Goal: Task Accomplishment & Management: Use online tool/utility

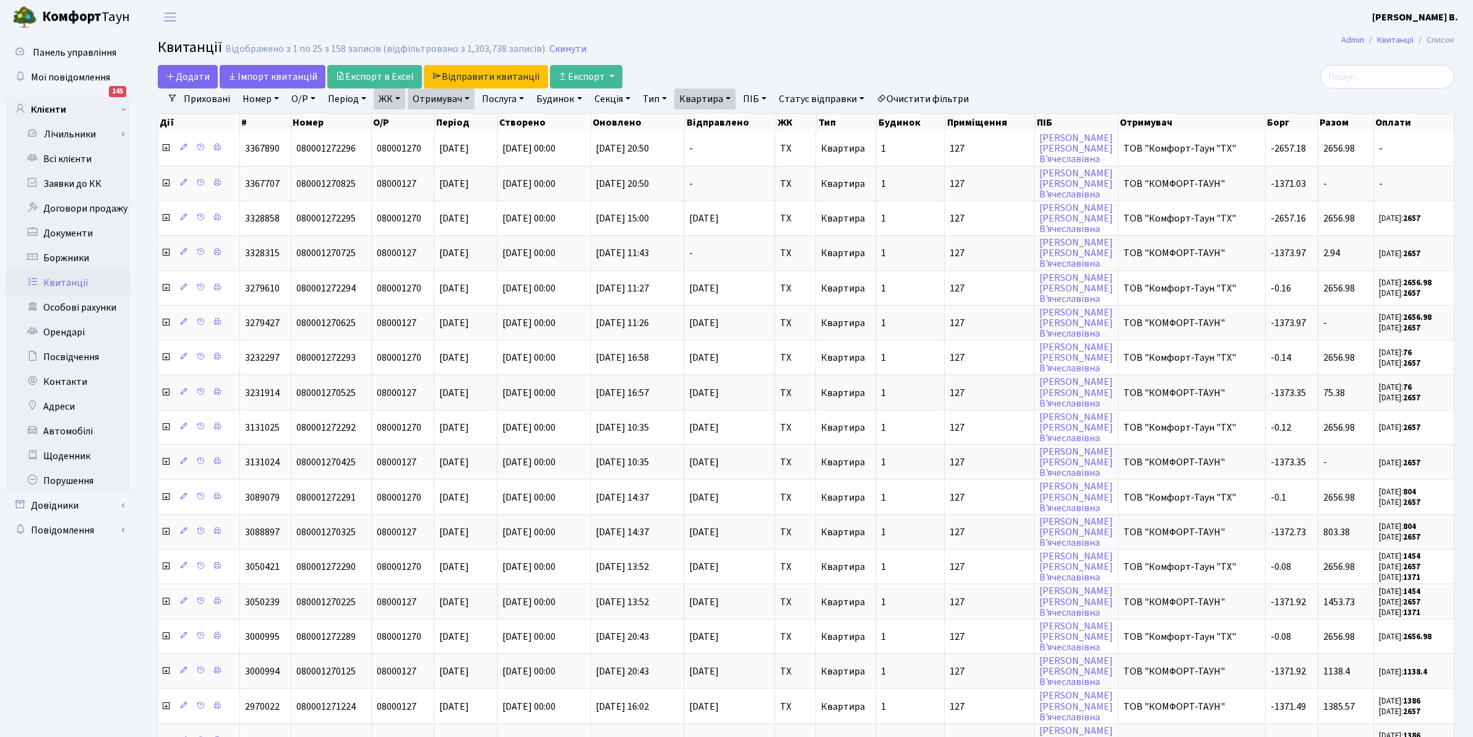
select select "25"
click at [61, 162] on link "Всі клієнти" at bounding box center [68, 159] width 124 height 25
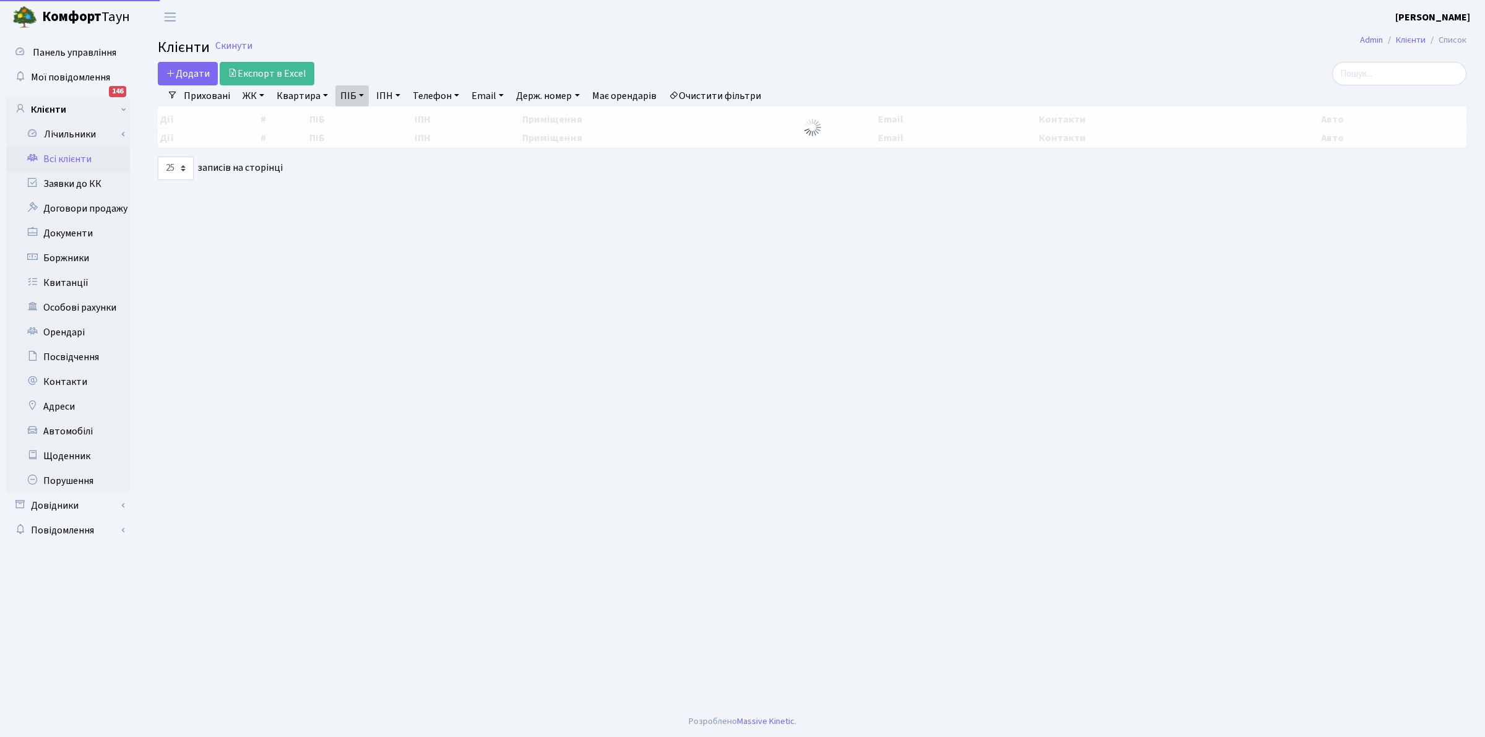
select select "25"
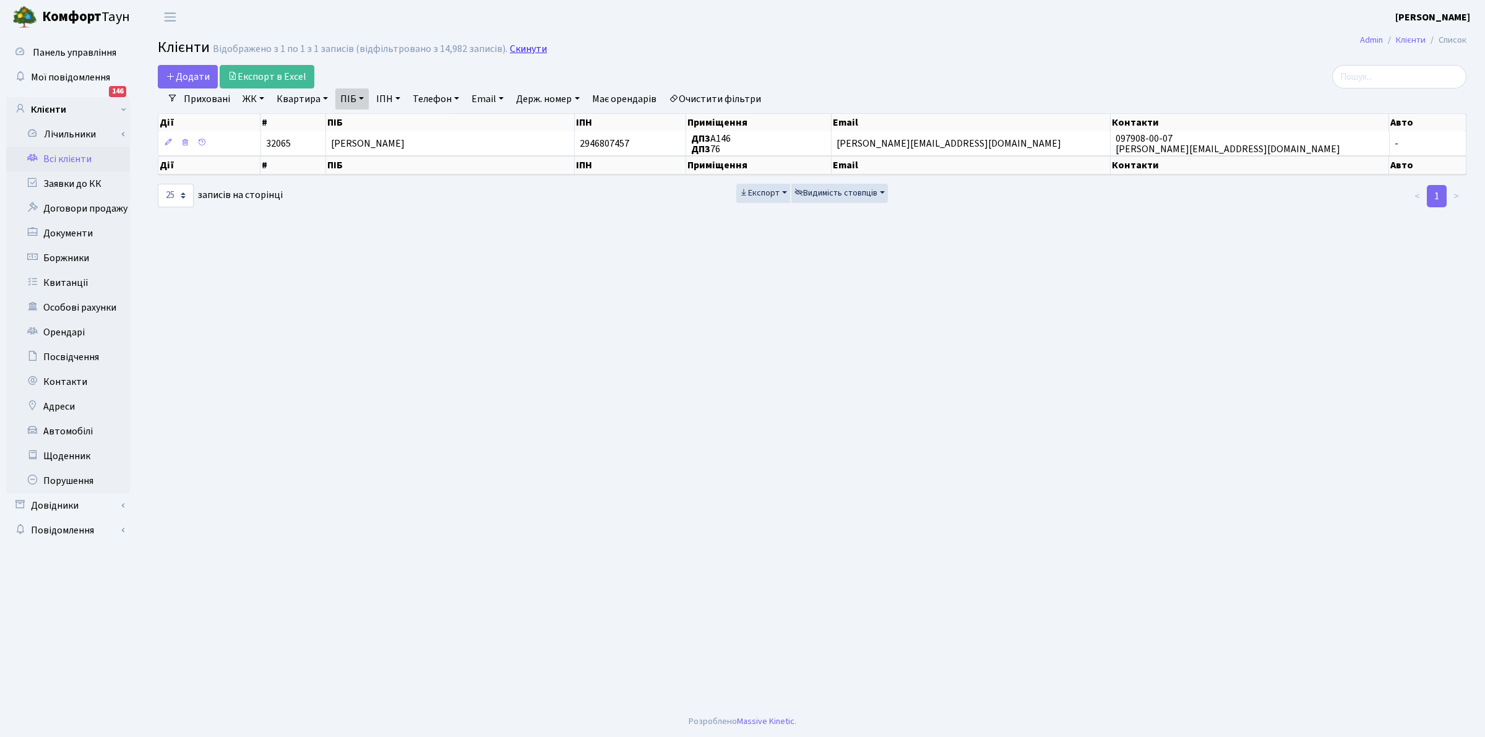
click at [525, 49] on link "Скинути" at bounding box center [528, 49] width 37 height 12
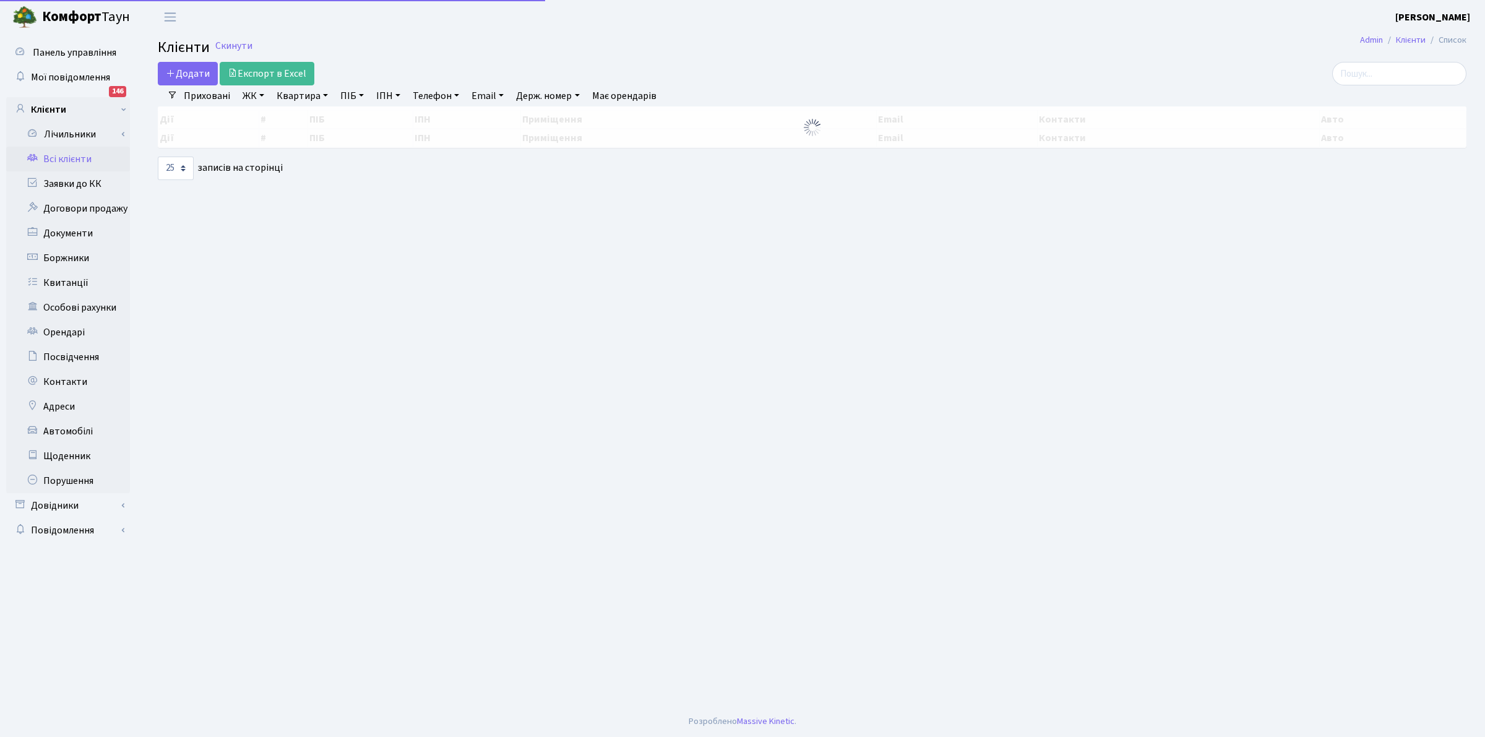
select select "25"
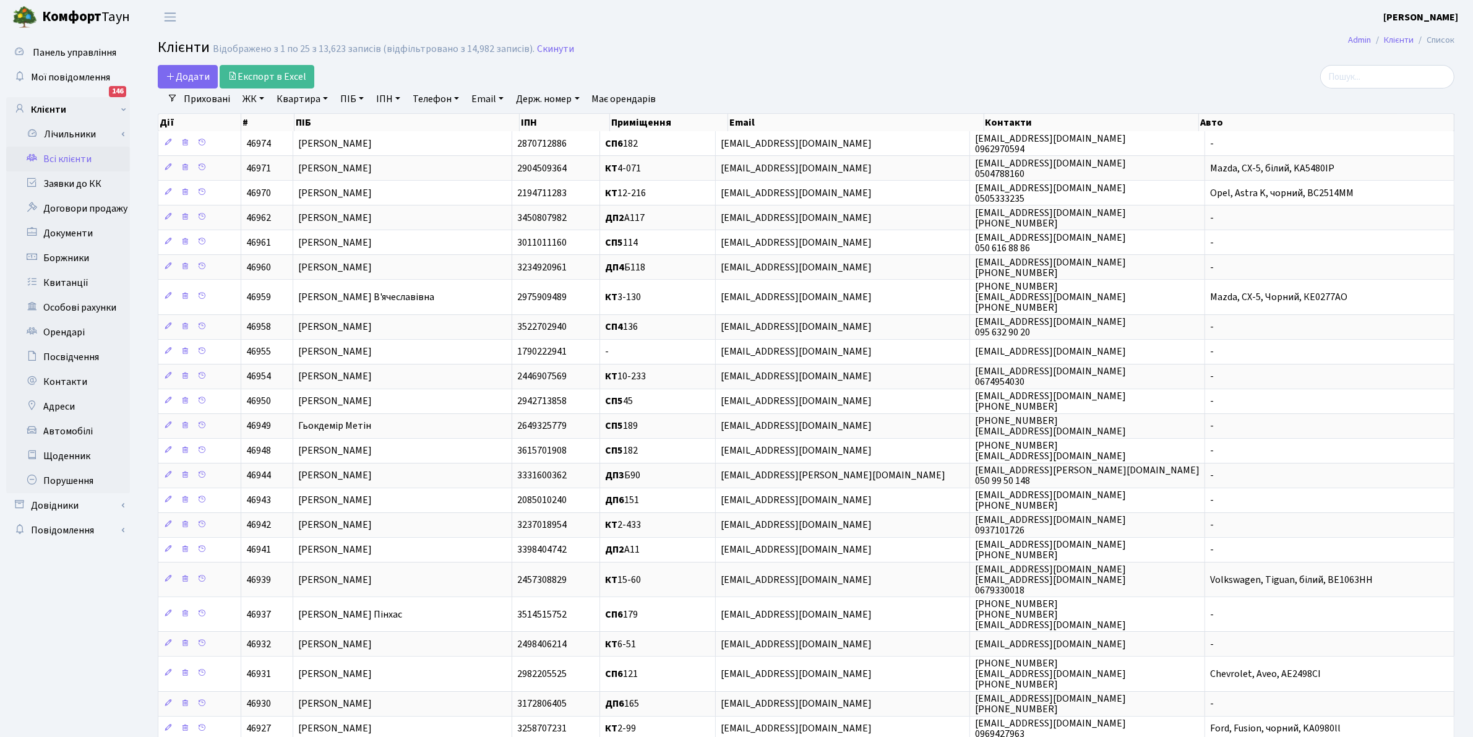
click at [300, 98] on link "Квартира" at bounding box center [302, 98] width 61 height 21
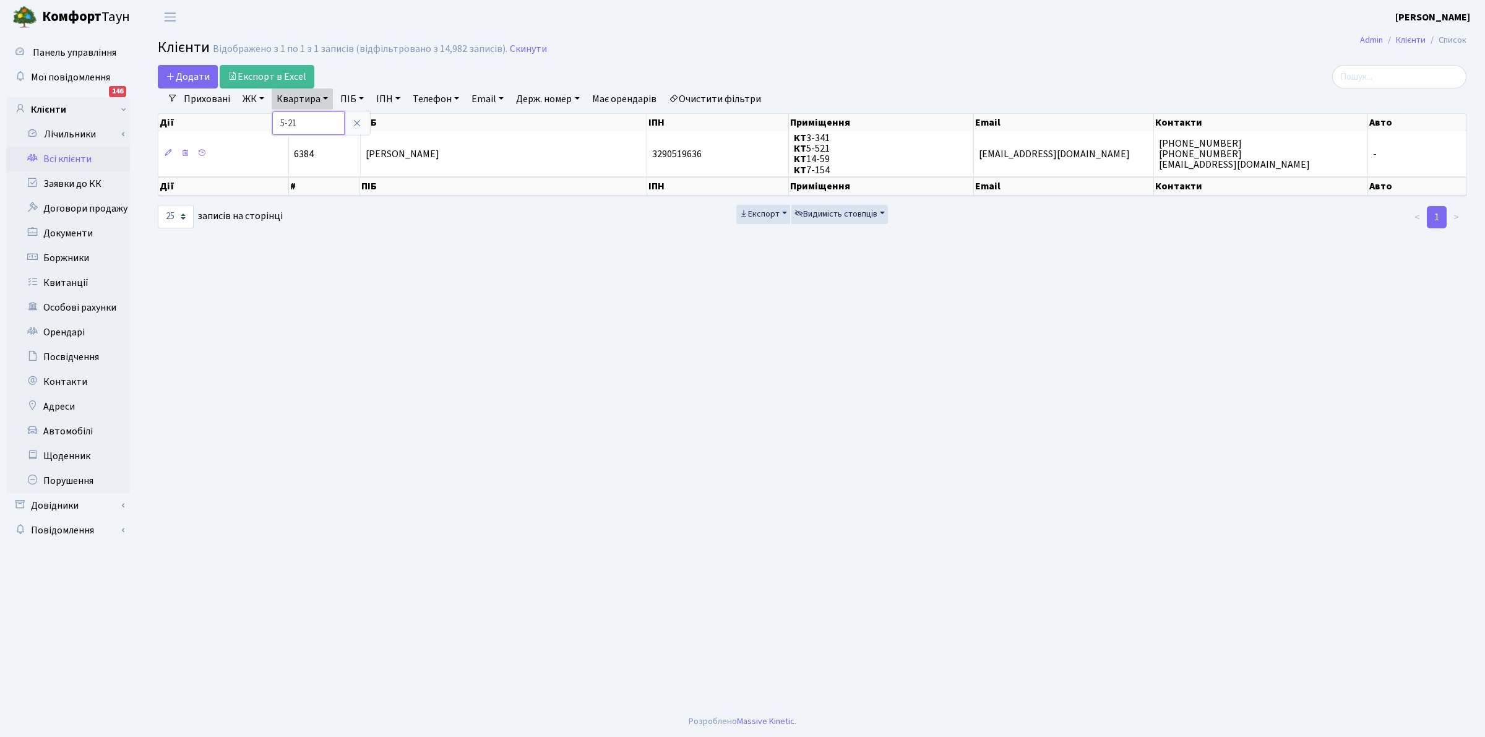
type input "5-21"
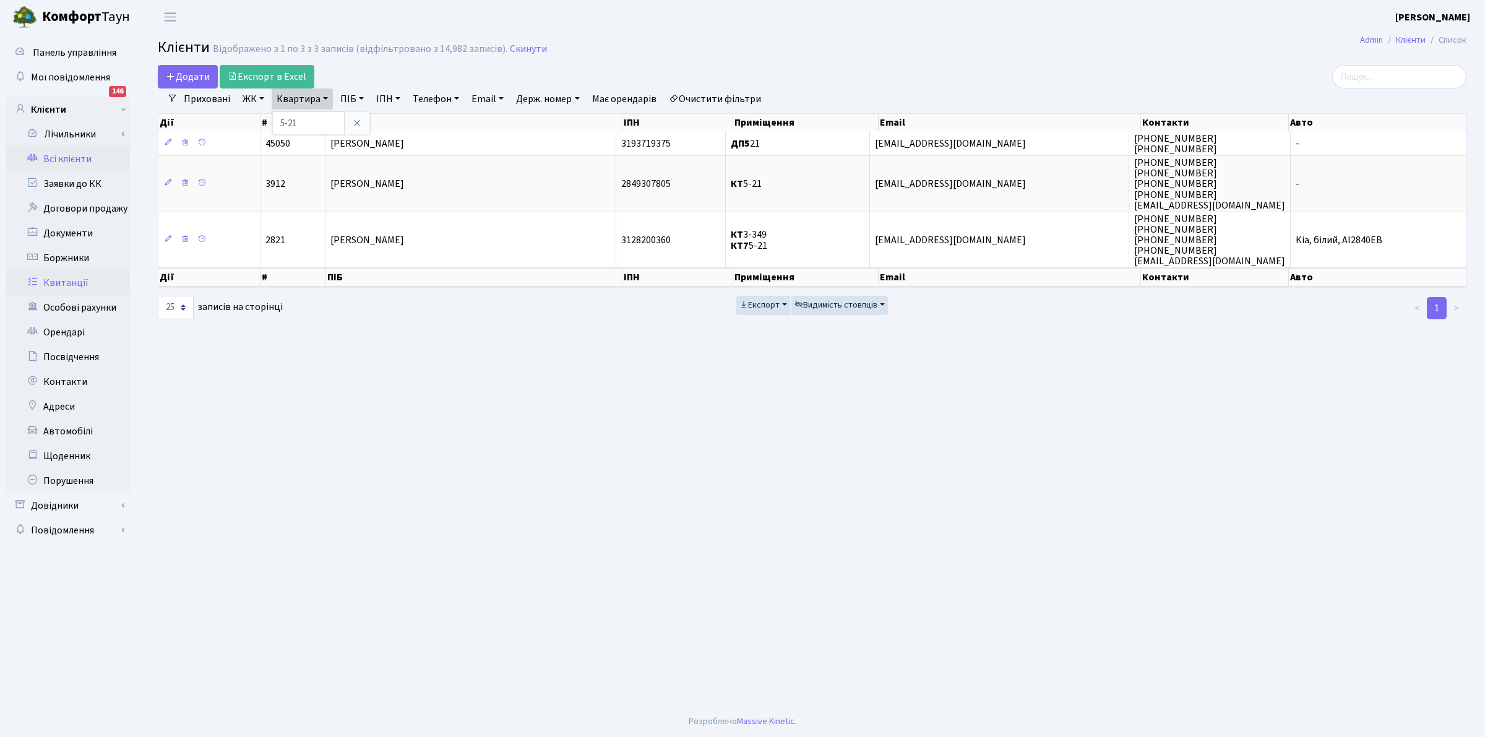
click at [65, 281] on link "Квитанції" at bounding box center [68, 282] width 124 height 25
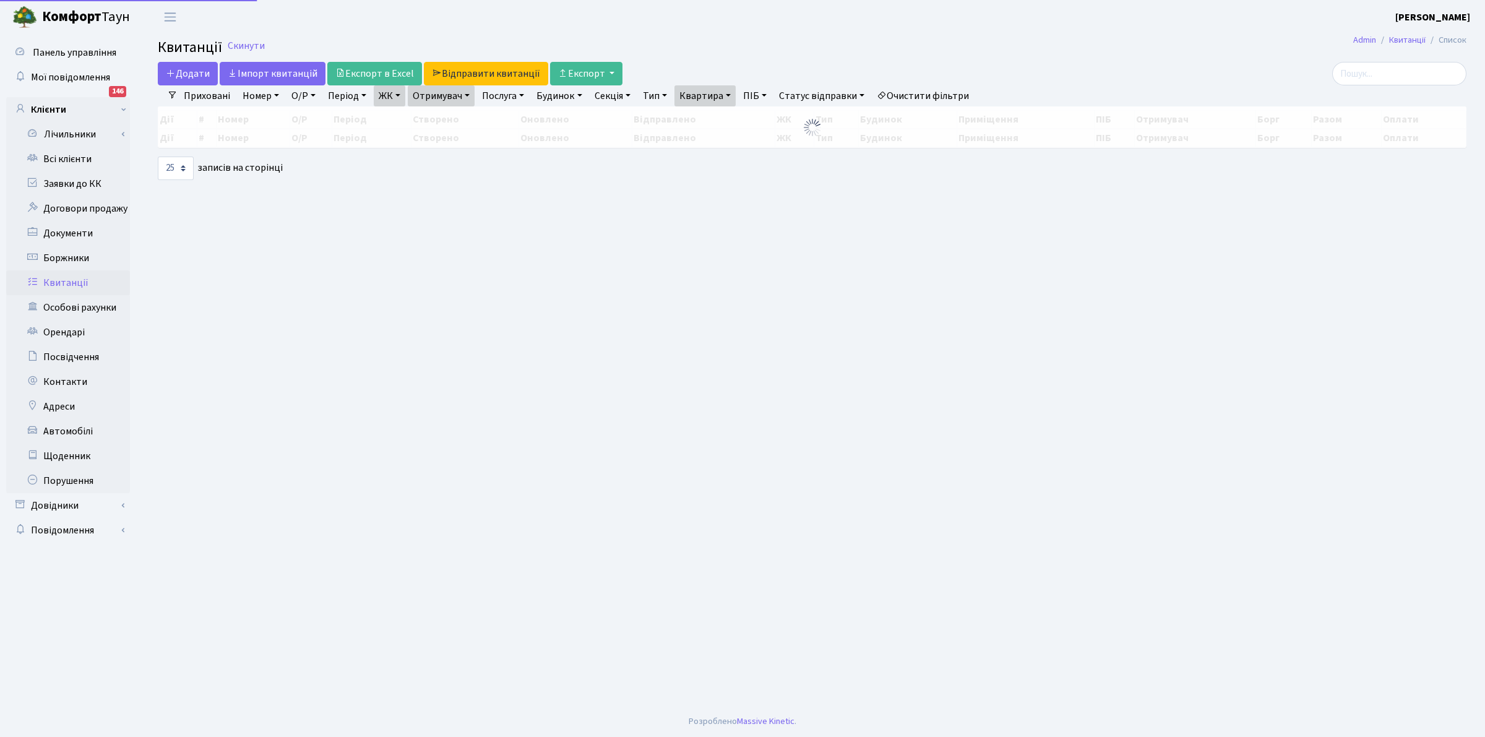
select select "25"
click at [919, 97] on link "Очистити фільтри" at bounding box center [923, 95] width 102 height 21
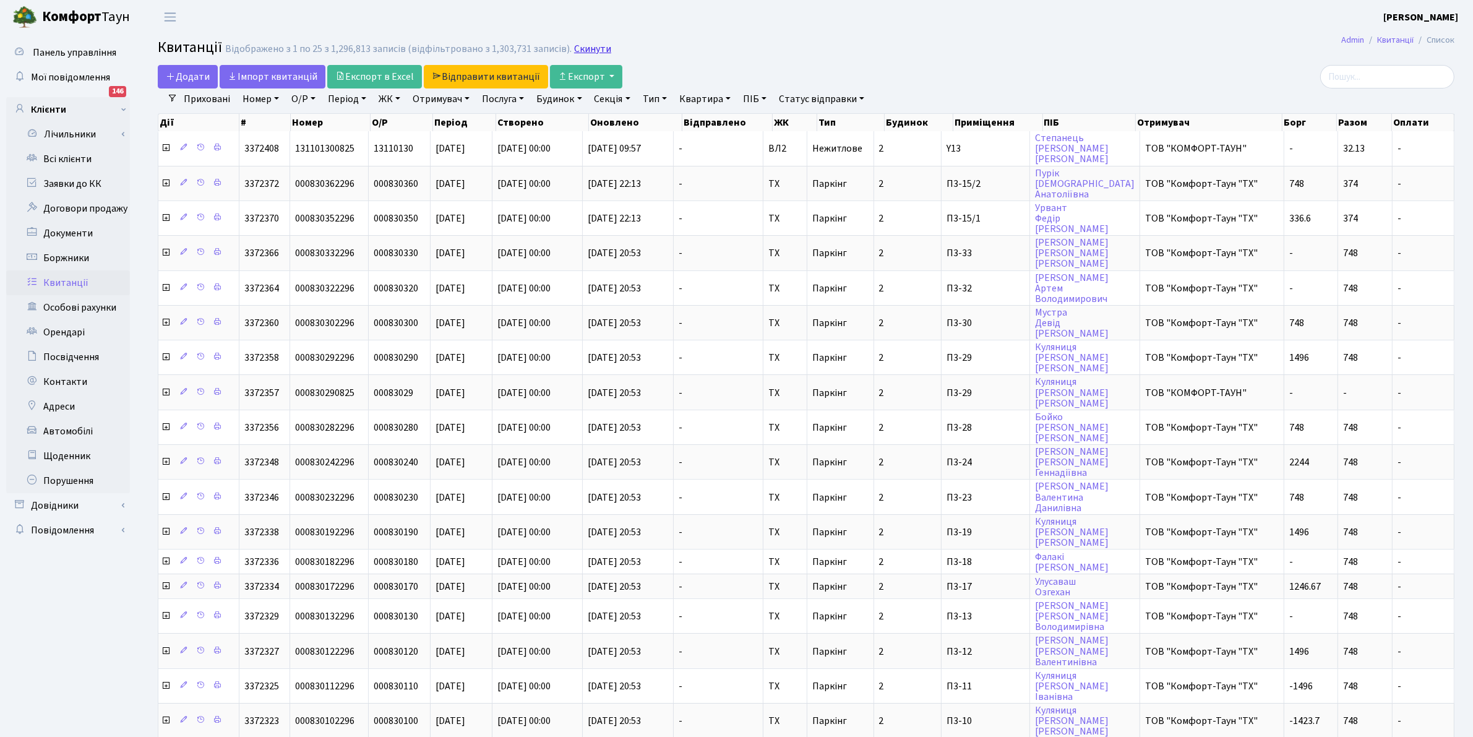
click at [579, 49] on link "Скинути" at bounding box center [592, 49] width 37 height 12
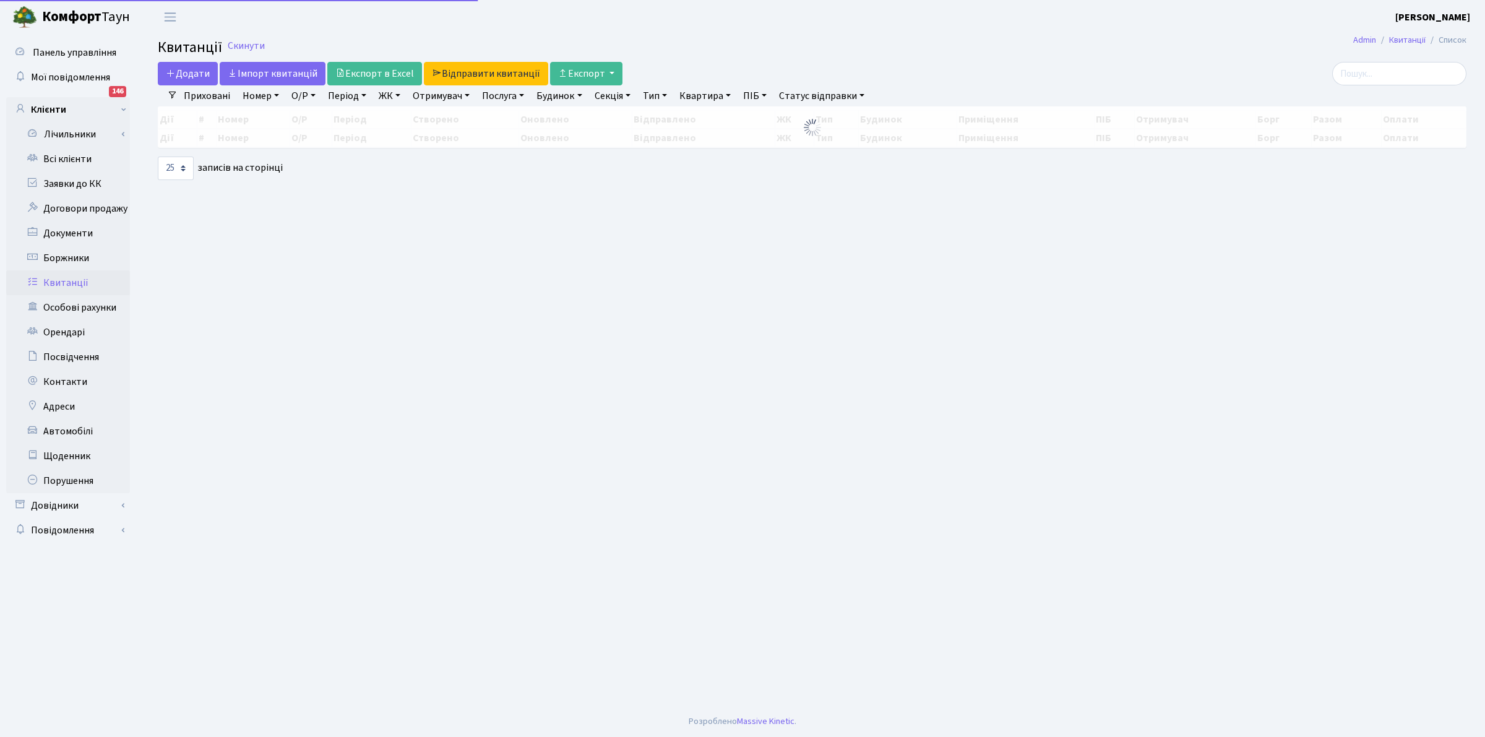
select select "25"
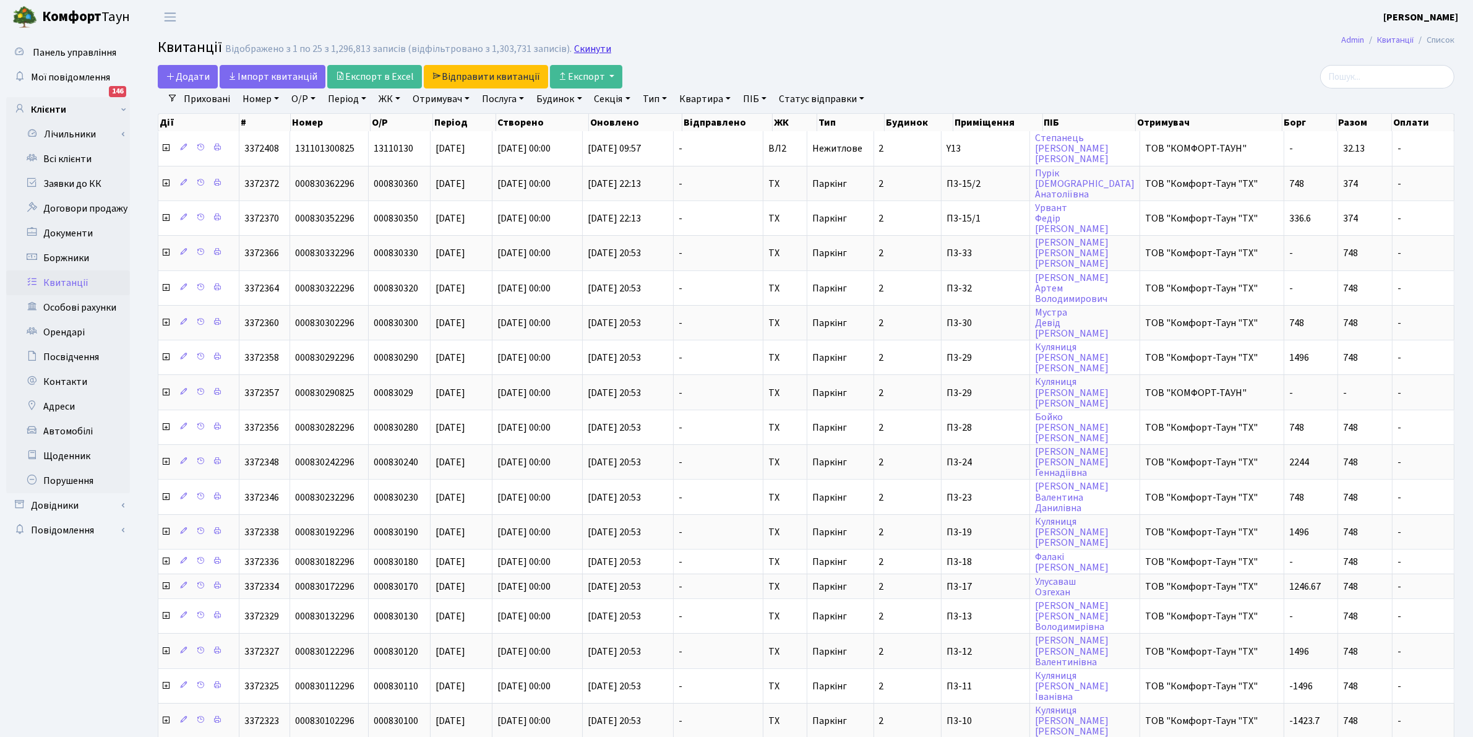
click at [585, 49] on link "Скинути" at bounding box center [592, 49] width 37 height 12
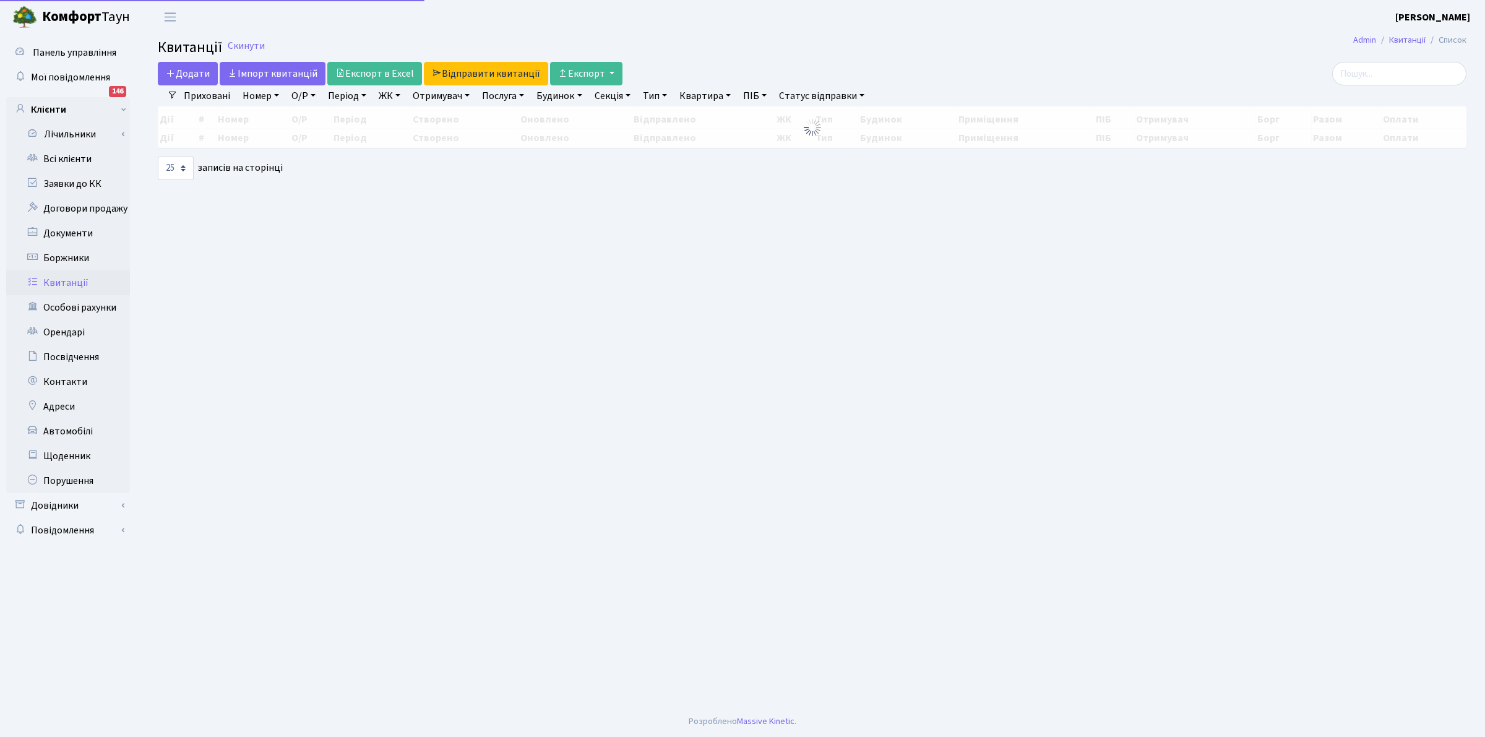
select select "25"
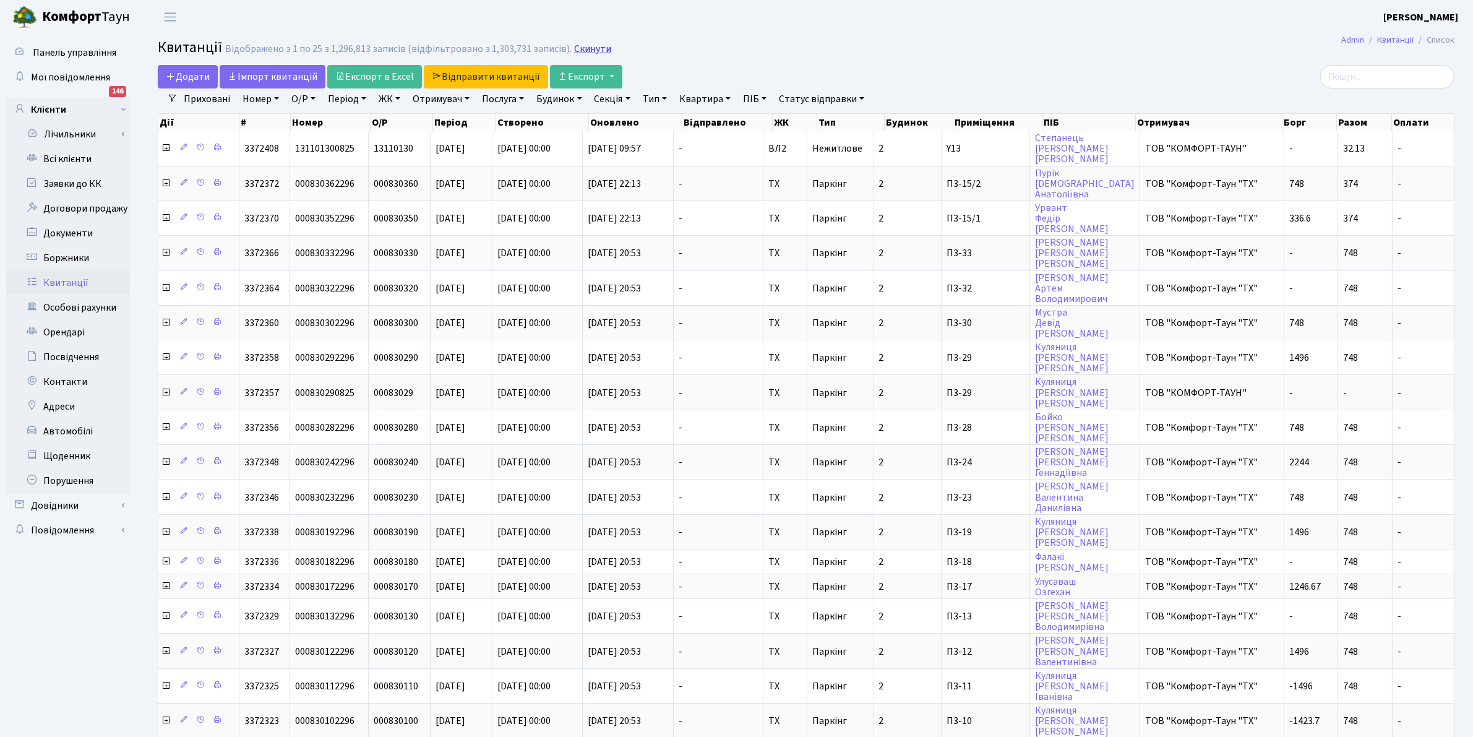
drag, startPoint x: 580, startPoint y: 58, endPoint x: 579, endPoint y: 42, distance: 15.5
click at [581, 54] on h2 "Квитанції Відображено з 1 по 25 з 1,296,813 записів (відфільтровано з 1,303,731…" at bounding box center [806, 49] width 1296 height 21
click at [709, 35] on main "[PERSON_NAME] Список Квитанції Відображено з 1 по 25 з 1,296,813 записів (відфі…" at bounding box center [806, 529] width 1334 height 990
click at [574, 46] on link "Скинути" at bounding box center [592, 49] width 37 height 12
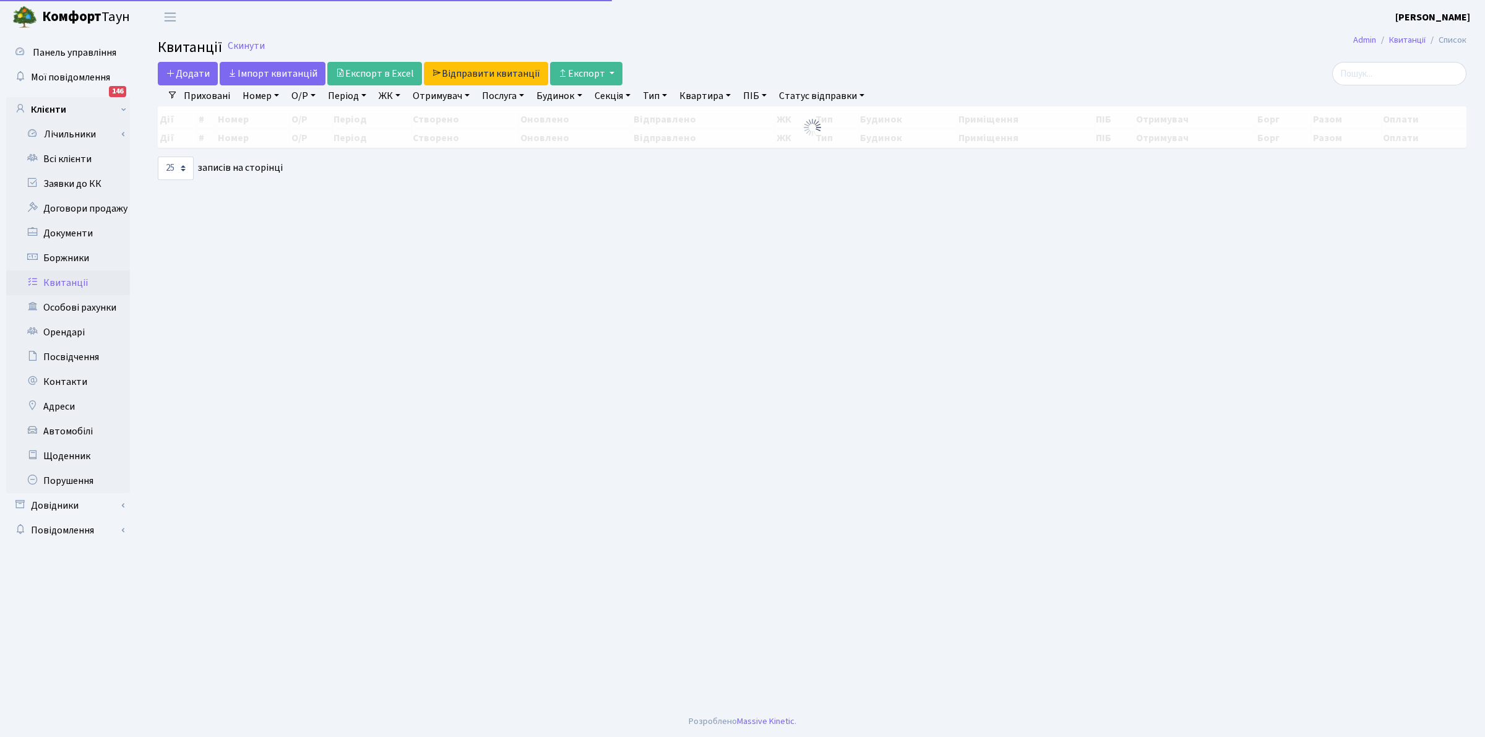
select select "25"
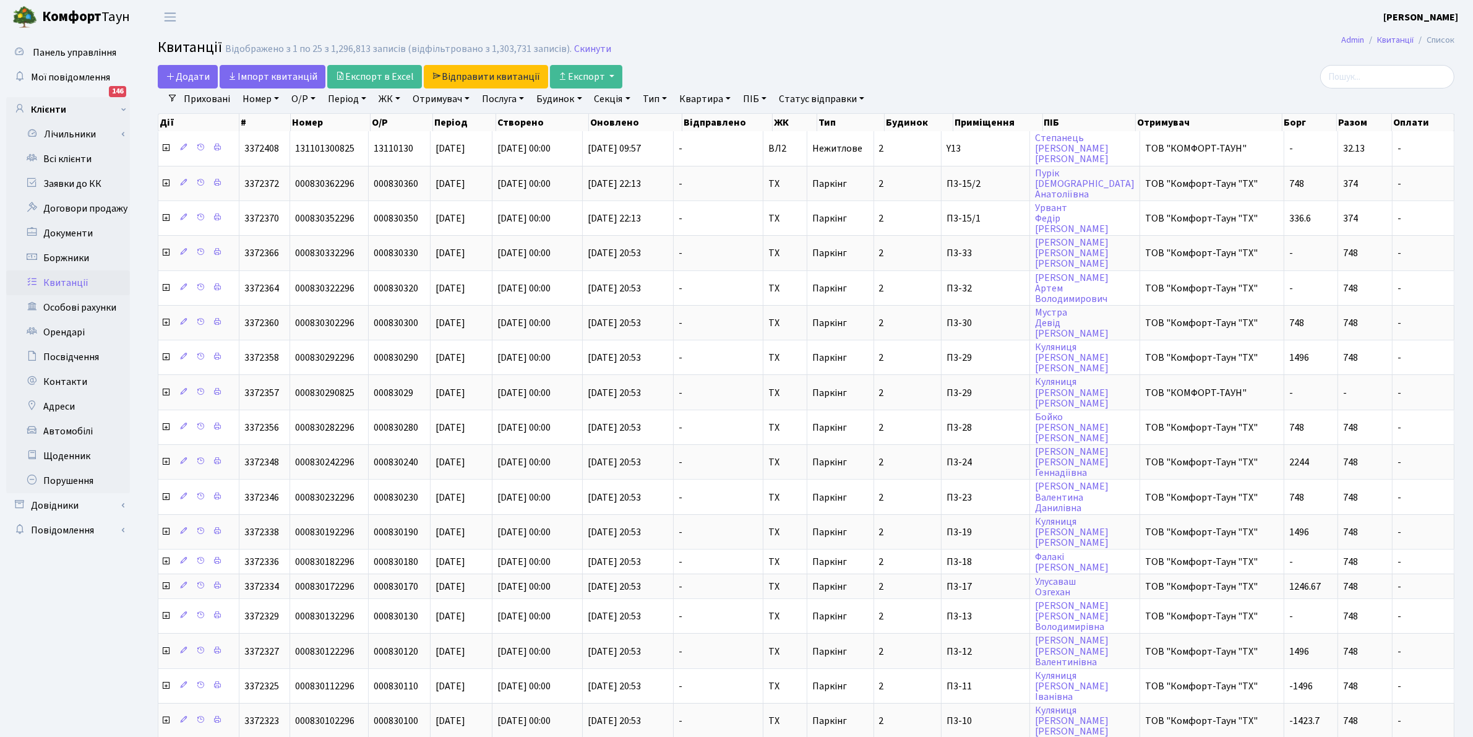
click at [59, 283] on link "Квитанції" at bounding box center [68, 282] width 124 height 25
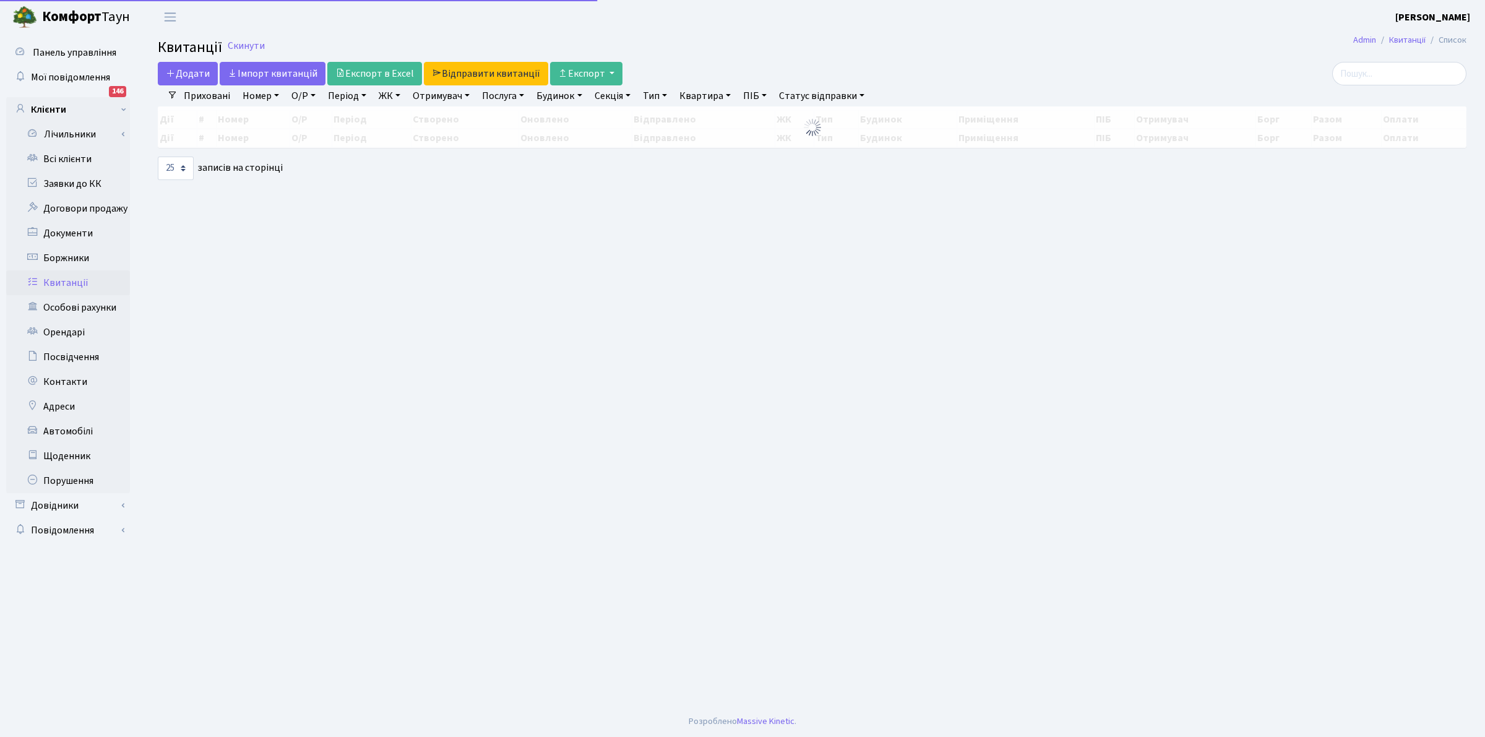
select select
select select "25"
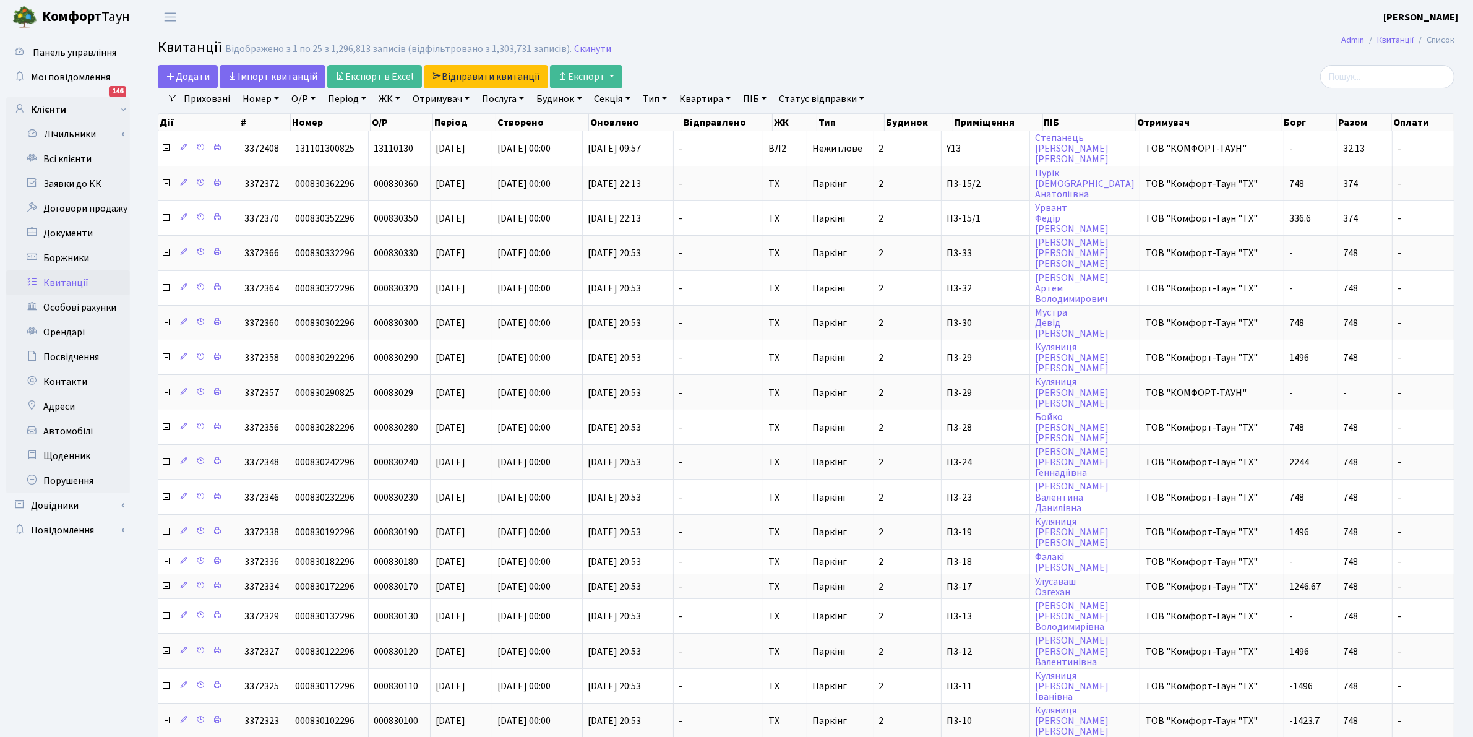
click at [434, 103] on link "Отримувач" at bounding box center [441, 98] width 67 height 21
click at [443, 145] on li "ТОВ "КОМФОРТ-ТАУН"" at bounding box center [486, 142] width 150 height 22
select select "1"
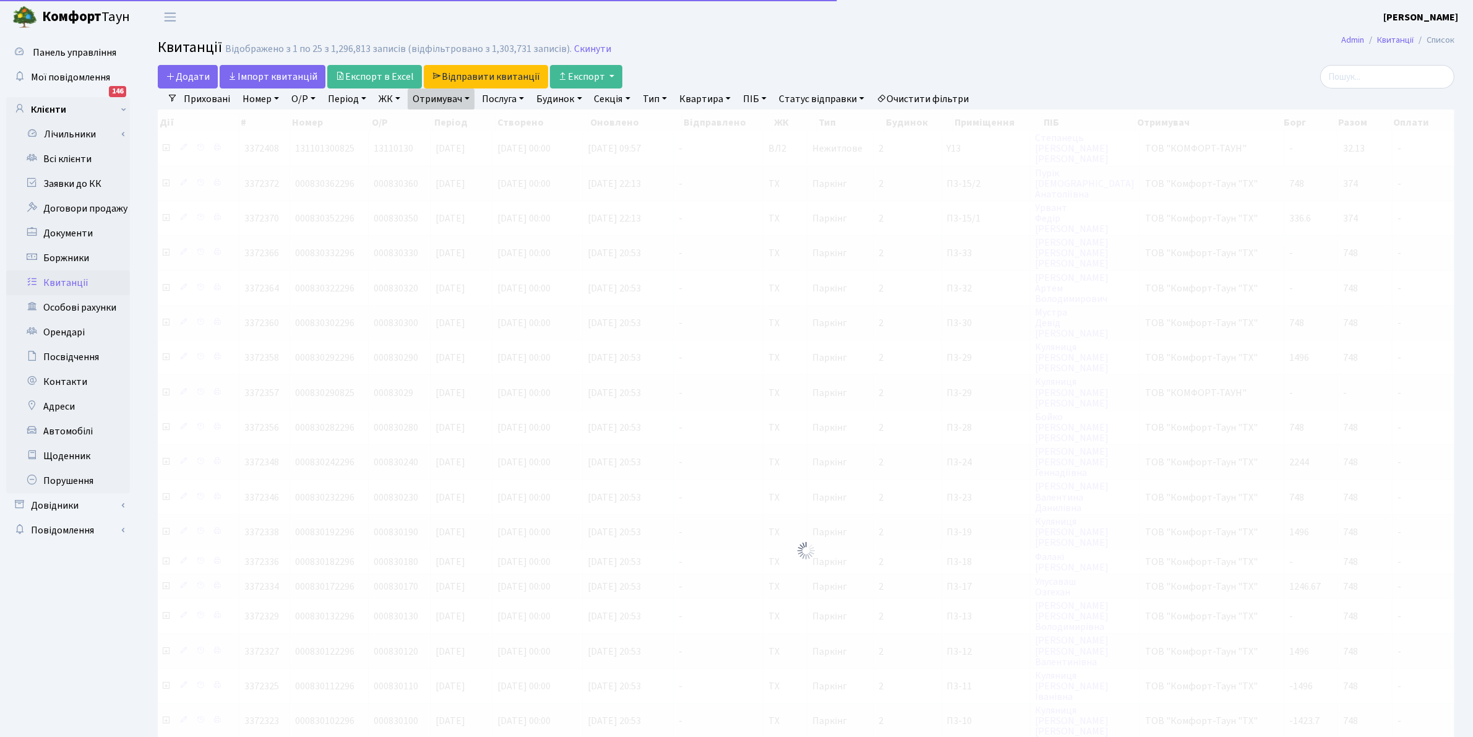
click at [452, 101] on link "Отримувач" at bounding box center [441, 98] width 67 height 21
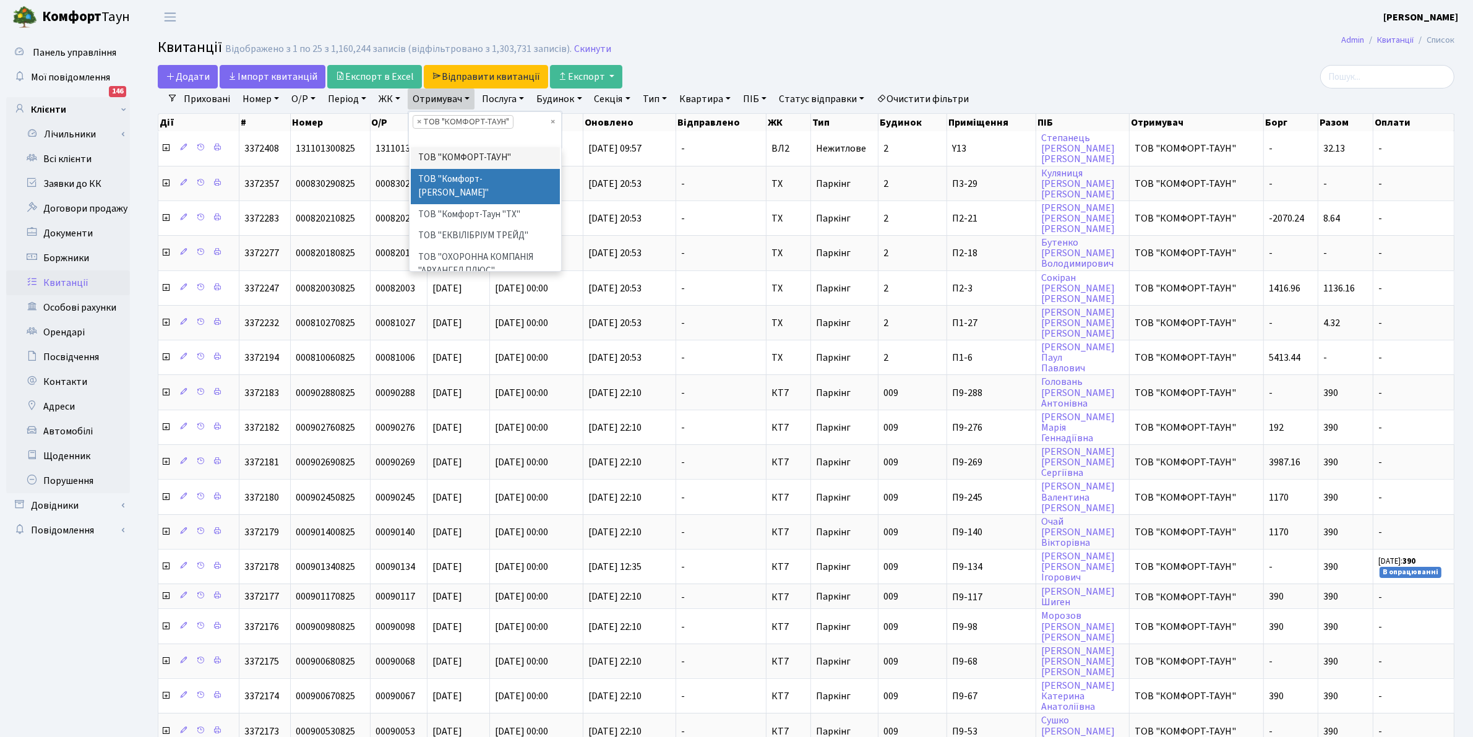
click at [463, 176] on li "ТОВ "Комфорт-Таун Ріелт"" at bounding box center [486, 186] width 150 height 35
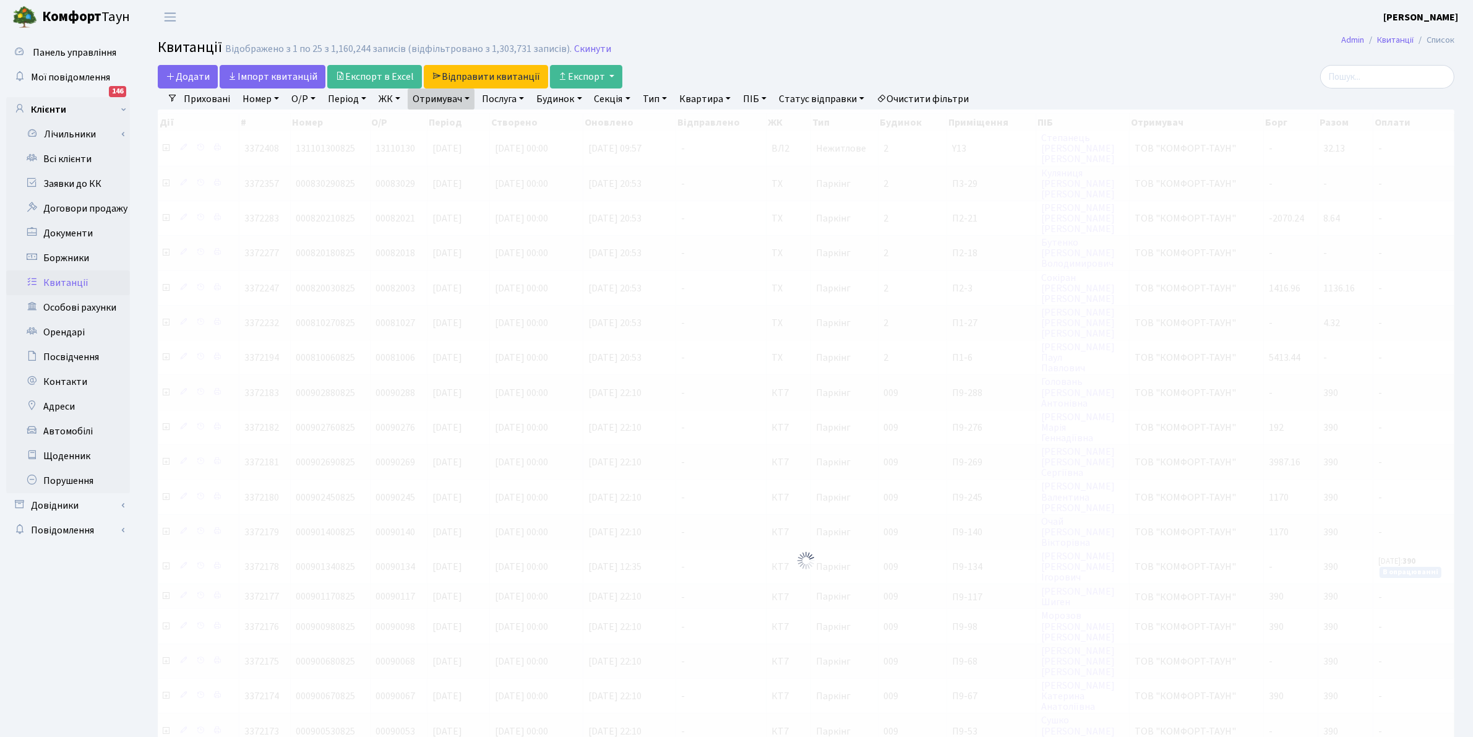
click at [443, 103] on link "Отримувач" at bounding box center [441, 98] width 67 height 21
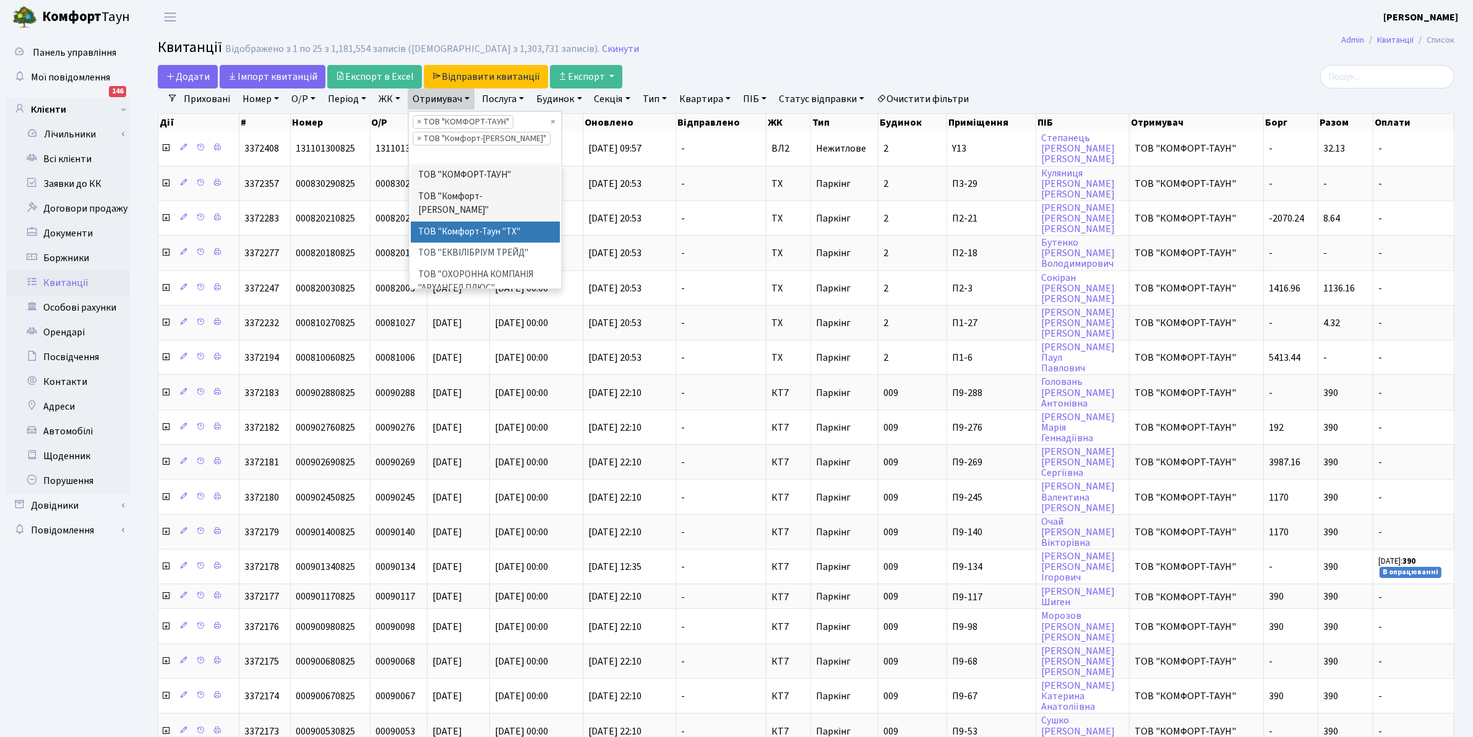
click at [471, 223] on li "ТОВ "Комфорт-Таун "ТХ"" at bounding box center [486, 232] width 150 height 22
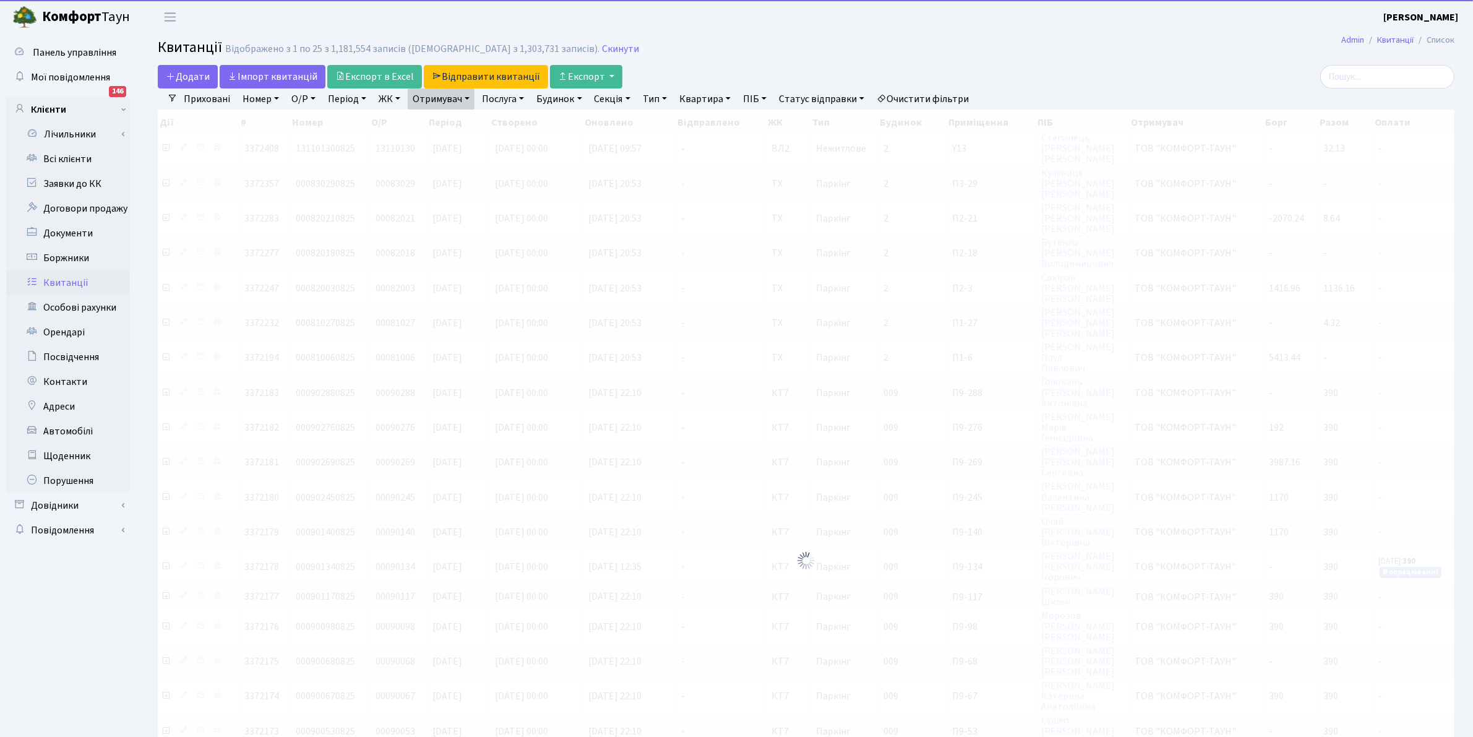
click at [438, 103] on link "Отримувач" at bounding box center [441, 98] width 67 height 21
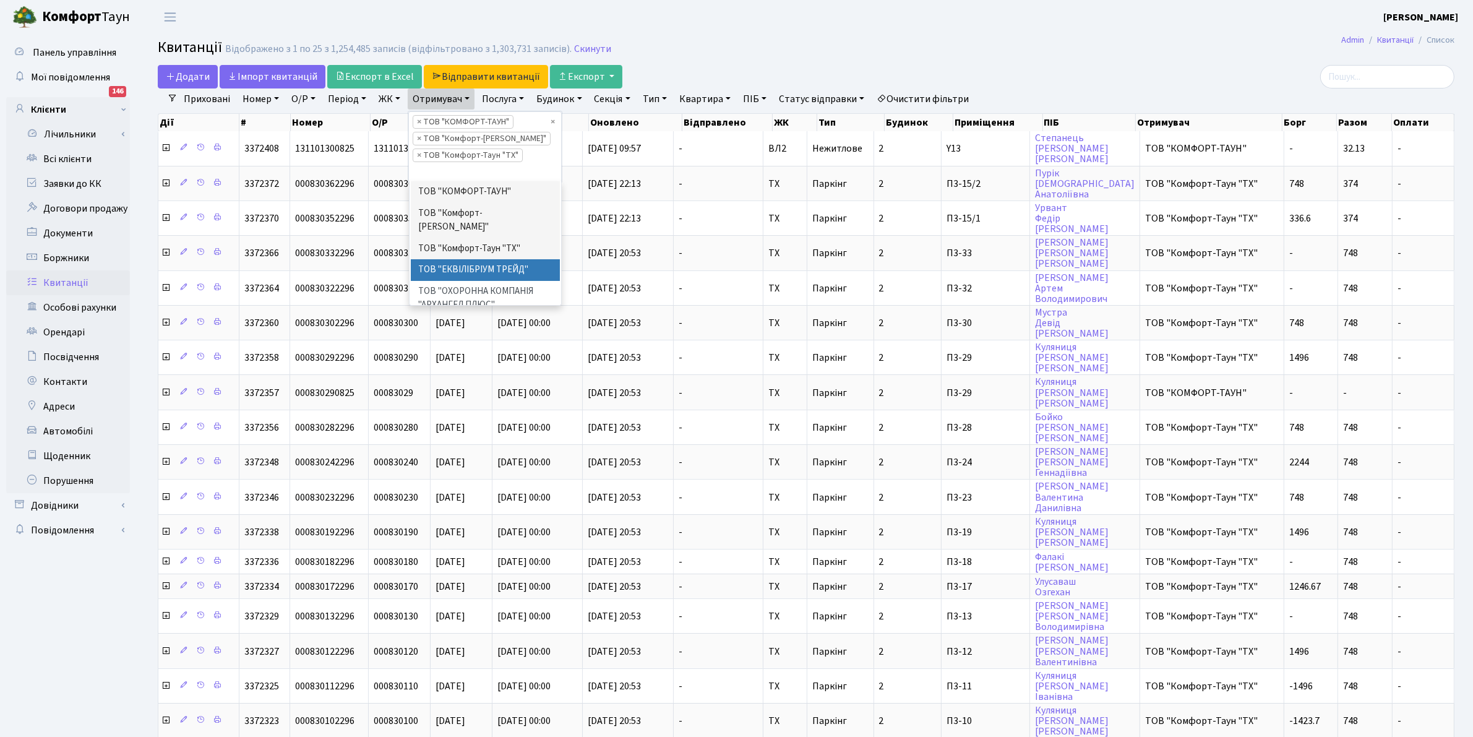
click at [515, 261] on li "ТОВ "ЕКВІЛІБРІУМ ТРЕЙД"" at bounding box center [486, 270] width 150 height 22
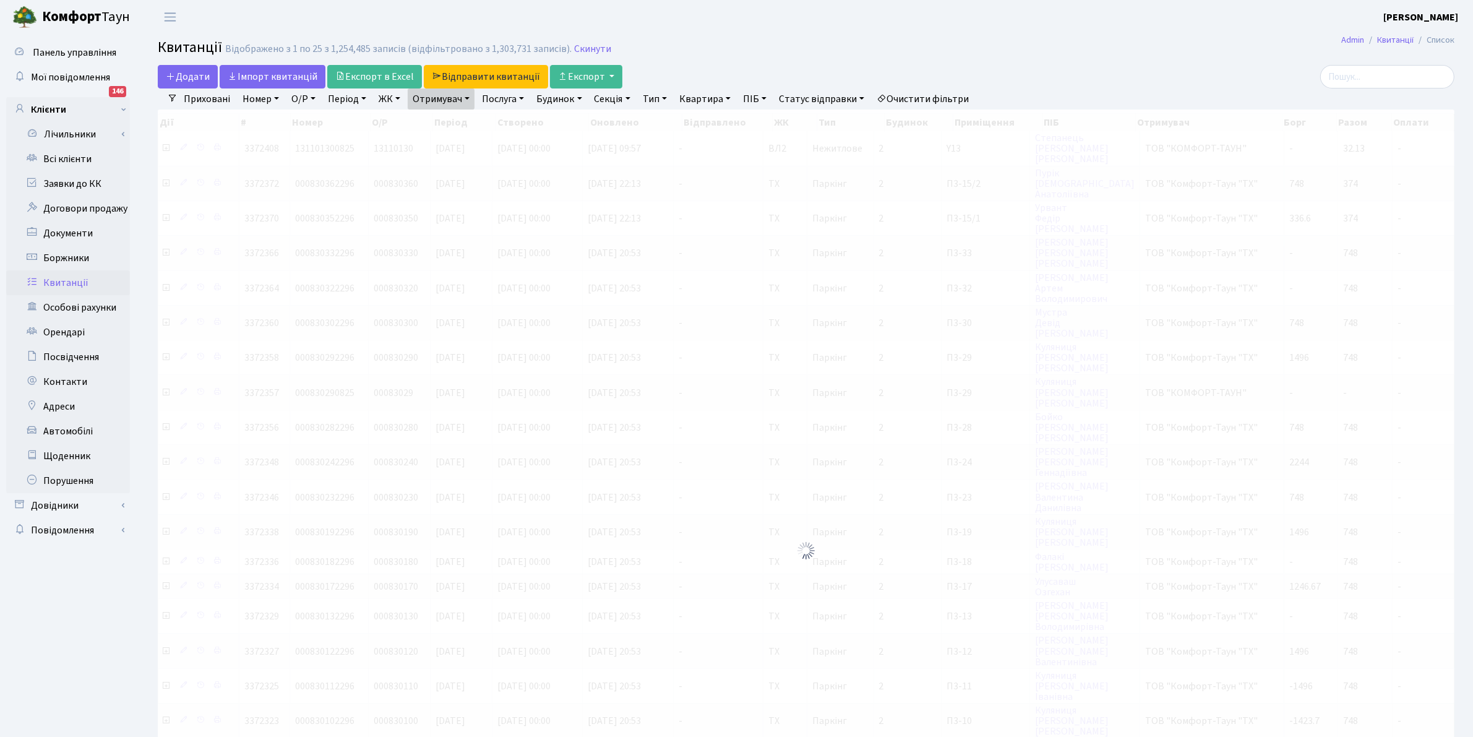
click at [426, 93] on link "Отримувач" at bounding box center [441, 98] width 67 height 21
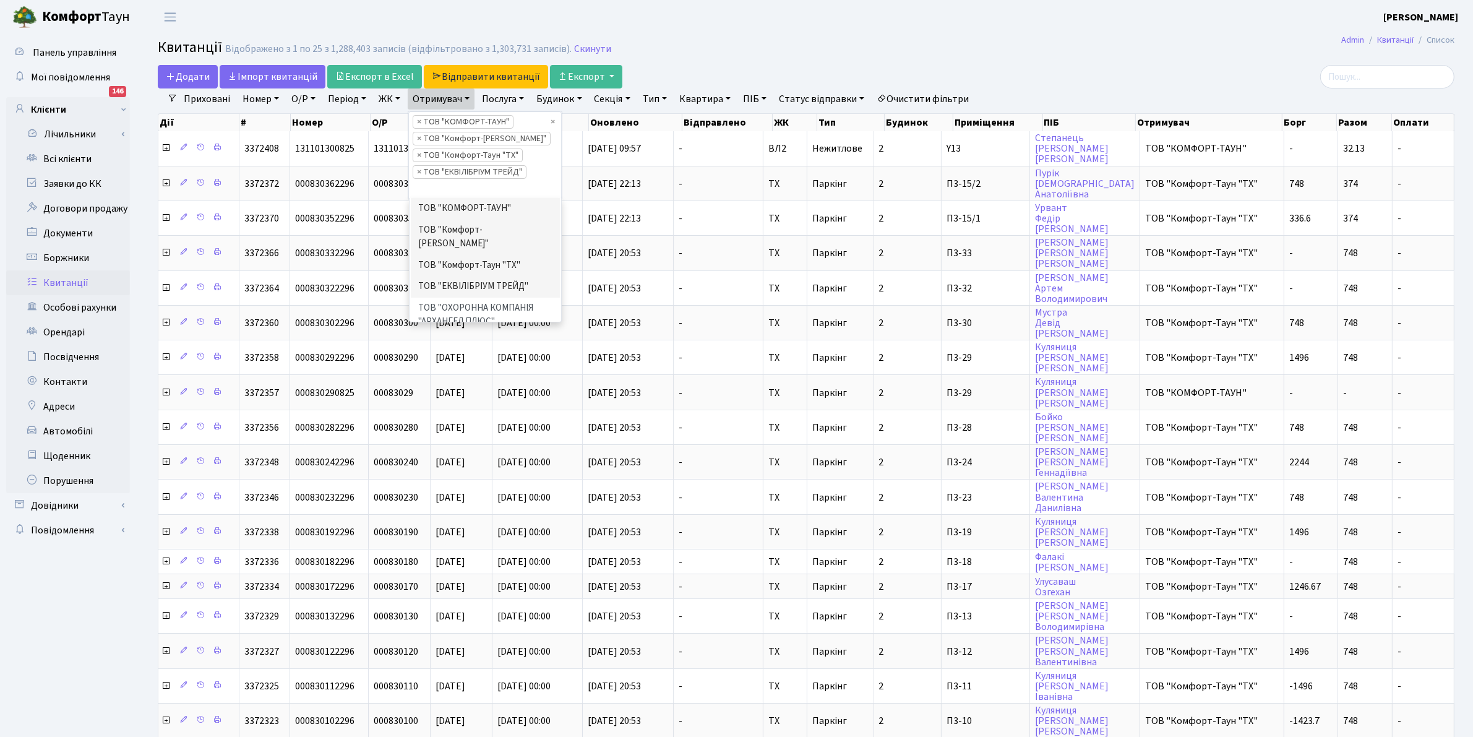
scroll to position [19, 0]
click at [768, 32] on header "Комфорт Таун Клишко І. В. Мій обліковий запис Вийти" at bounding box center [736, 17] width 1473 height 34
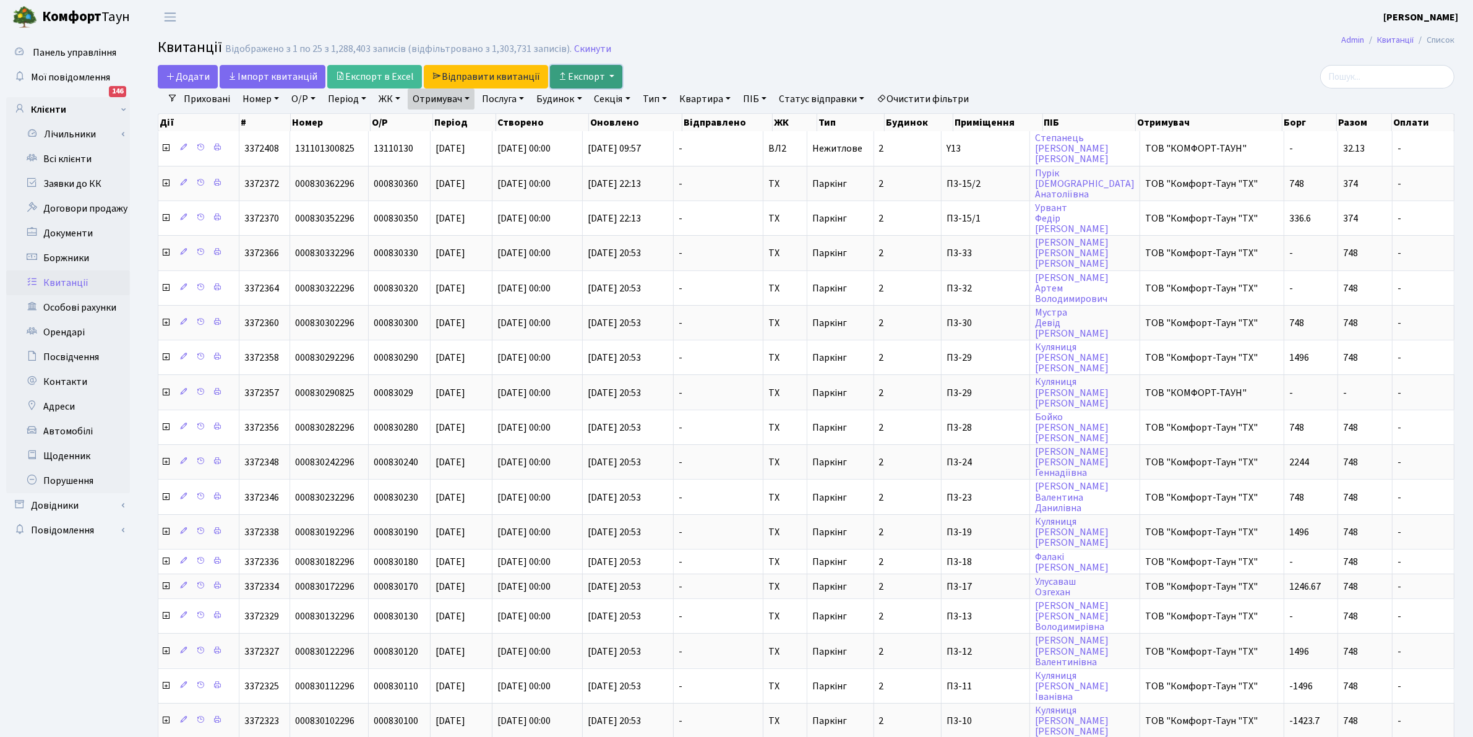
click at [576, 82] on button "Експорт" at bounding box center [586, 77] width 72 height 24
click at [585, 108] on img at bounding box center [611, 105] width 93 height 15
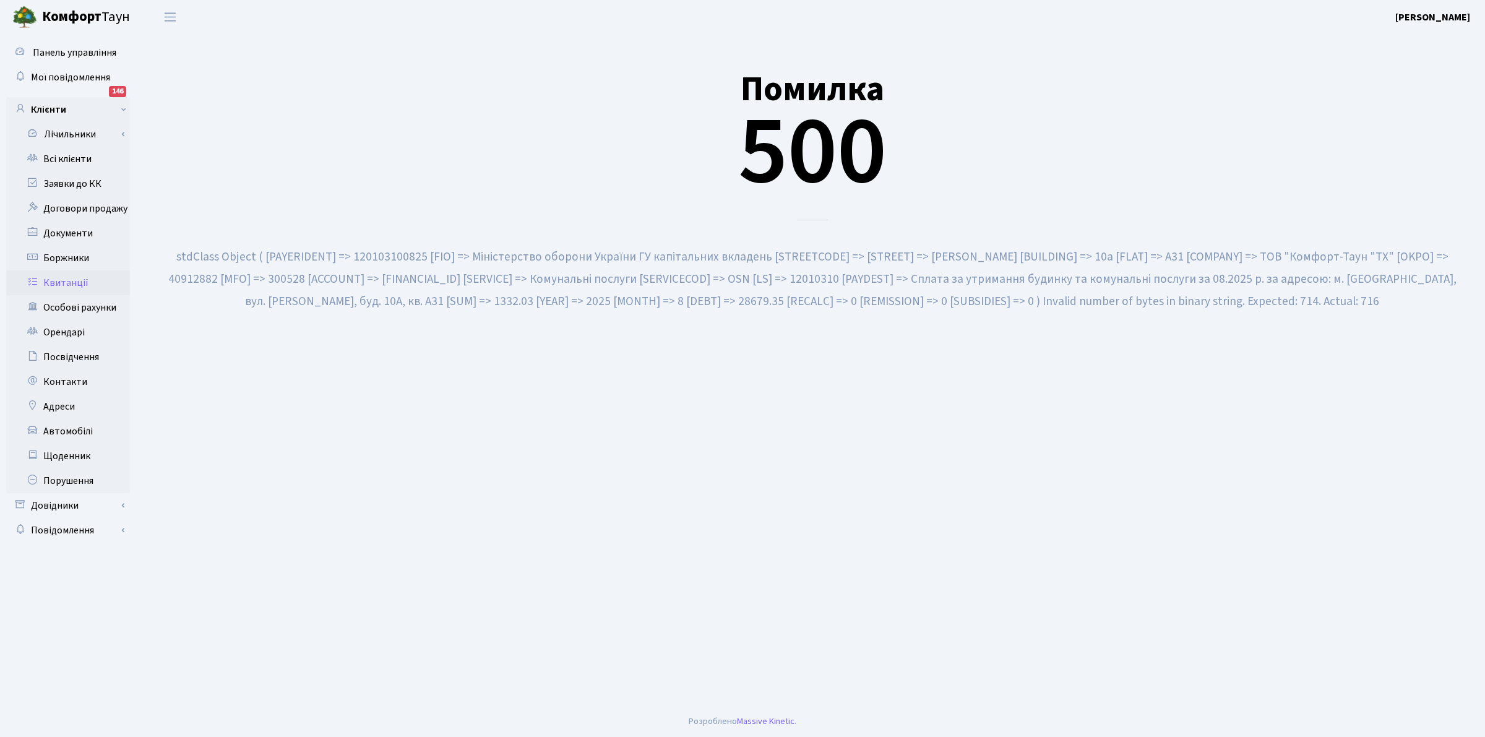
click at [580, 73] on div "Помилка 500" at bounding box center [812, 129] width 1308 height 181
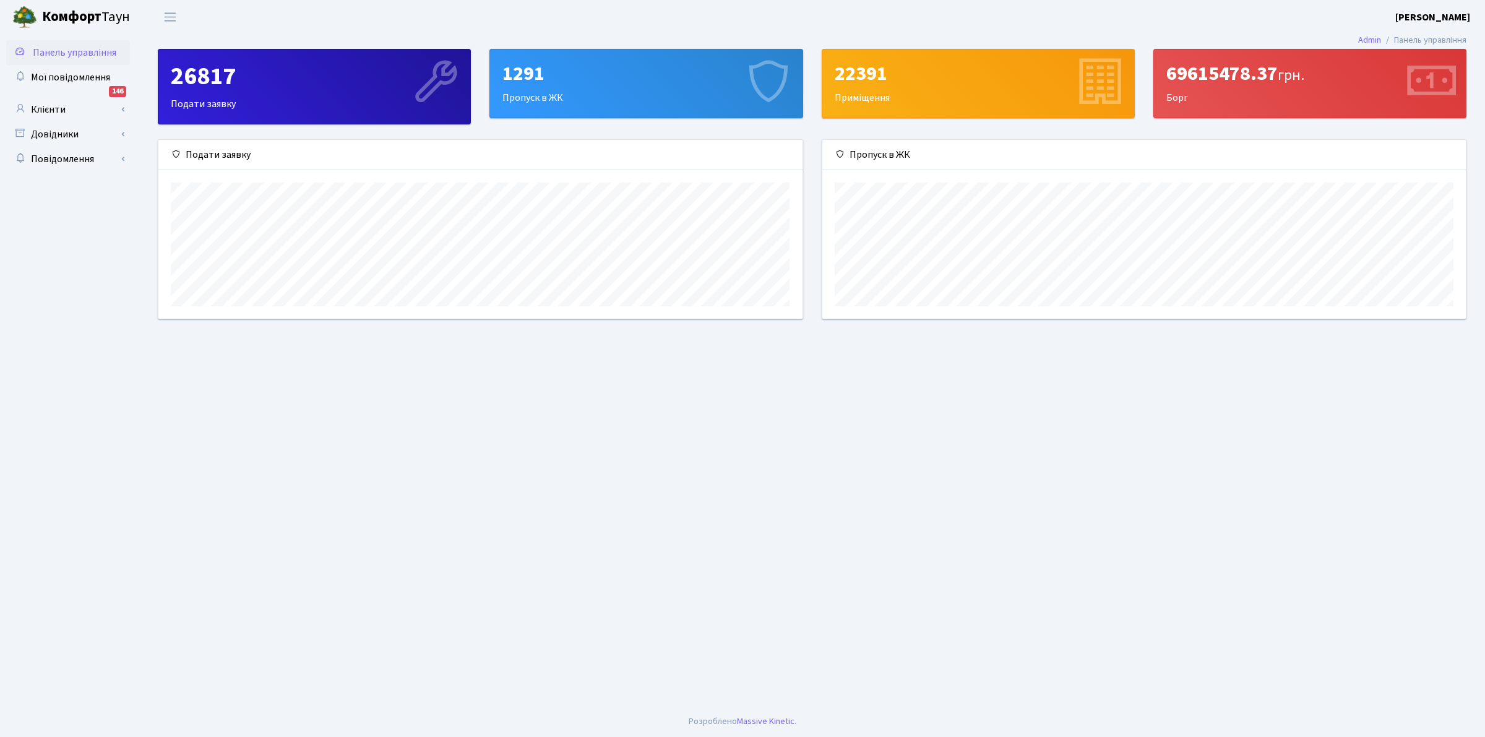
scroll to position [179, 643]
click at [53, 113] on link "Клієнти" at bounding box center [68, 109] width 124 height 25
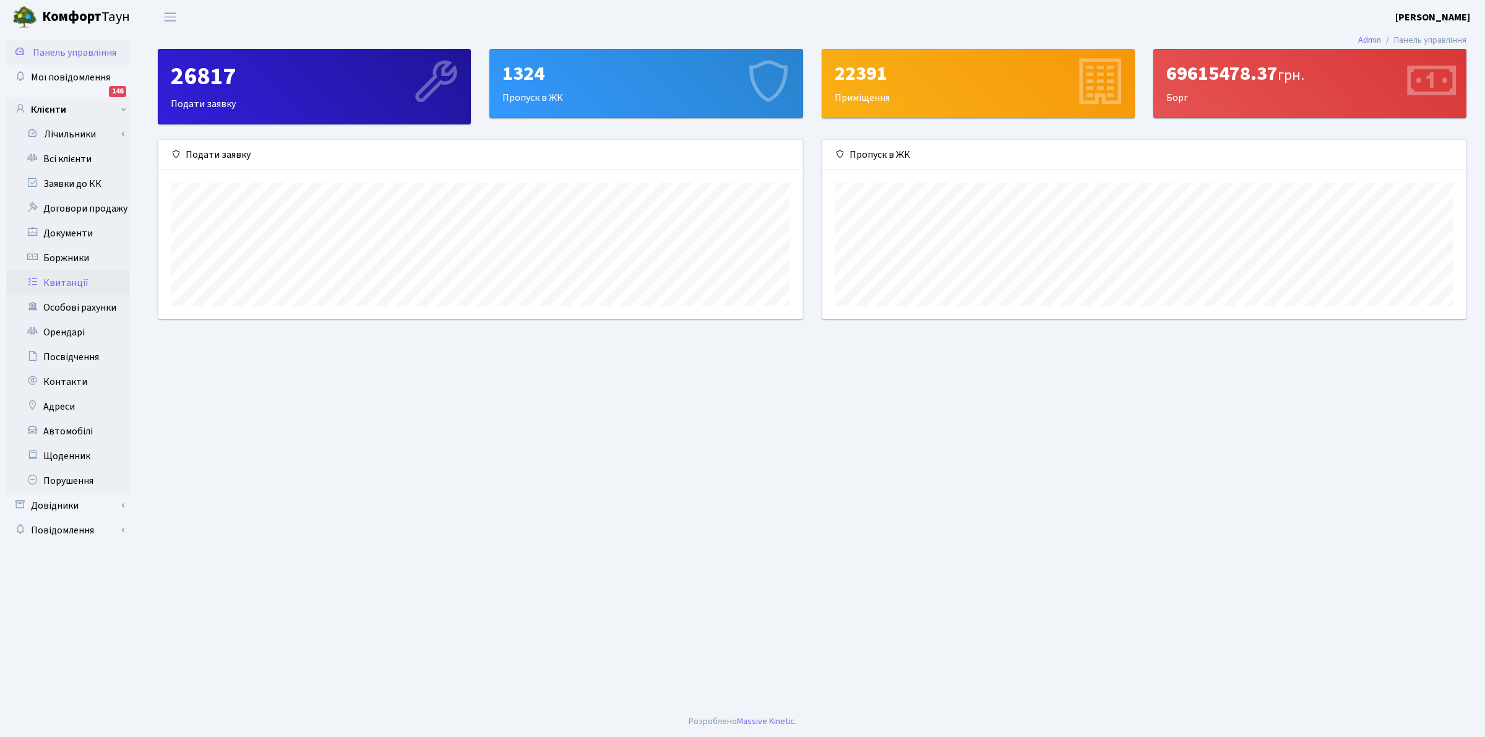
click at [56, 282] on link "Квитанції" at bounding box center [68, 282] width 124 height 25
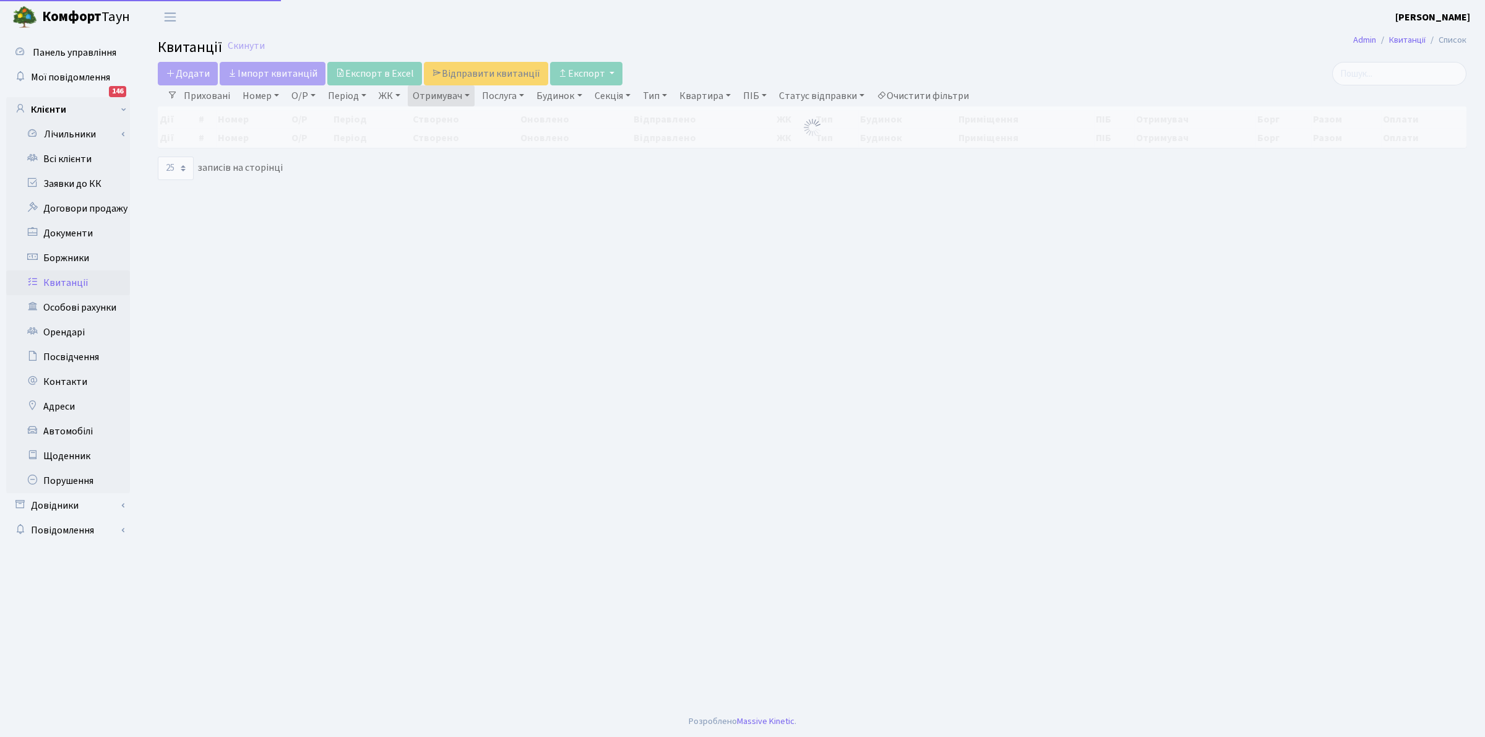
select select "25"
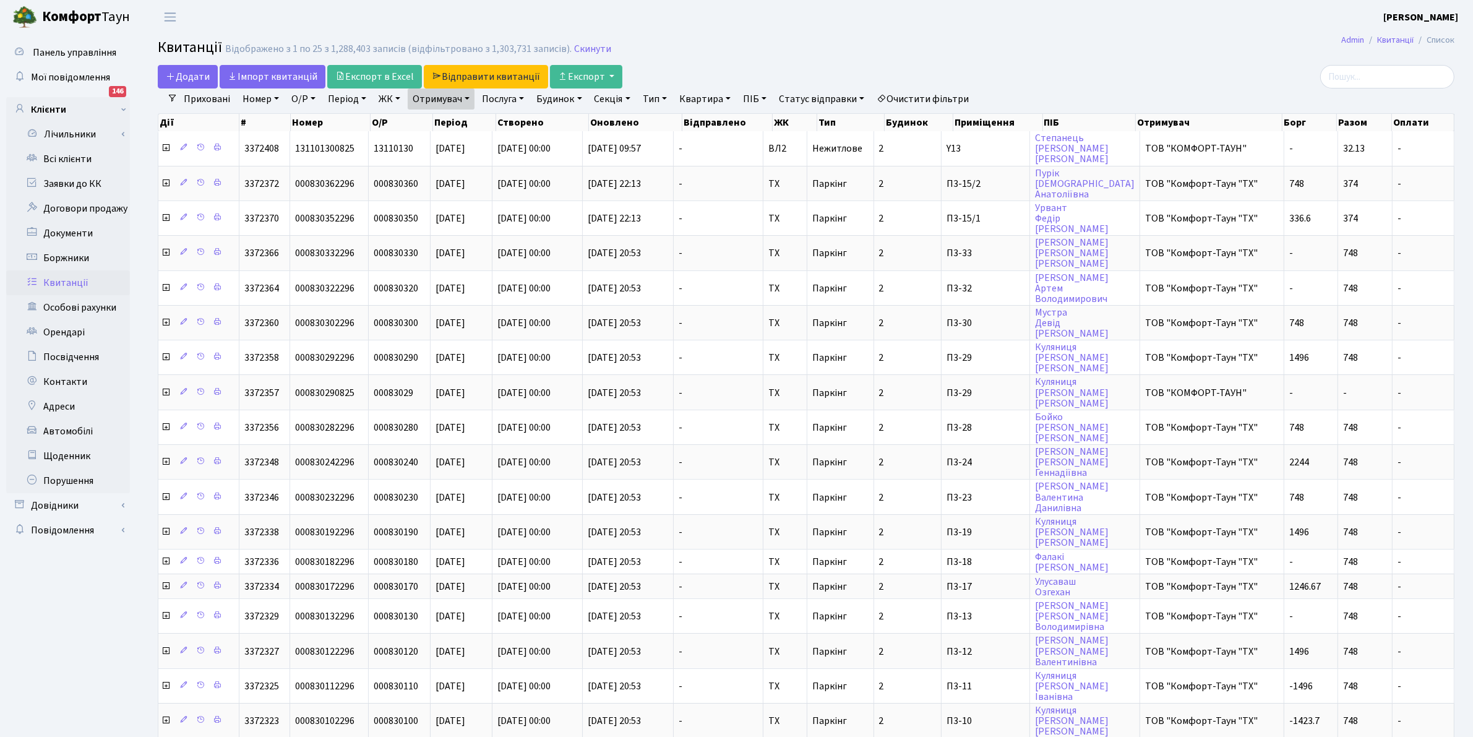
click at [72, 283] on link "Квитанції" at bounding box center [68, 282] width 124 height 25
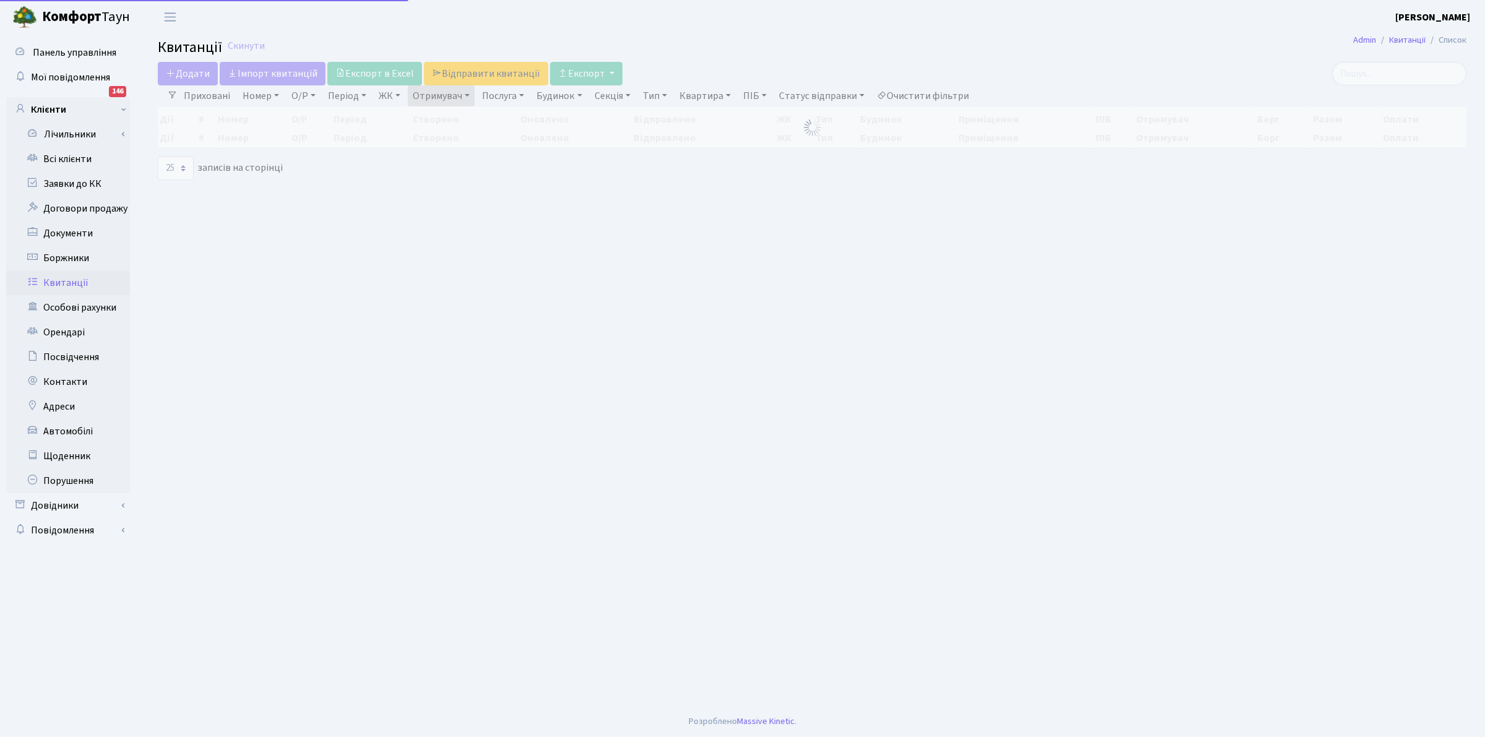
select select "25"
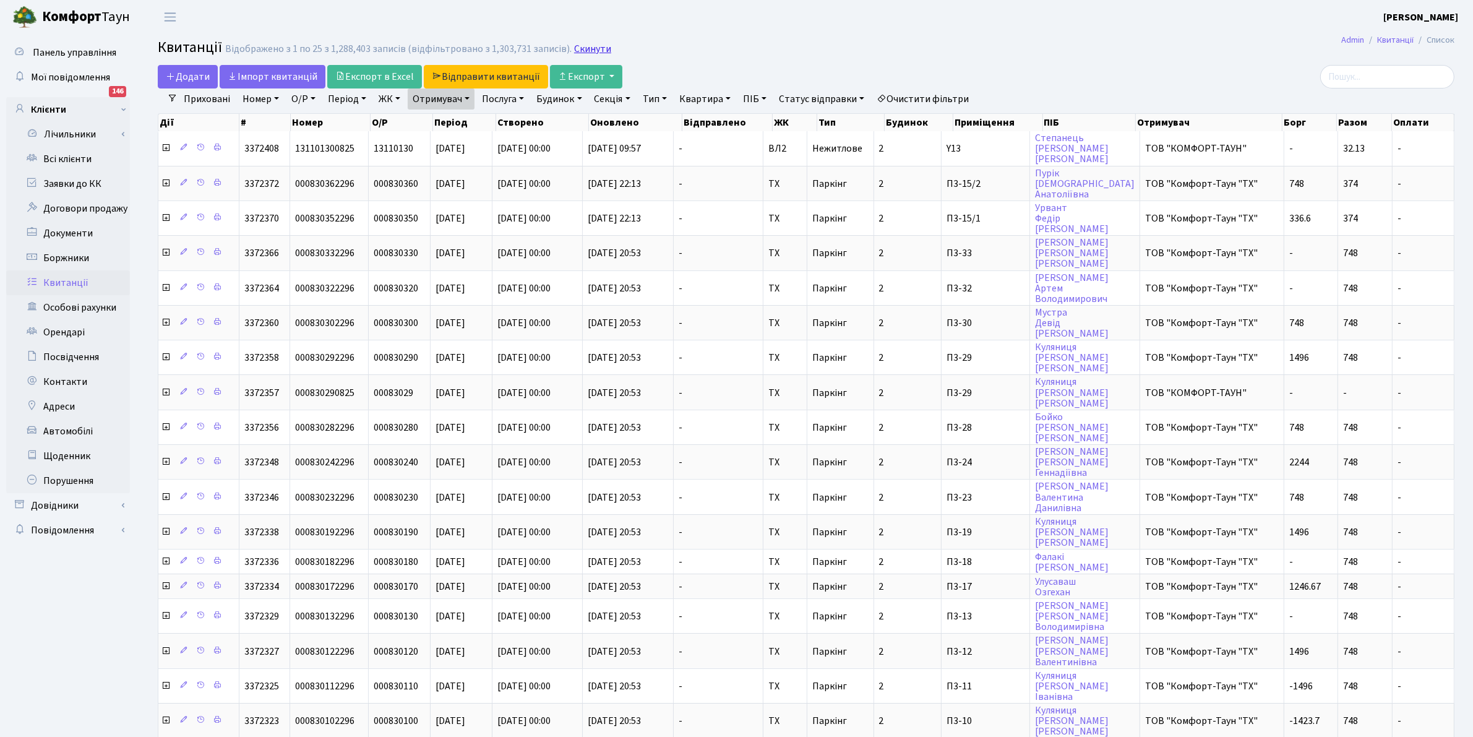
click at [577, 48] on link "Скинути" at bounding box center [592, 49] width 37 height 12
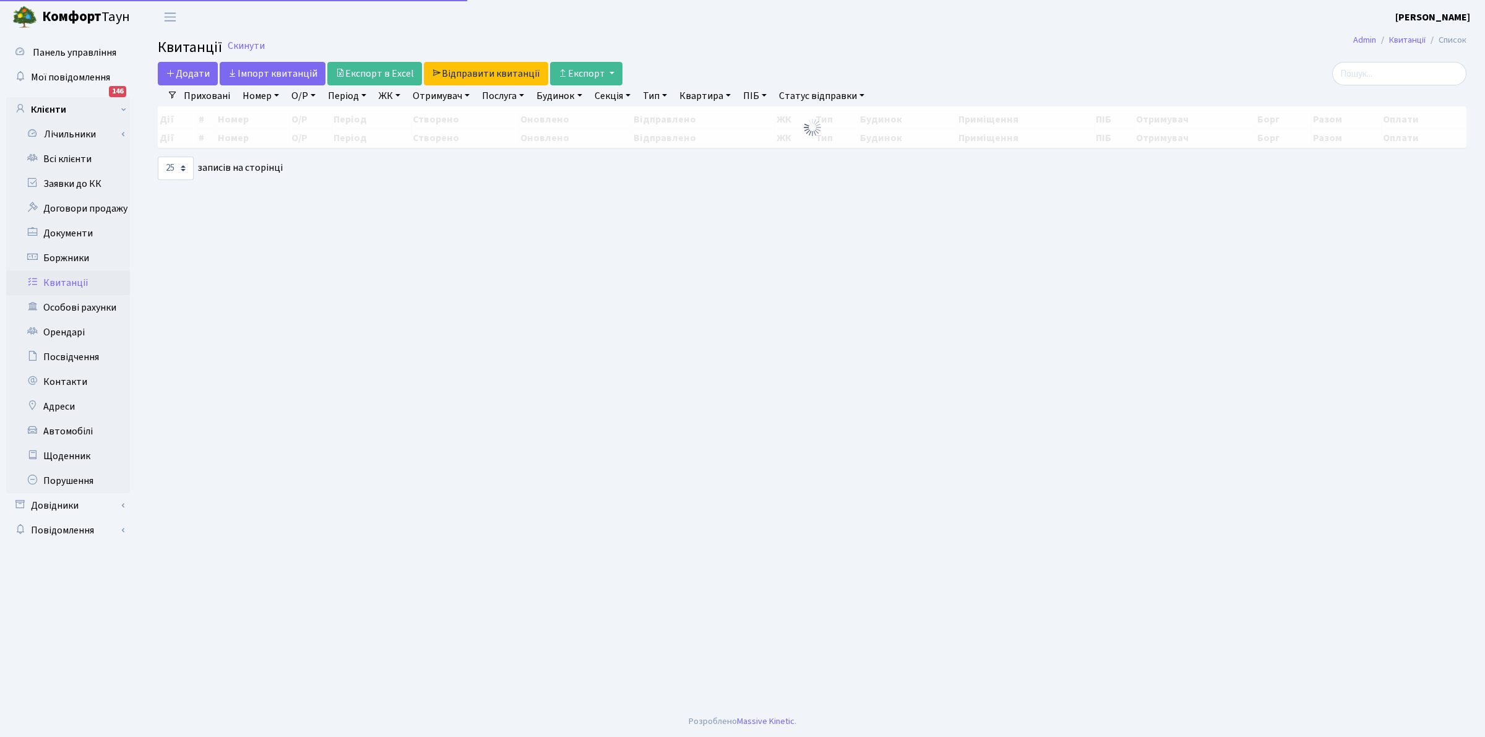
select select "25"
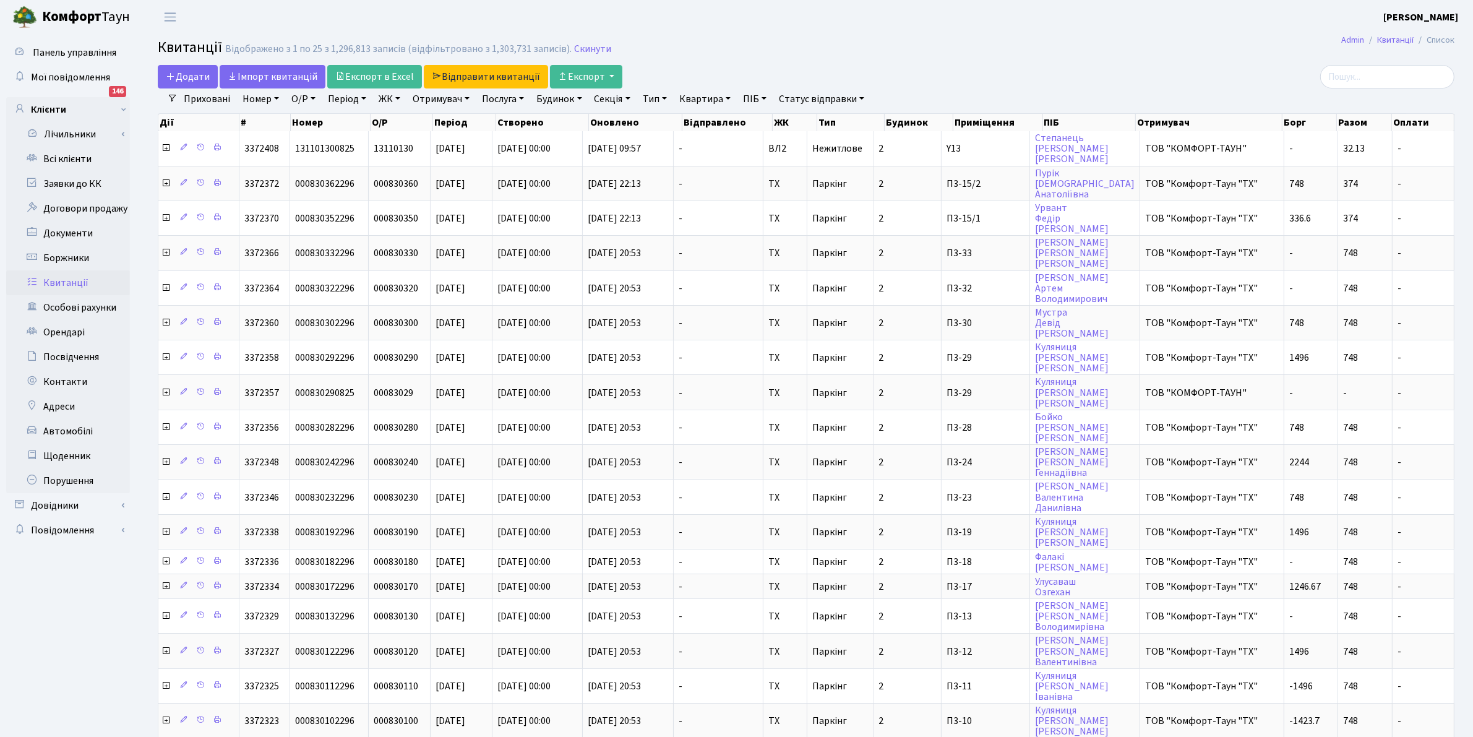
click at [62, 276] on link "Квитанції" at bounding box center [68, 282] width 124 height 25
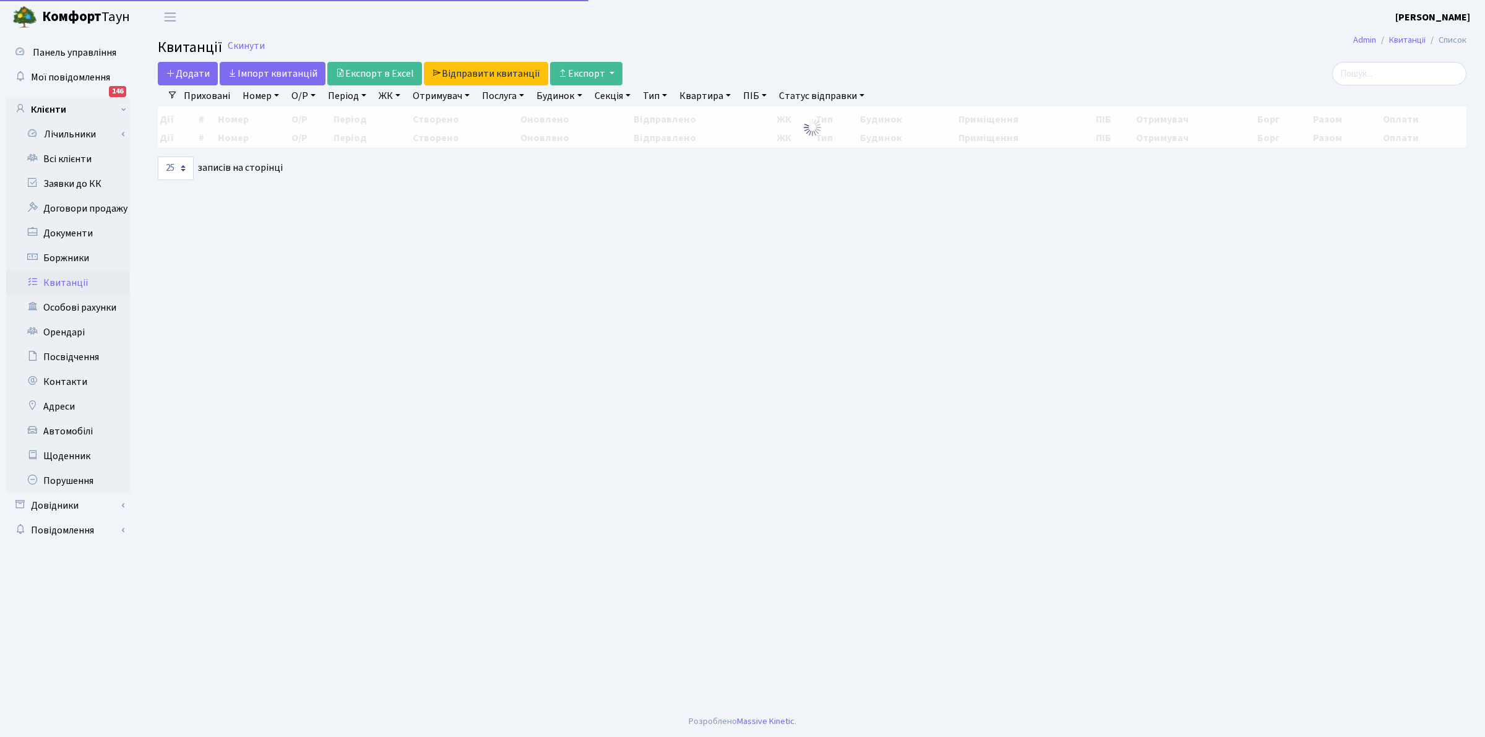
select select "25"
click at [573, 72] on button "Експорт" at bounding box center [586, 74] width 72 height 24
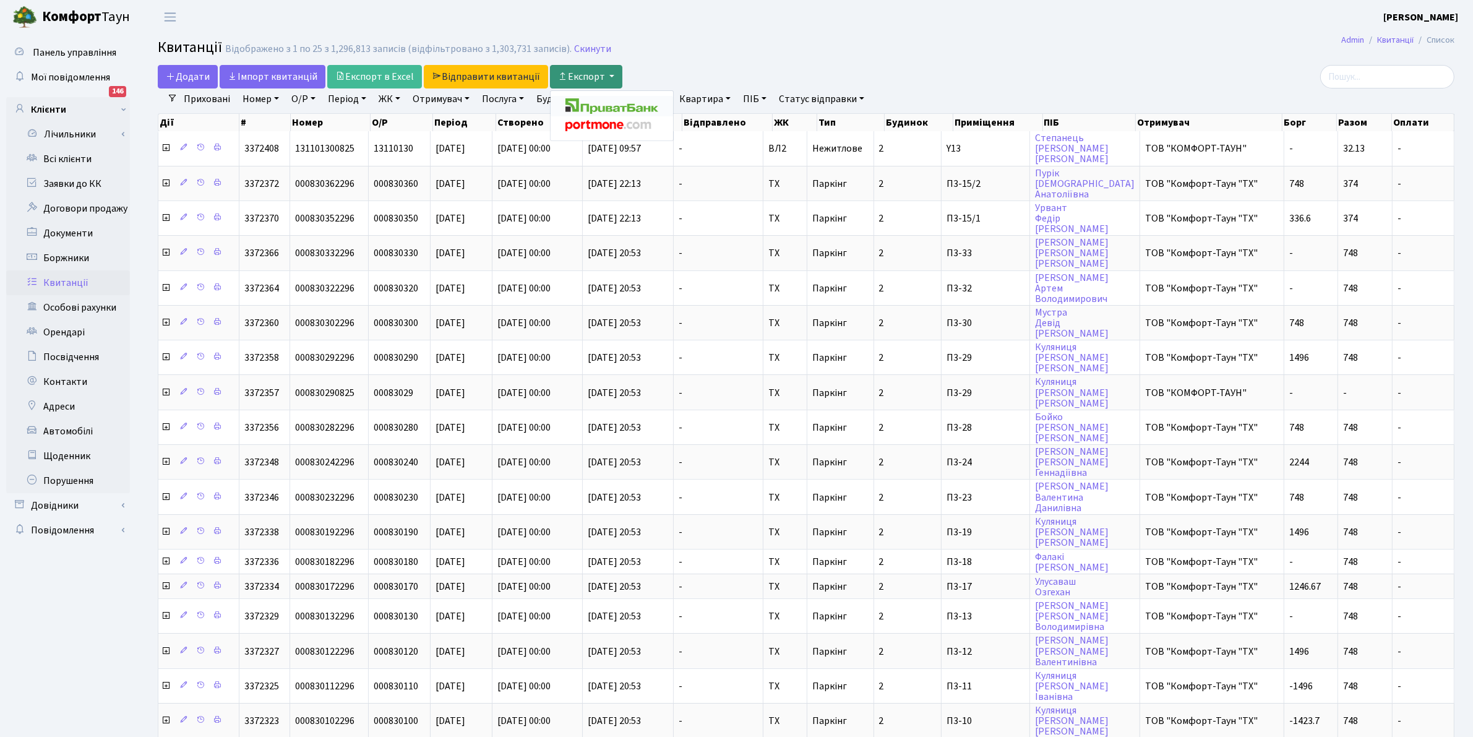
click at [592, 106] on img at bounding box center [611, 105] width 93 height 15
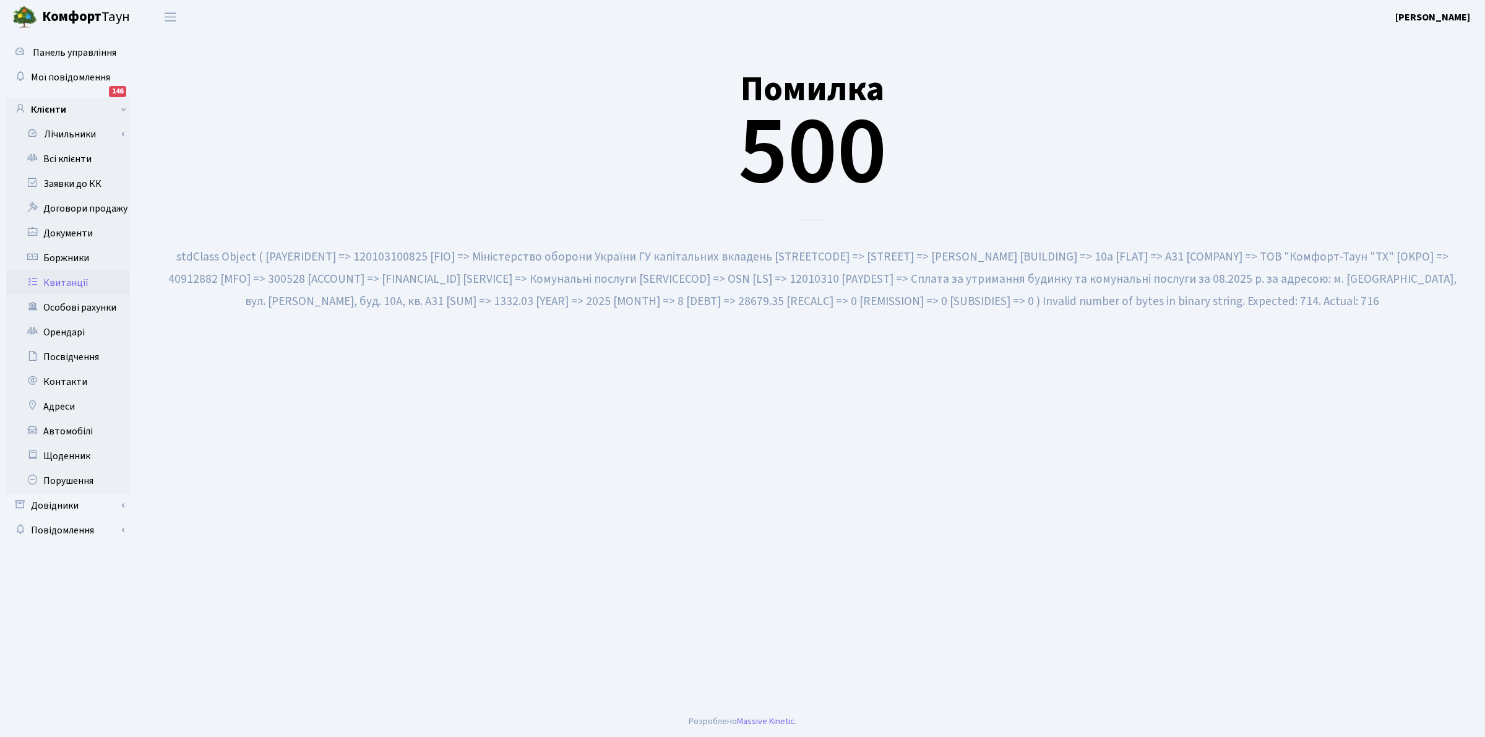
click at [659, 5] on header "[PERSON_NAME] [PERSON_NAME] Мій обліковий запис Вийти" at bounding box center [742, 17] width 1485 height 34
click at [289, 183] on div "Помилка 500" at bounding box center [812, 129] width 1308 height 181
click at [56, 274] on link "Квитанції" at bounding box center [68, 282] width 124 height 25
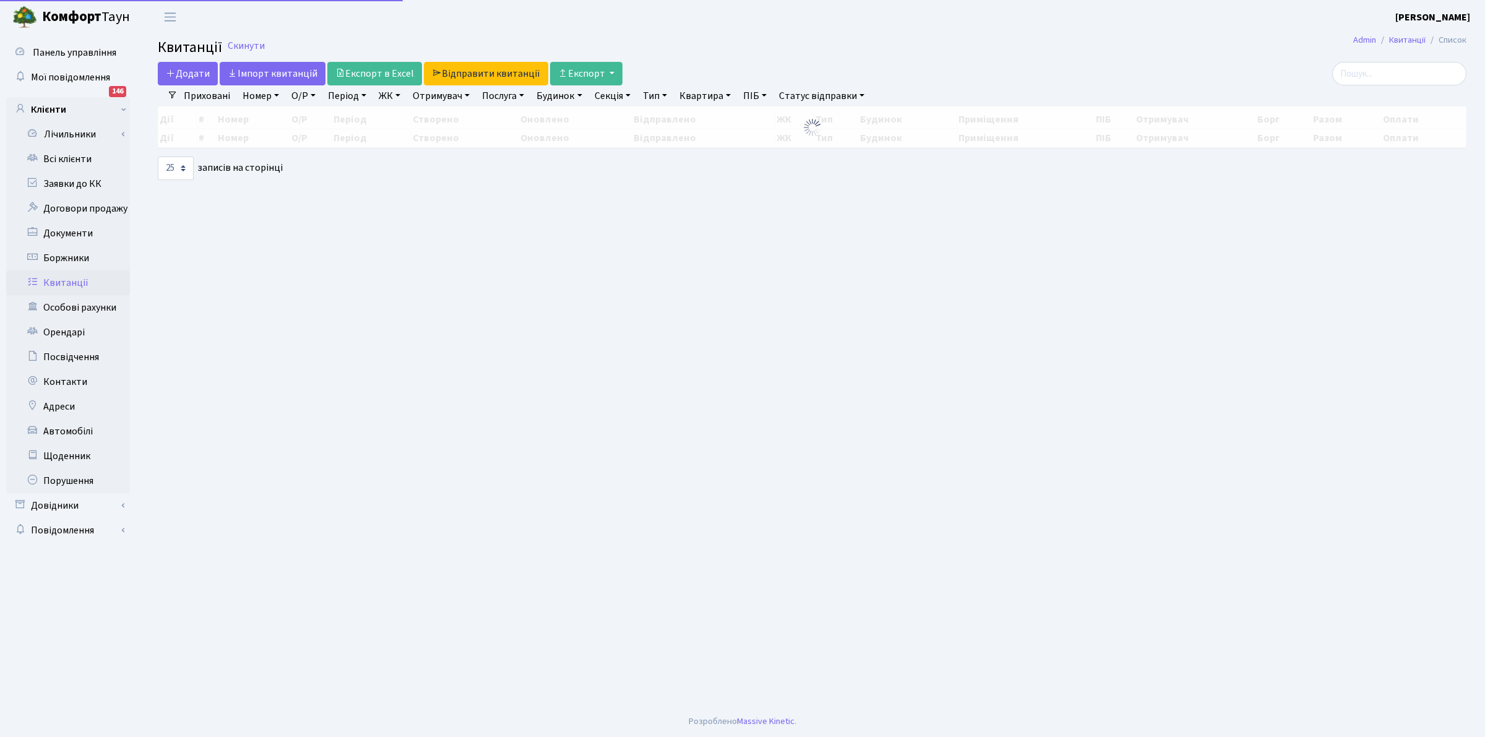
select select "25"
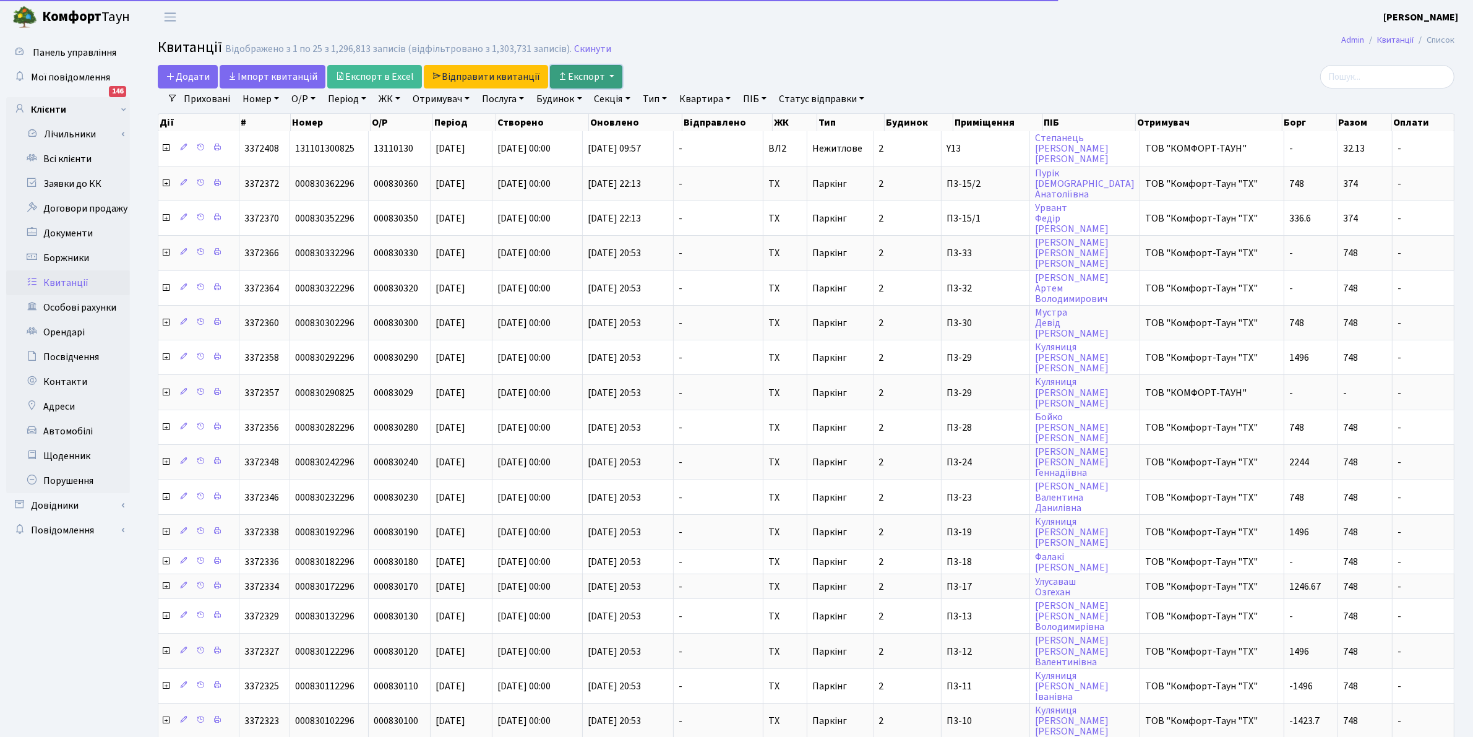
click at [583, 79] on button "Експорт" at bounding box center [586, 77] width 72 height 24
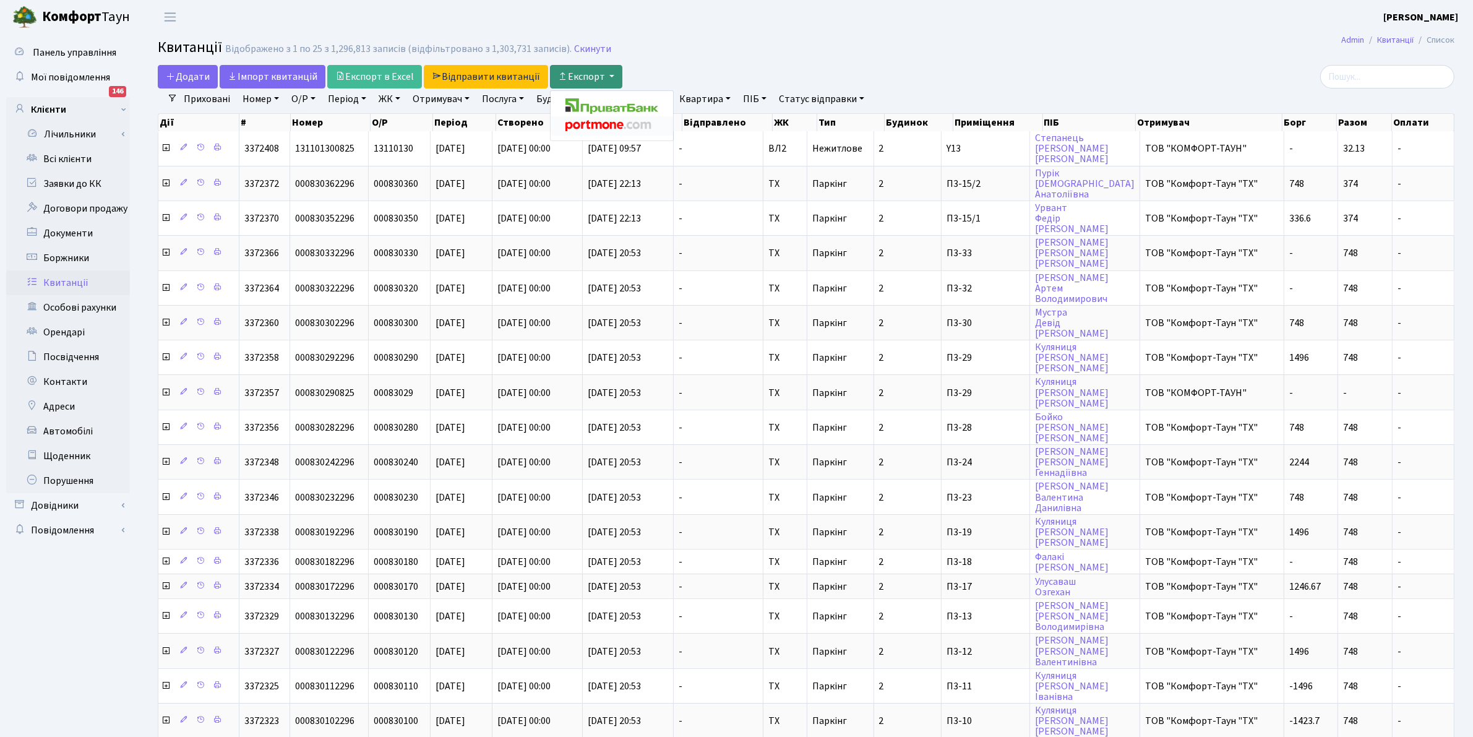
click at [594, 118] on link at bounding box center [612, 125] width 122 height 19
click at [586, 75] on button "Експорт" at bounding box center [586, 77] width 72 height 24
click at [596, 126] on img at bounding box center [608, 126] width 87 height 11
click at [580, 75] on button "Експорт" at bounding box center [586, 77] width 72 height 24
click at [604, 131] on img at bounding box center [608, 126] width 87 height 11
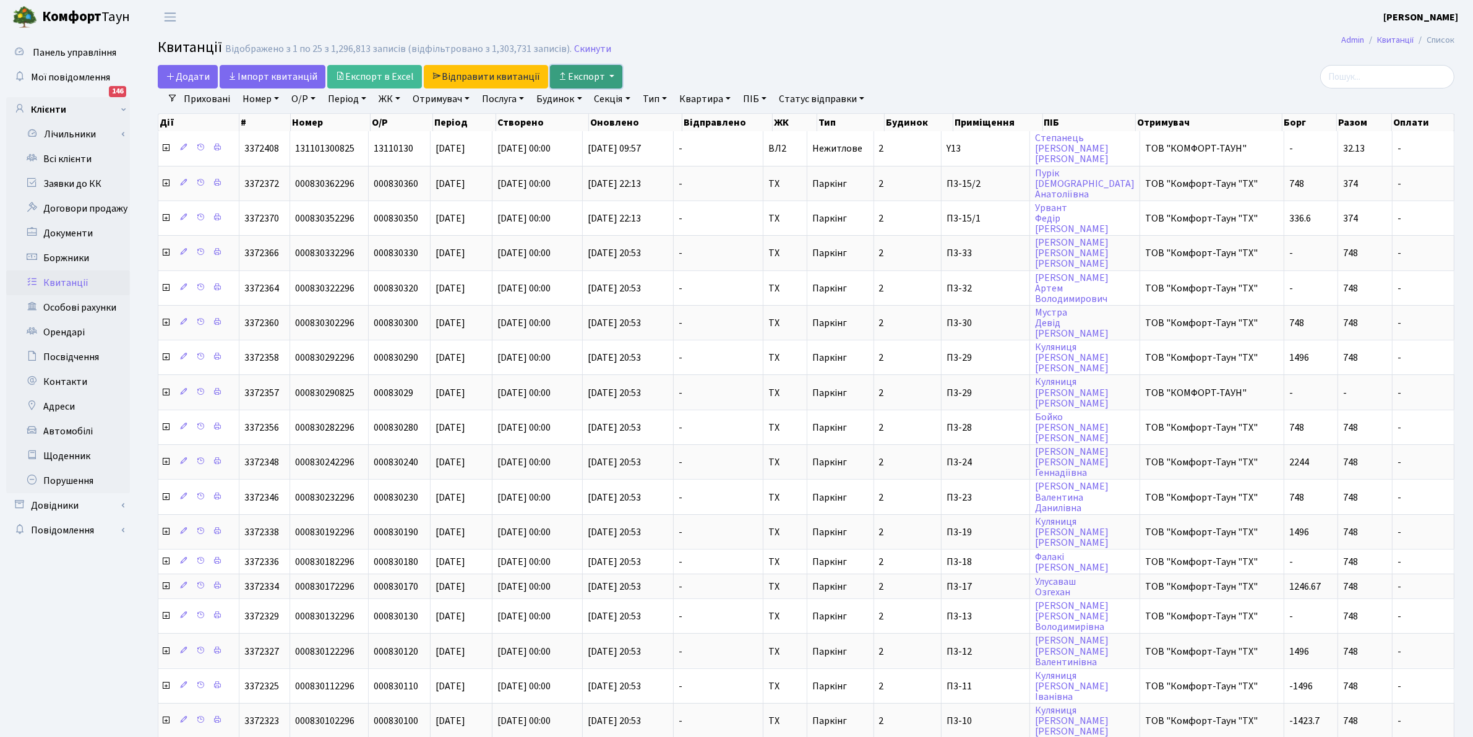
click at [582, 72] on button "Експорт" at bounding box center [586, 77] width 72 height 24
click at [601, 108] on img at bounding box center [611, 105] width 93 height 15
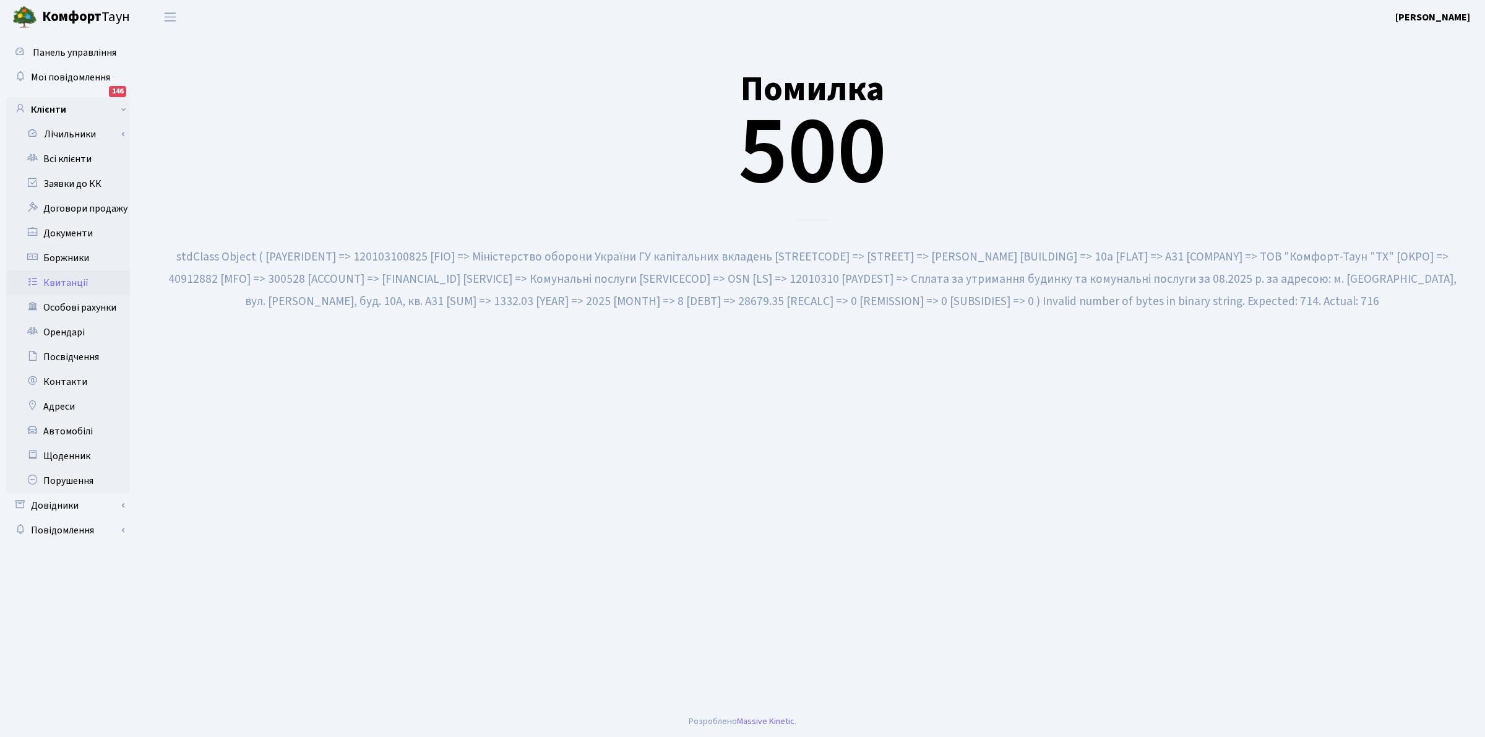
click at [447, 168] on div "Помилка 500" at bounding box center [812, 129] width 1308 height 181
click at [54, 278] on link "Квитанції" at bounding box center [68, 282] width 124 height 25
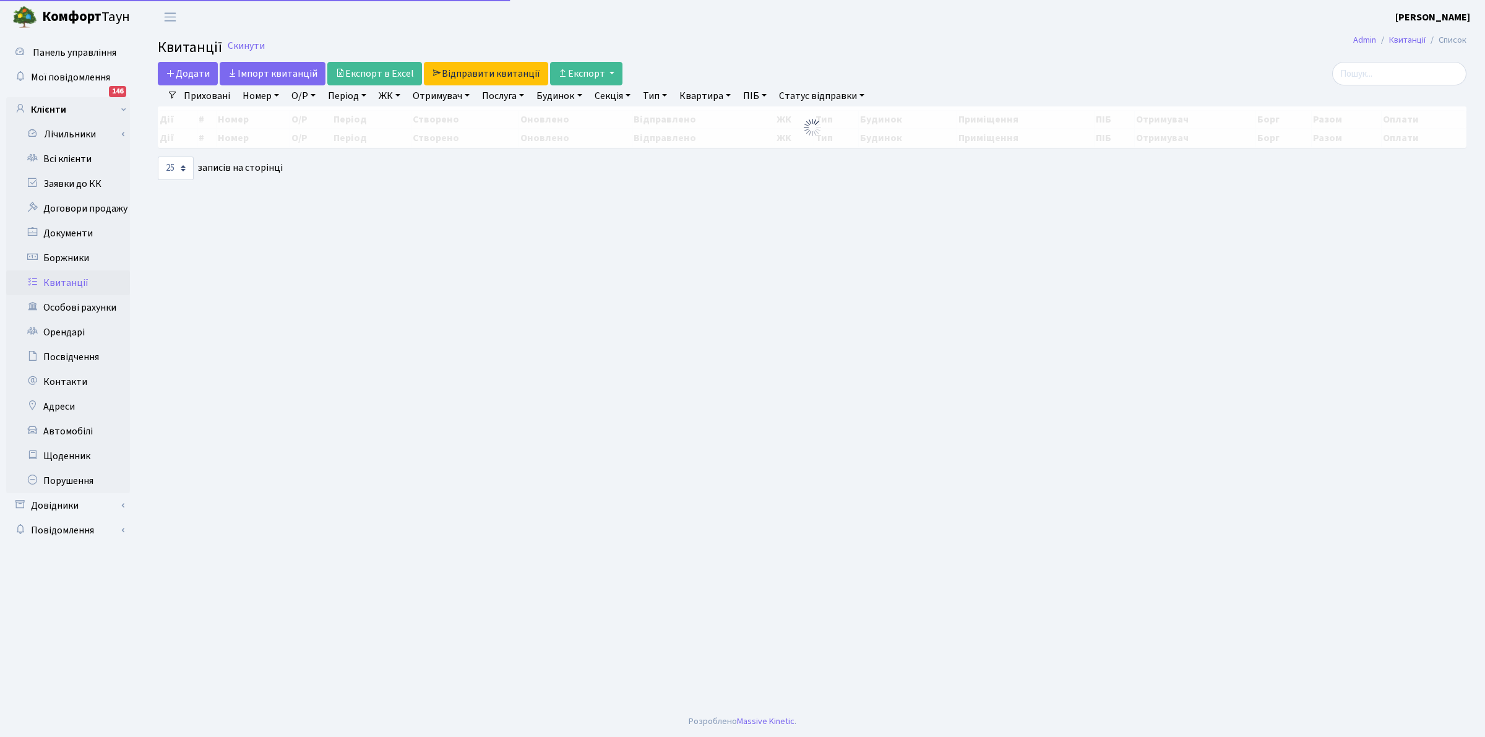
select select "25"
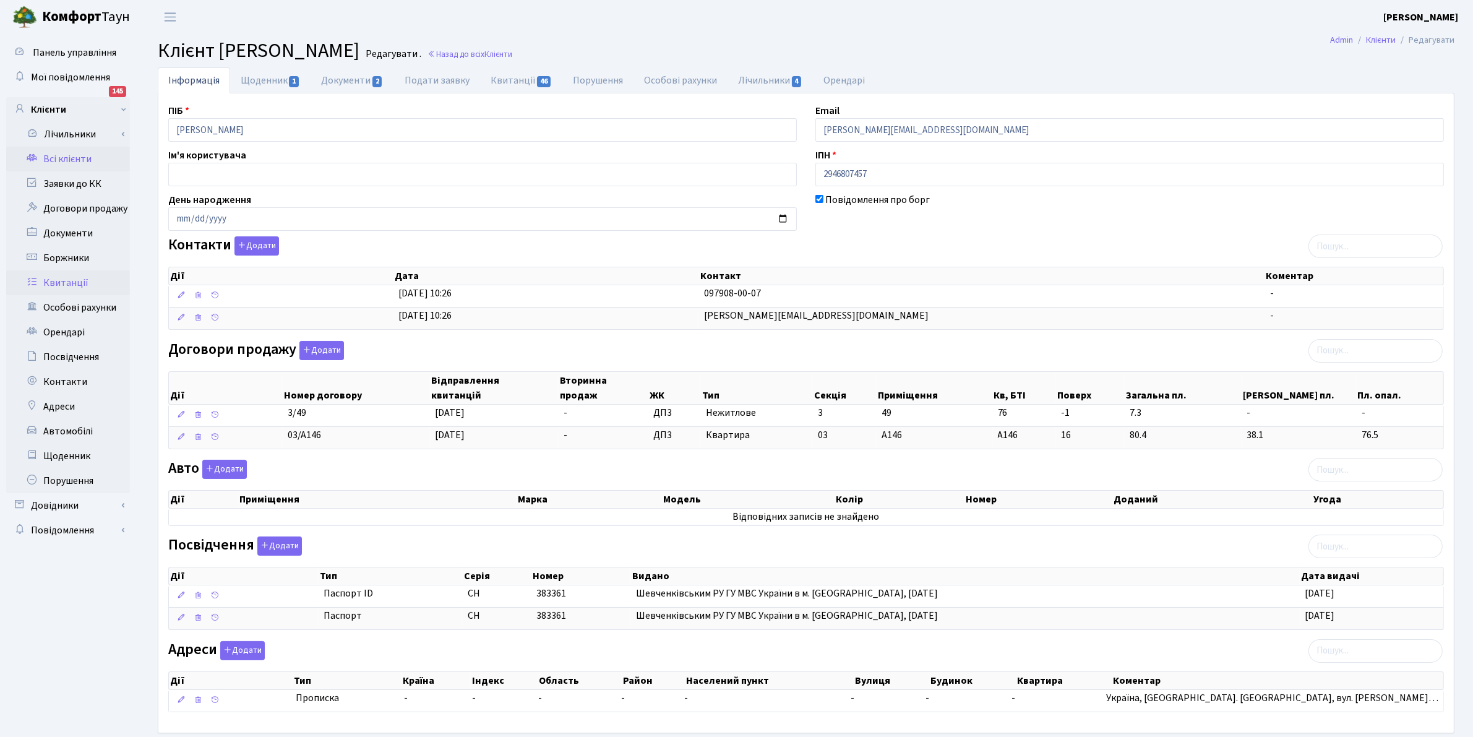
click at [64, 276] on link "Квитанції" at bounding box center [68, 282] width 124 height 25
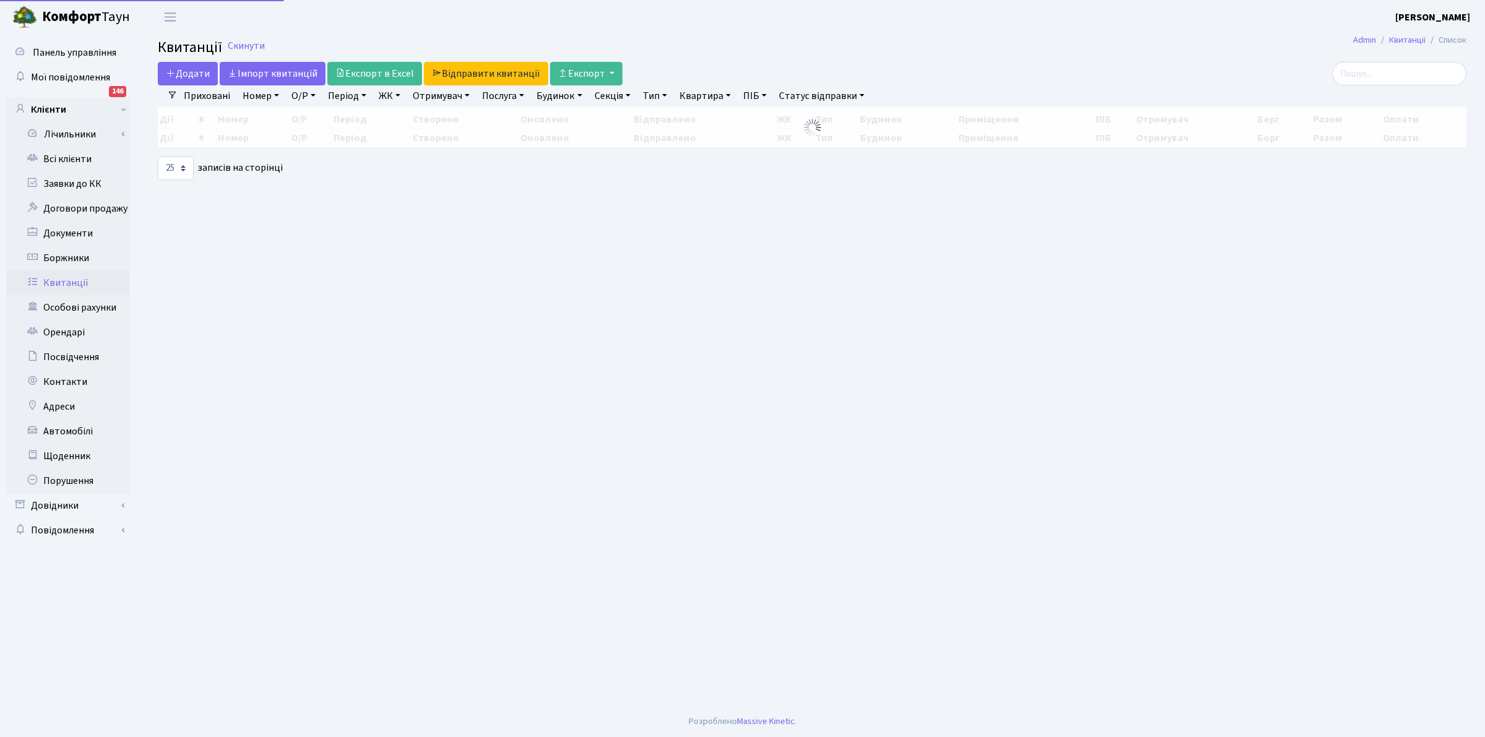
select select "25"
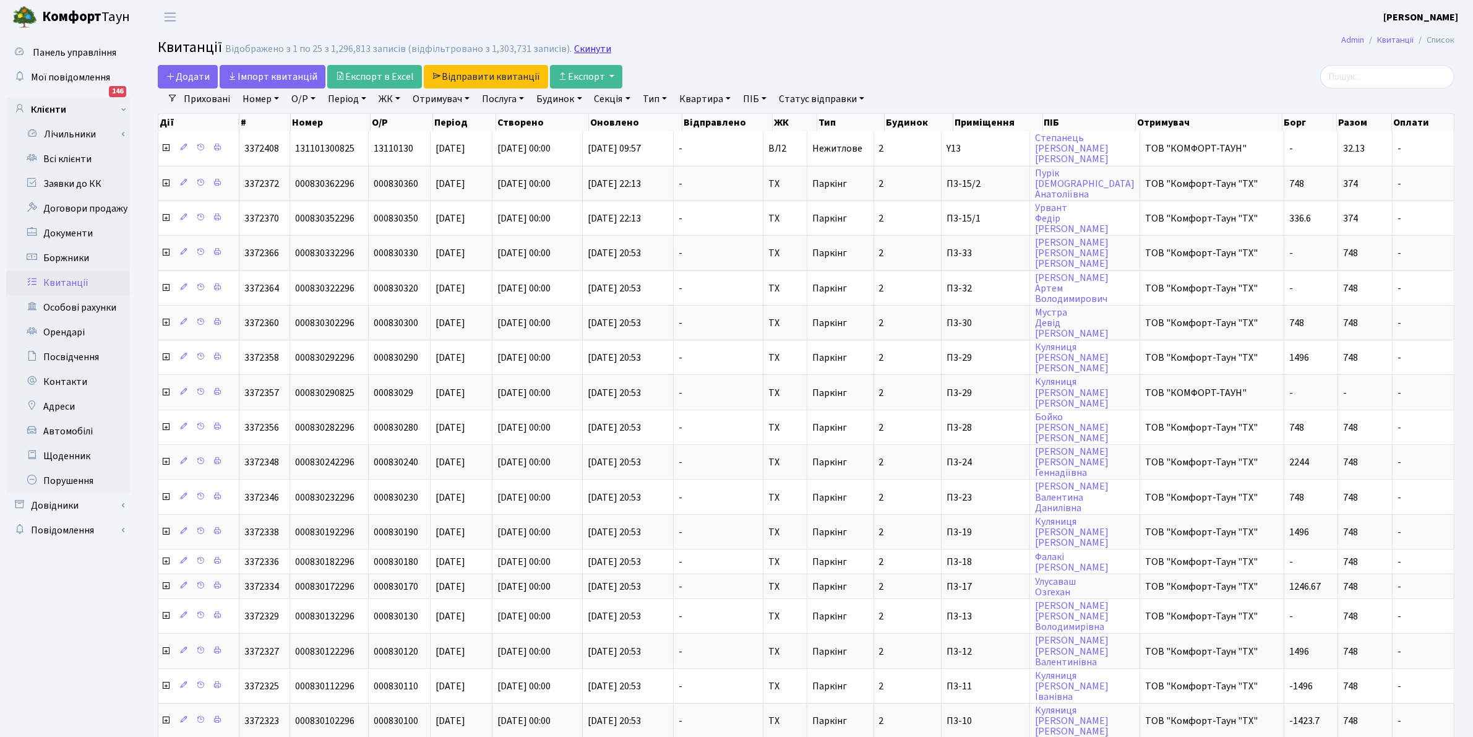
click at [580, 51] on link "Скинути" at bounding box center [592, 49] width 37 height 12
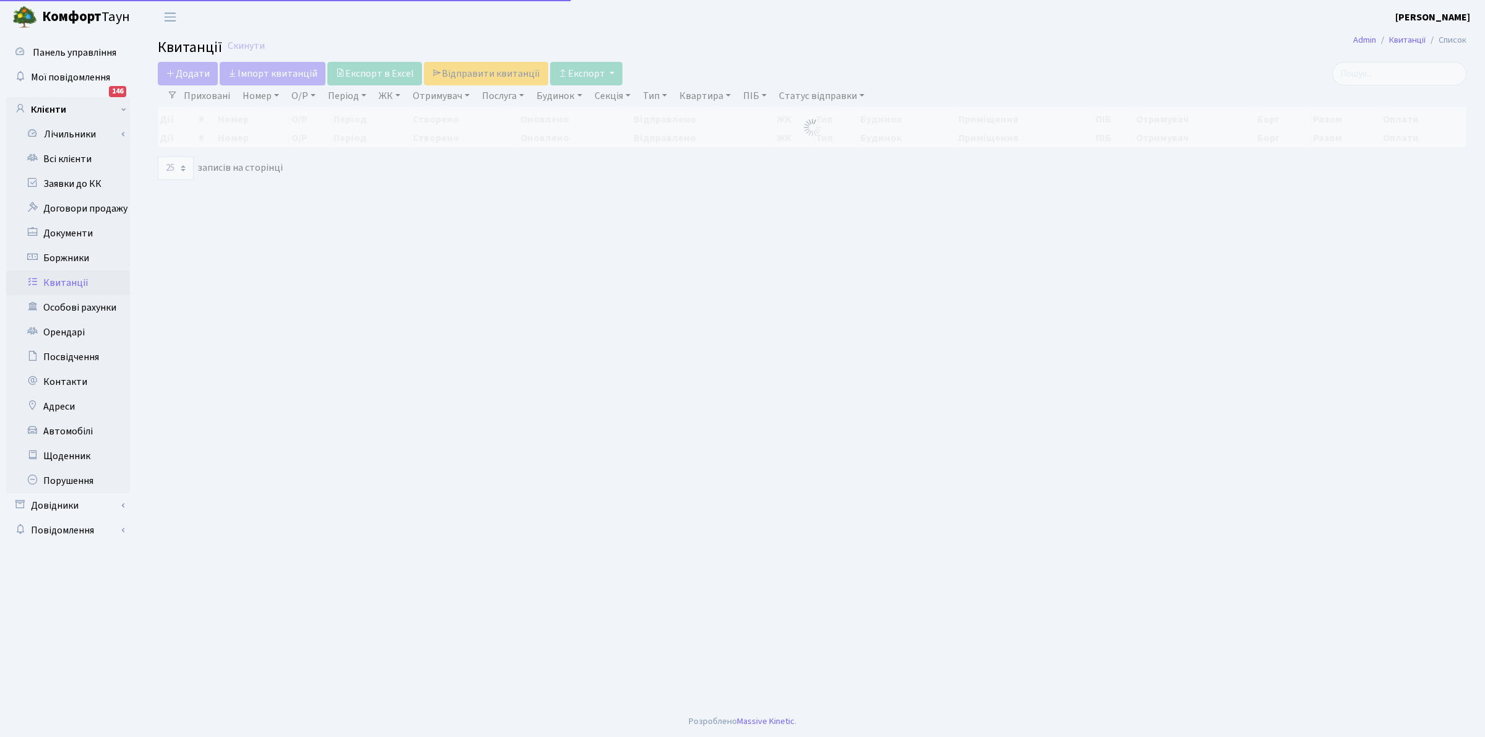
select select "25"
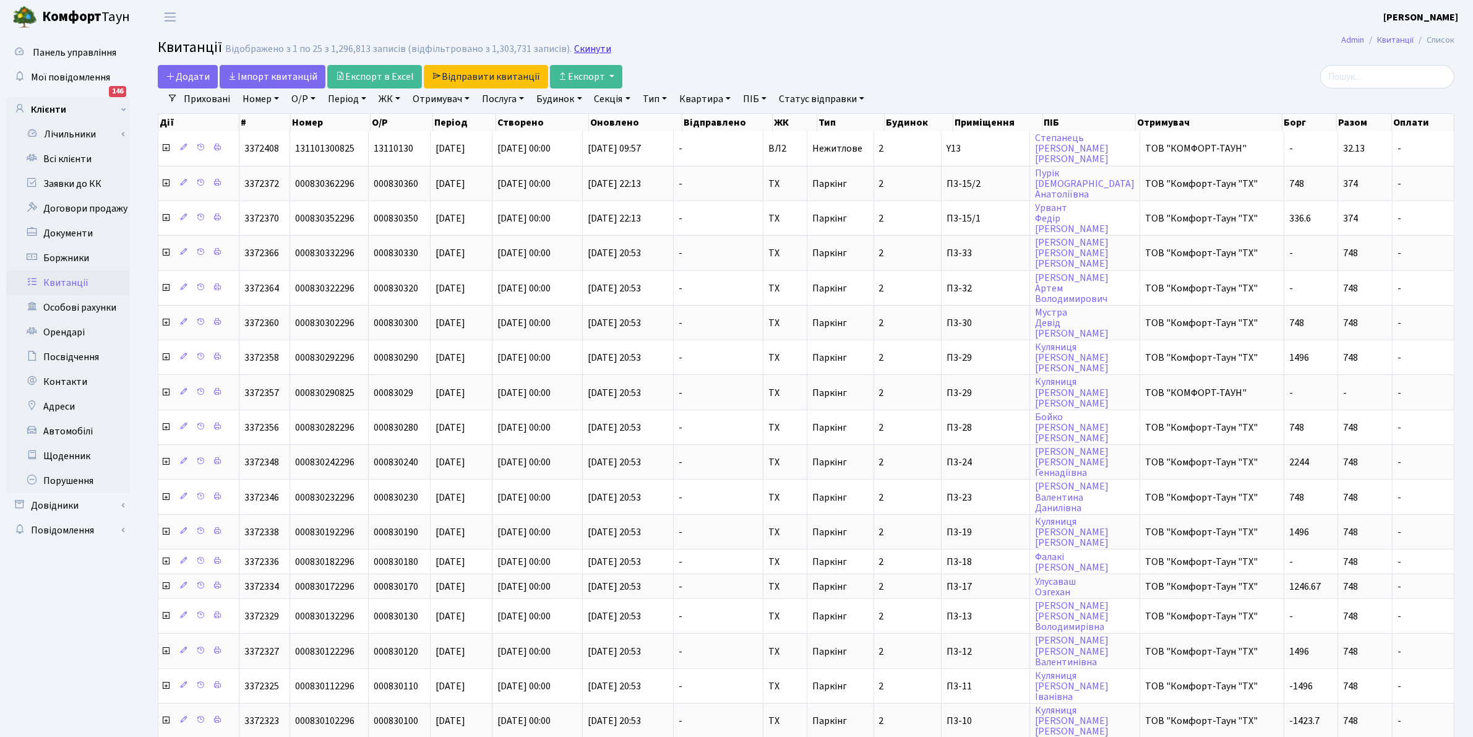
click at [594, 51] on link "Скинути" at bounding box center [592, 49] width 37 height 12
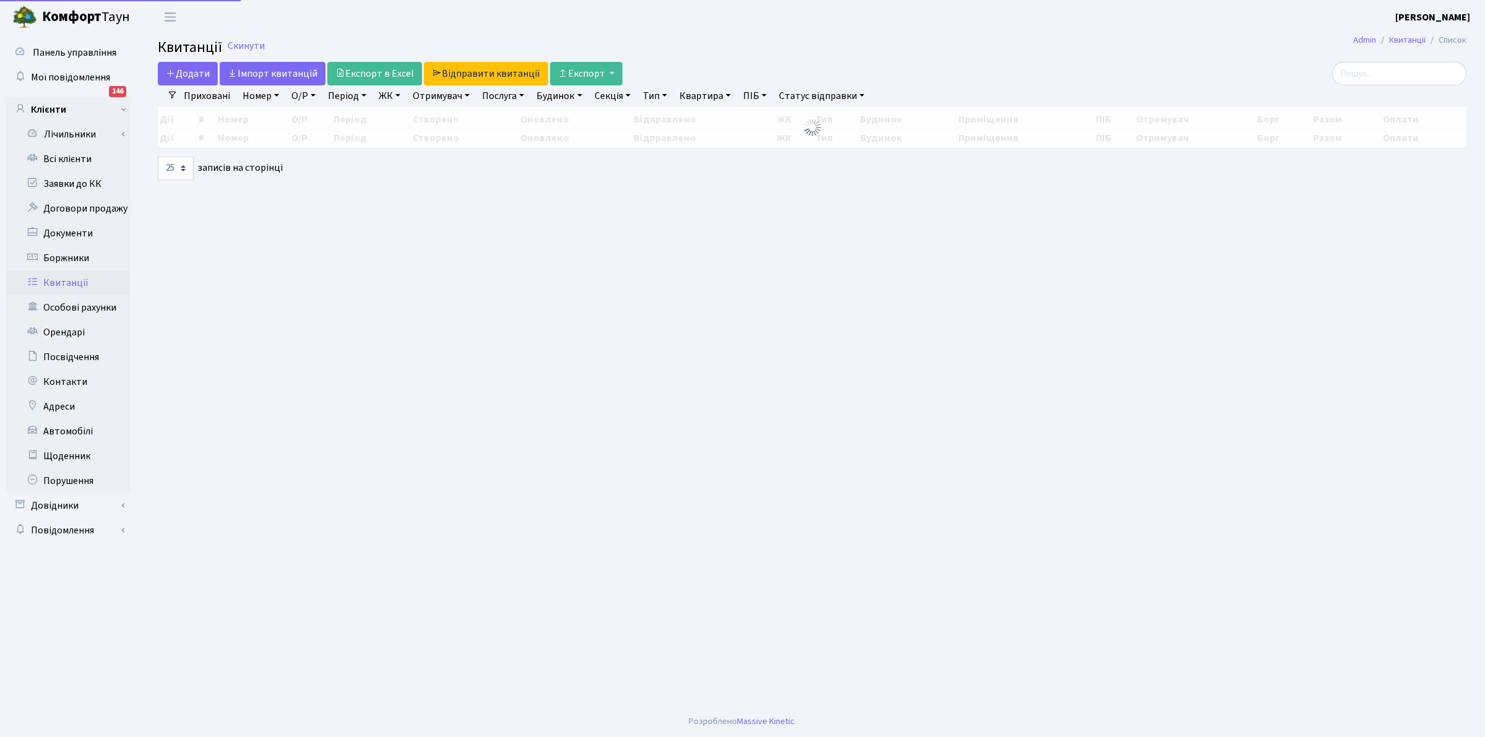
select select "25"
click at [437, 100] on link "Отримувач" at bounding box center [441, 95] width 67 height 21
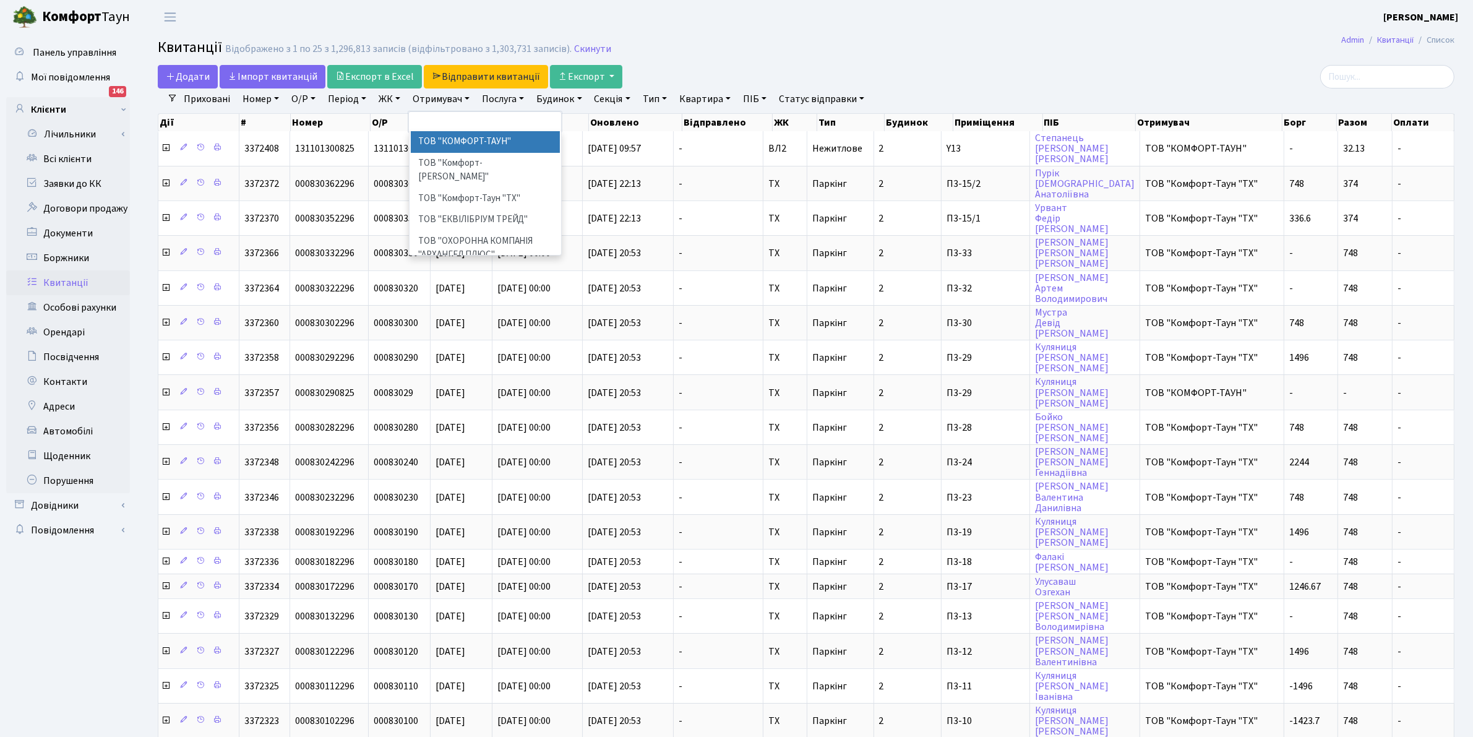
drag, startPoint x: 463, startPoint y: 148, endPoint x: 456, endPoint y: 134, distance: 16.1
click at [462, 147] on li "ТОВ "КОМФОРТ-ТАУН"" at bounding box center [486, 142] width 150 height 22
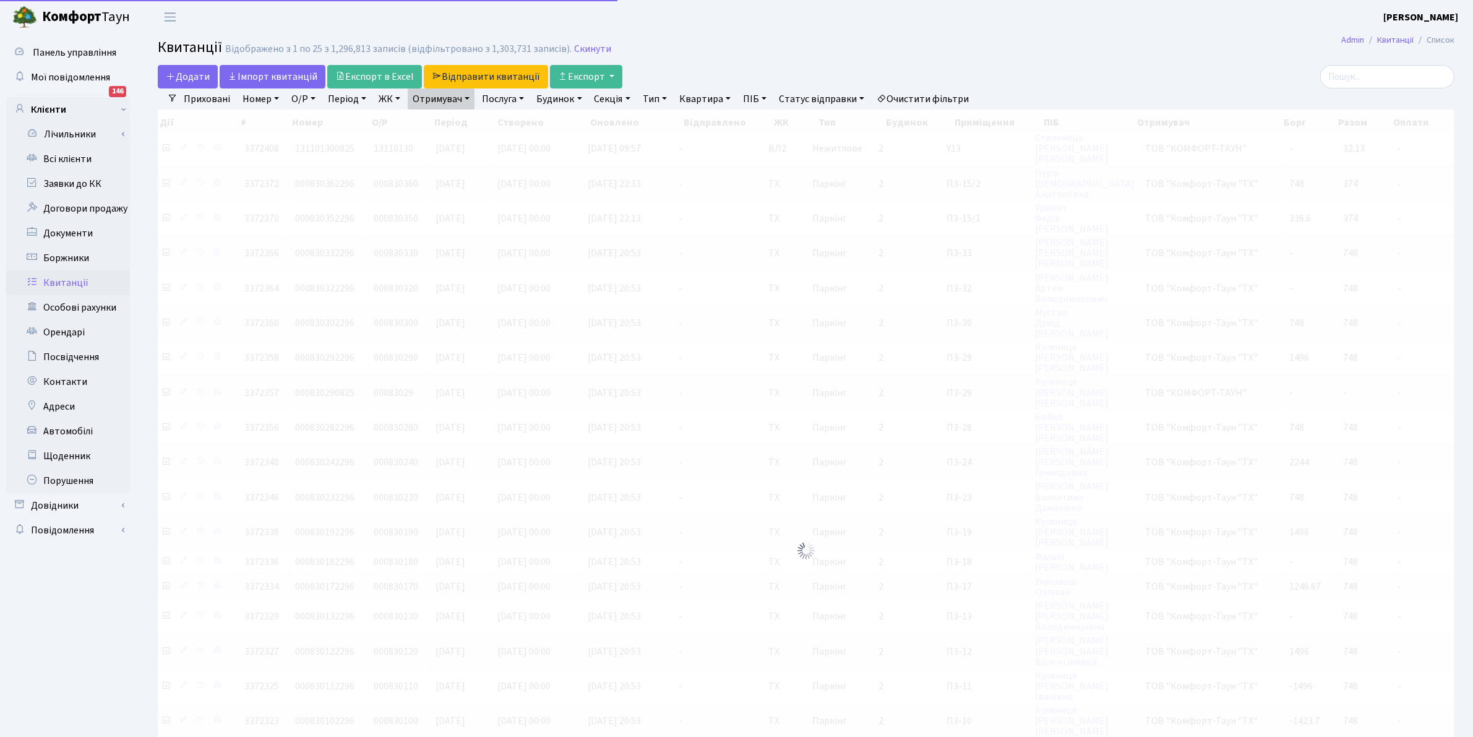
click at [434, 92] on link "Отримувач" at bounding box center [441, 98] width 67 height 21
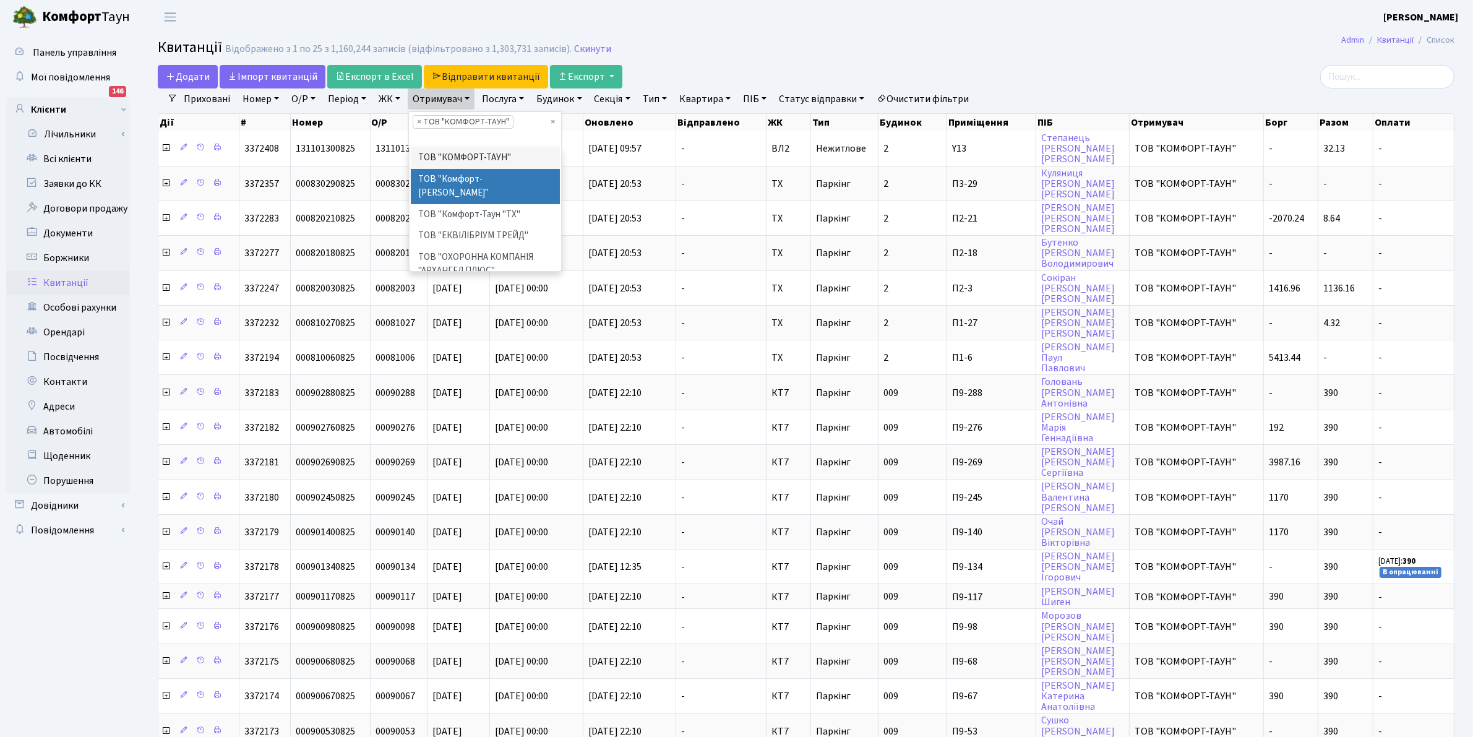
click at [476, 184] on li "ТОВ "Комфорт-[PERSON_NAME]"" at bounding box center [486, 186] width 150 height 35
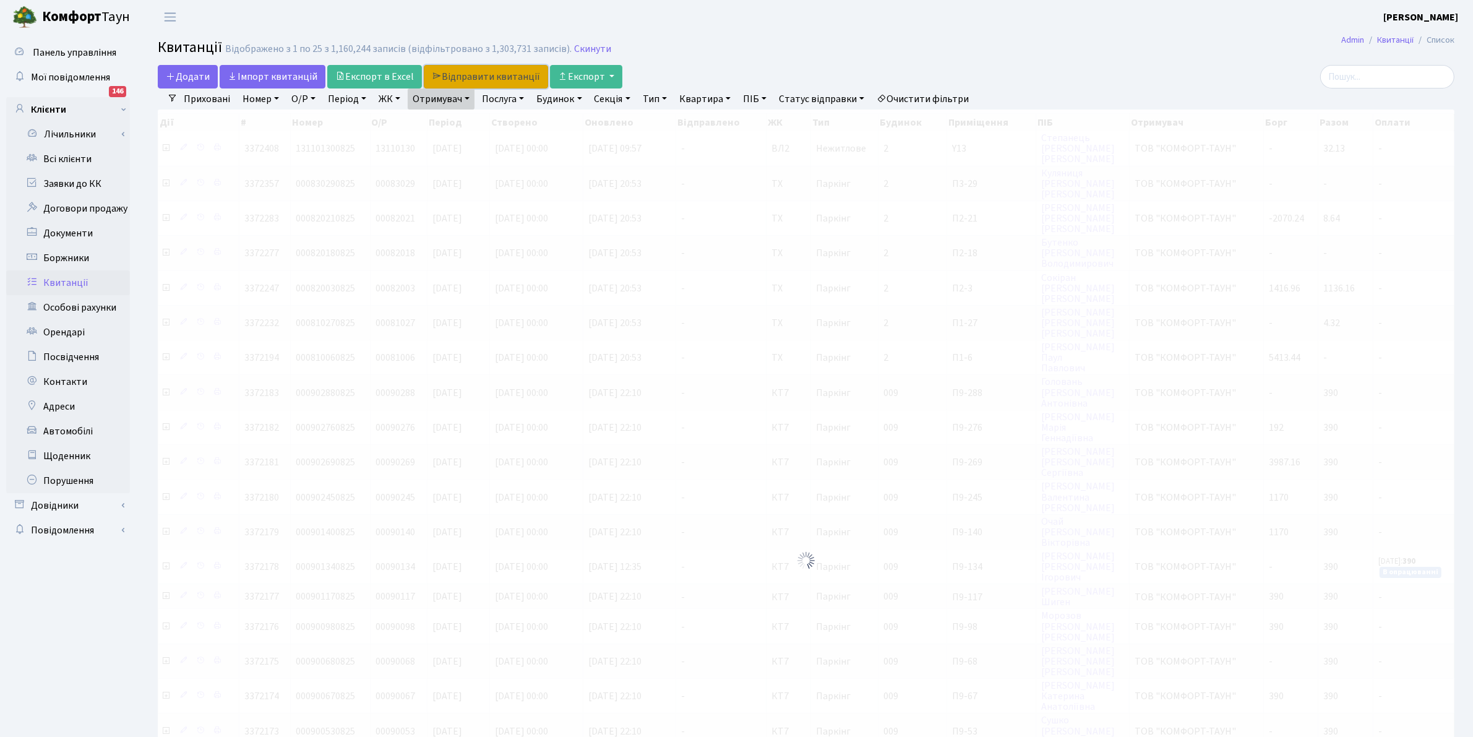
click at [438, 85] on link "Відправити квитанції" at bounding box center [486, 77] width 124 height 24
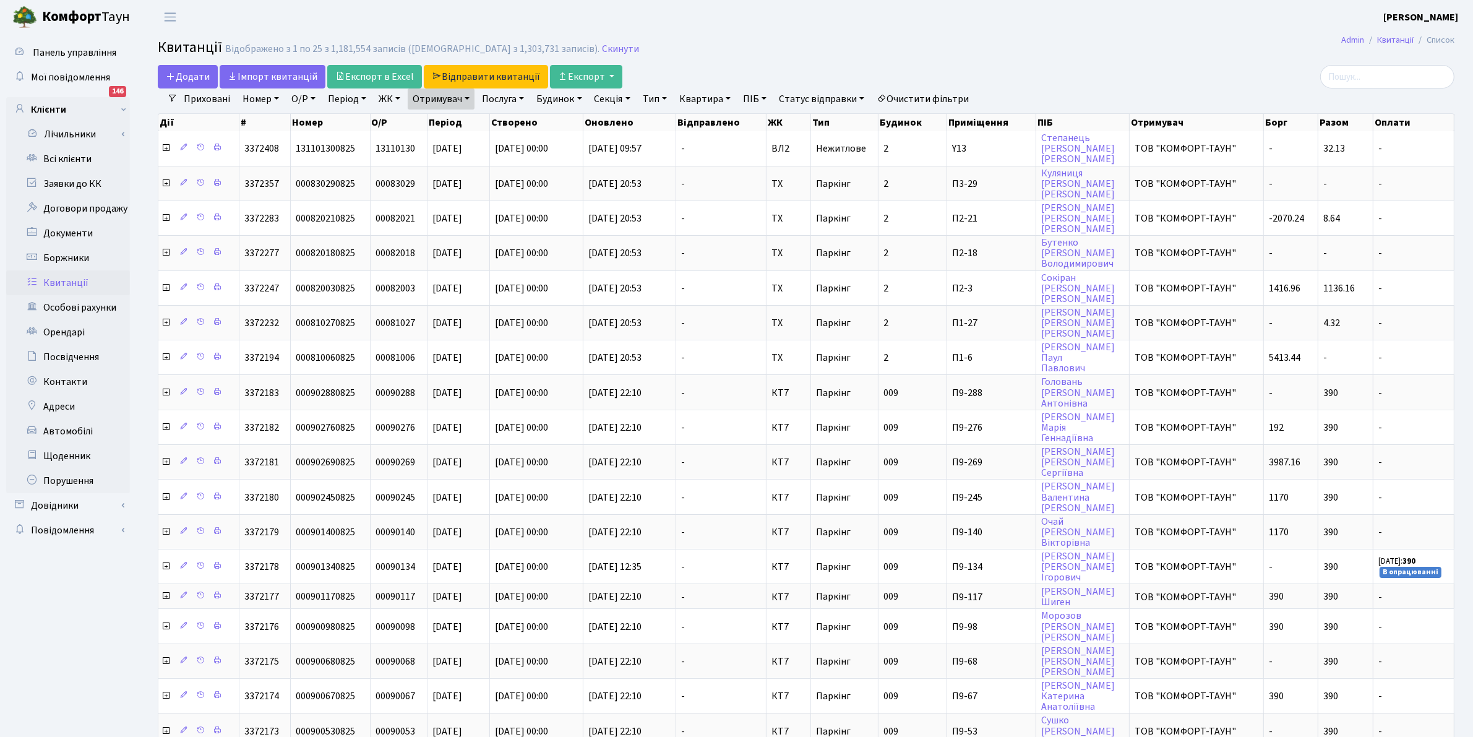
click at [452, 93] on link "Отримувач" at bounding box center [441, 98] width 67 height 21
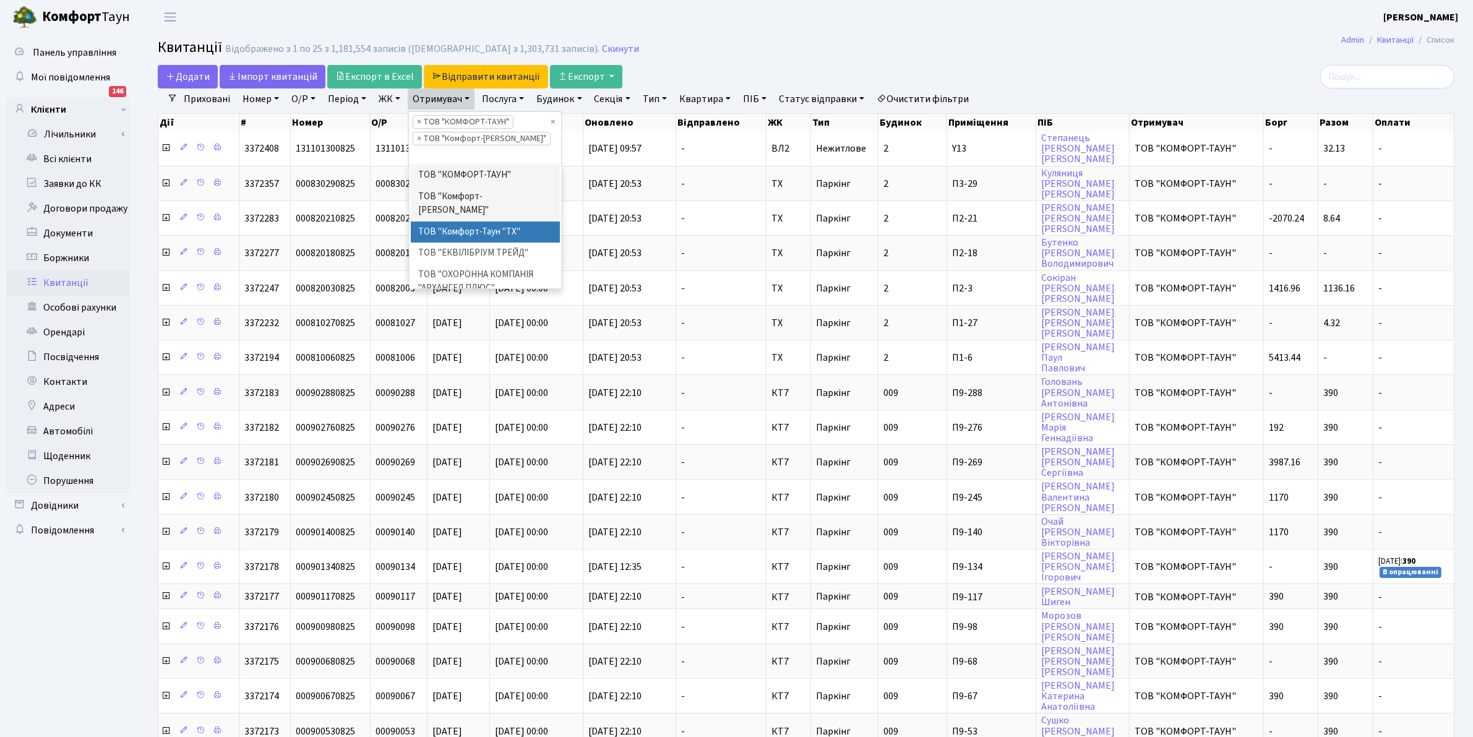
click at [476, 221] on li "ТОВ "Комфорт-Таун "ТХ"" at bounding box center [486, 232] width 150 height 22
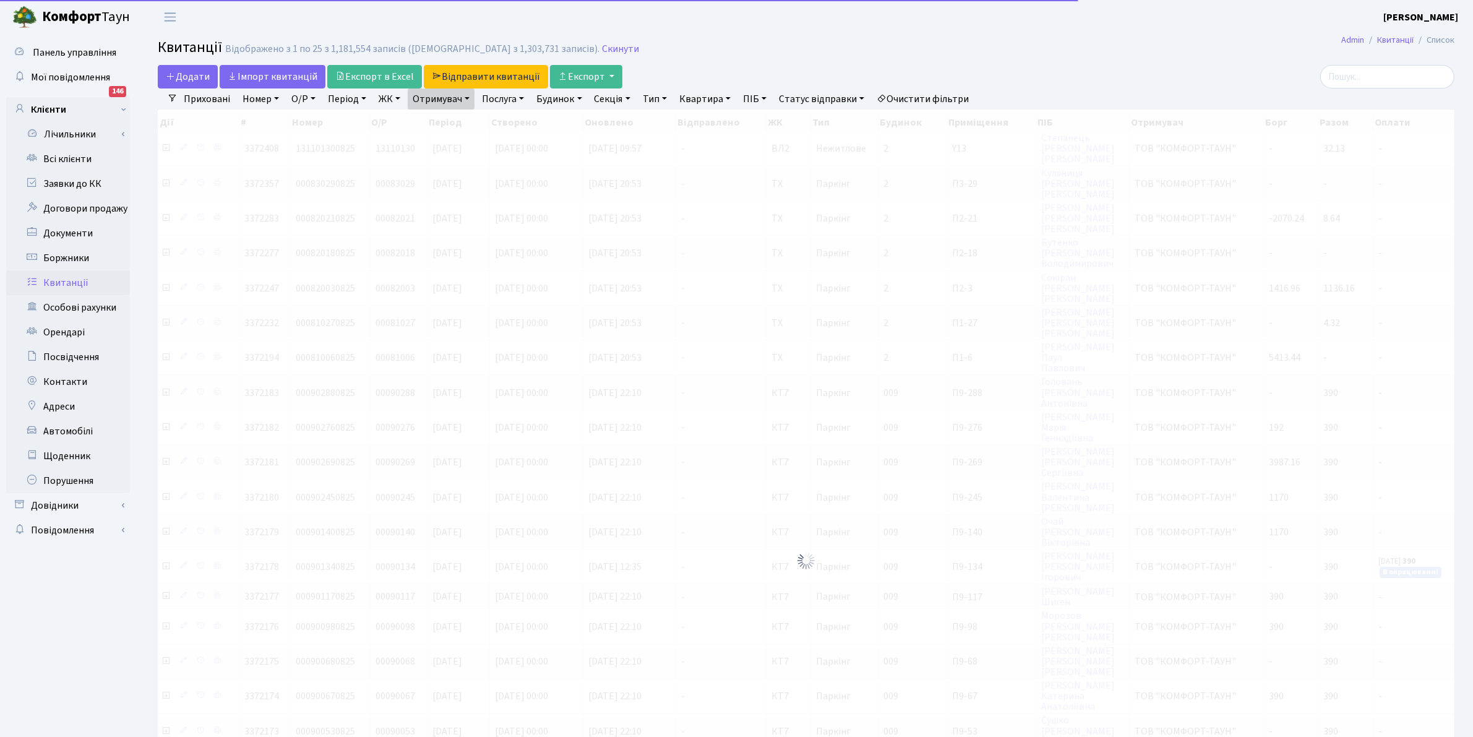
click at [441, 95] on link "Отримувач" at bounding box center [441, 98] width 67 height 21
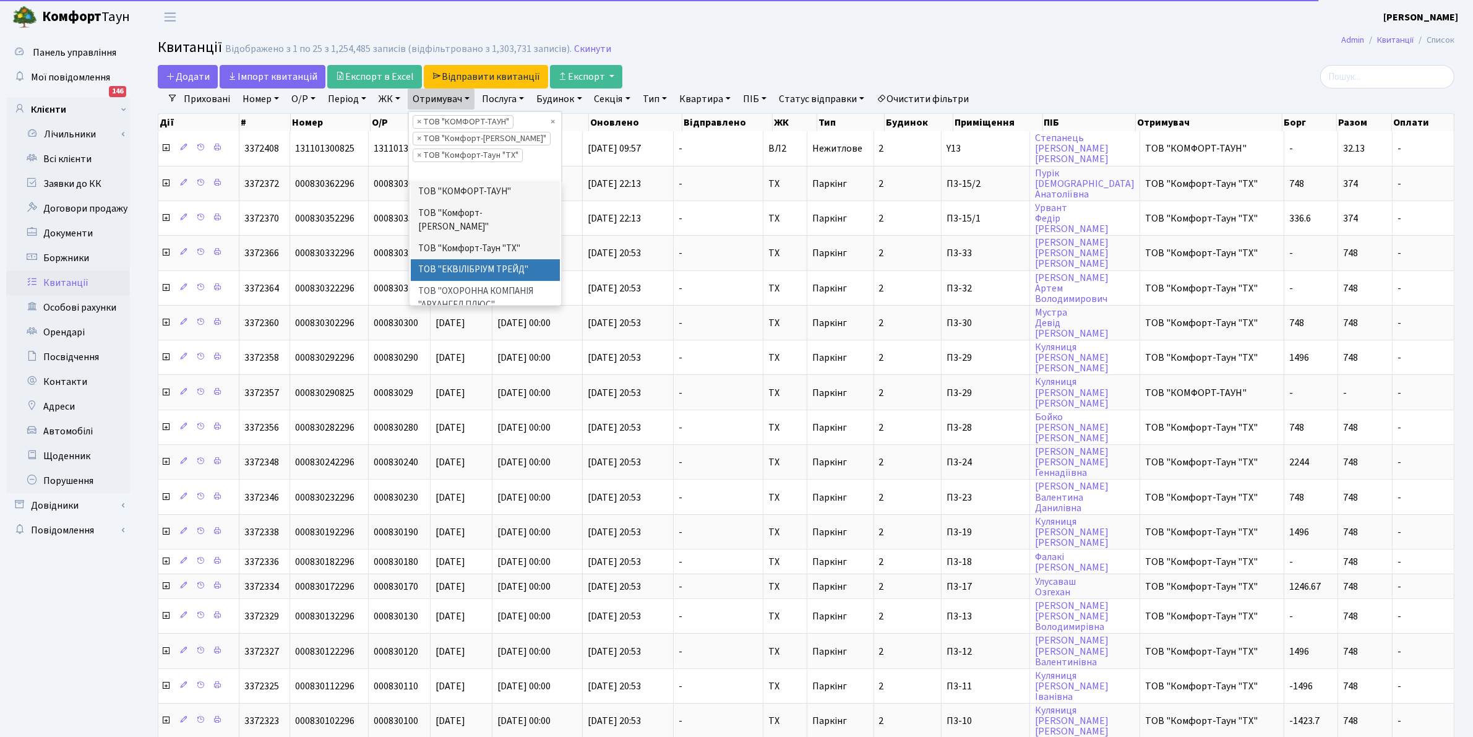
click at [476, 259] on li "ТОВ "ЕКВІЛІБРІУМ ТРЕЙД"" at bounding box center [486, 270] width 150 height 22
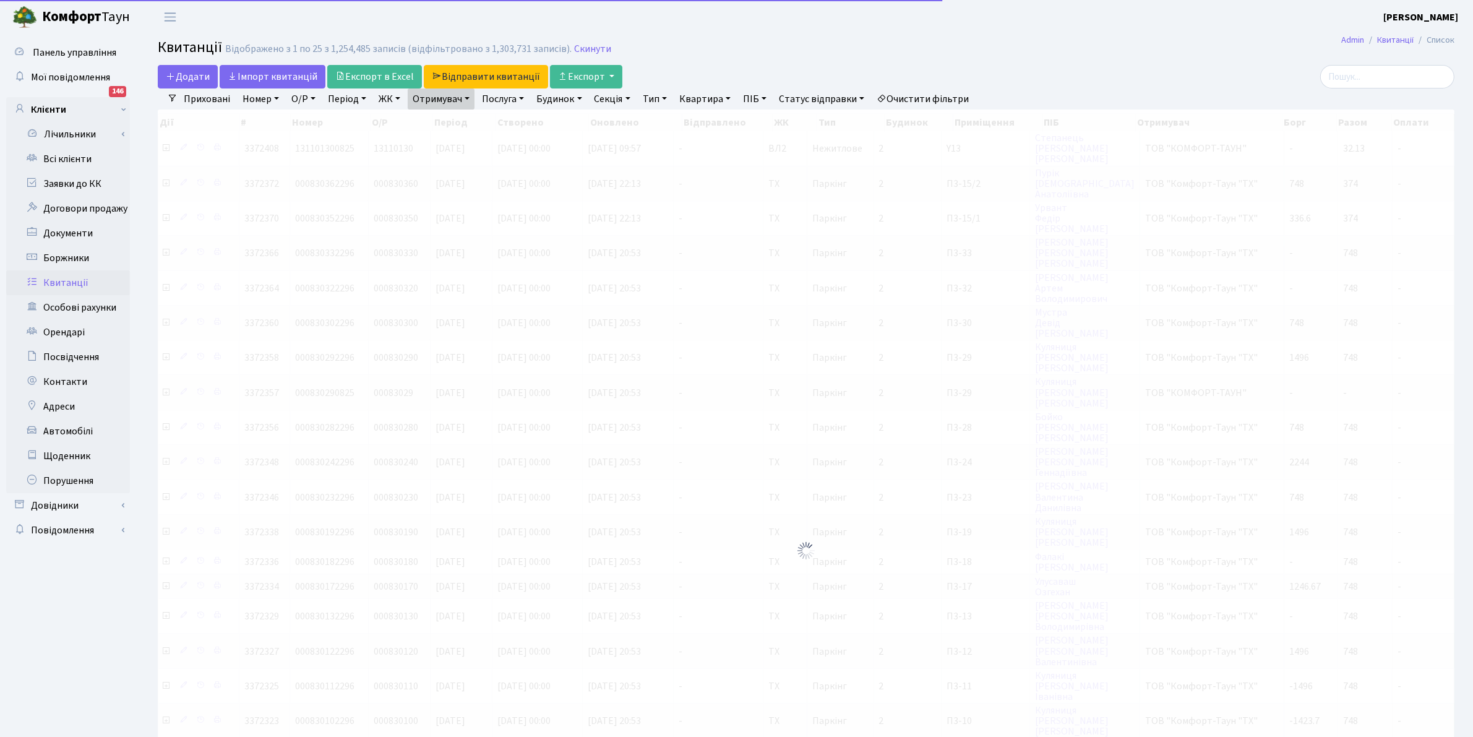
click at [437, 99] on link "Отримувач" at bounding box center [441, 98] width 67 height 21
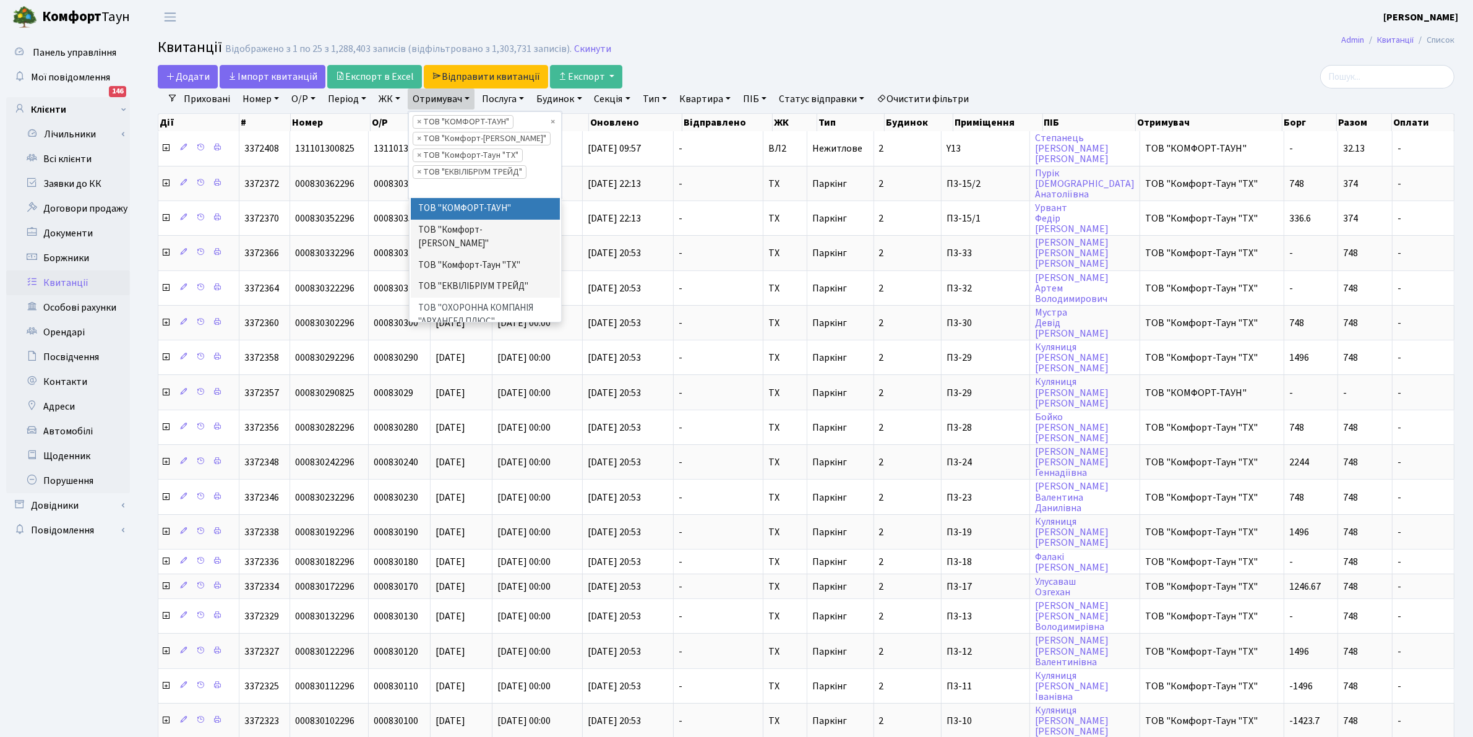
click at [671, 4] on header "Комфорт Таун Клишко І. В. Мій обліковий запис Вийти" at bounding box center [736, 17] width 1473 height 34
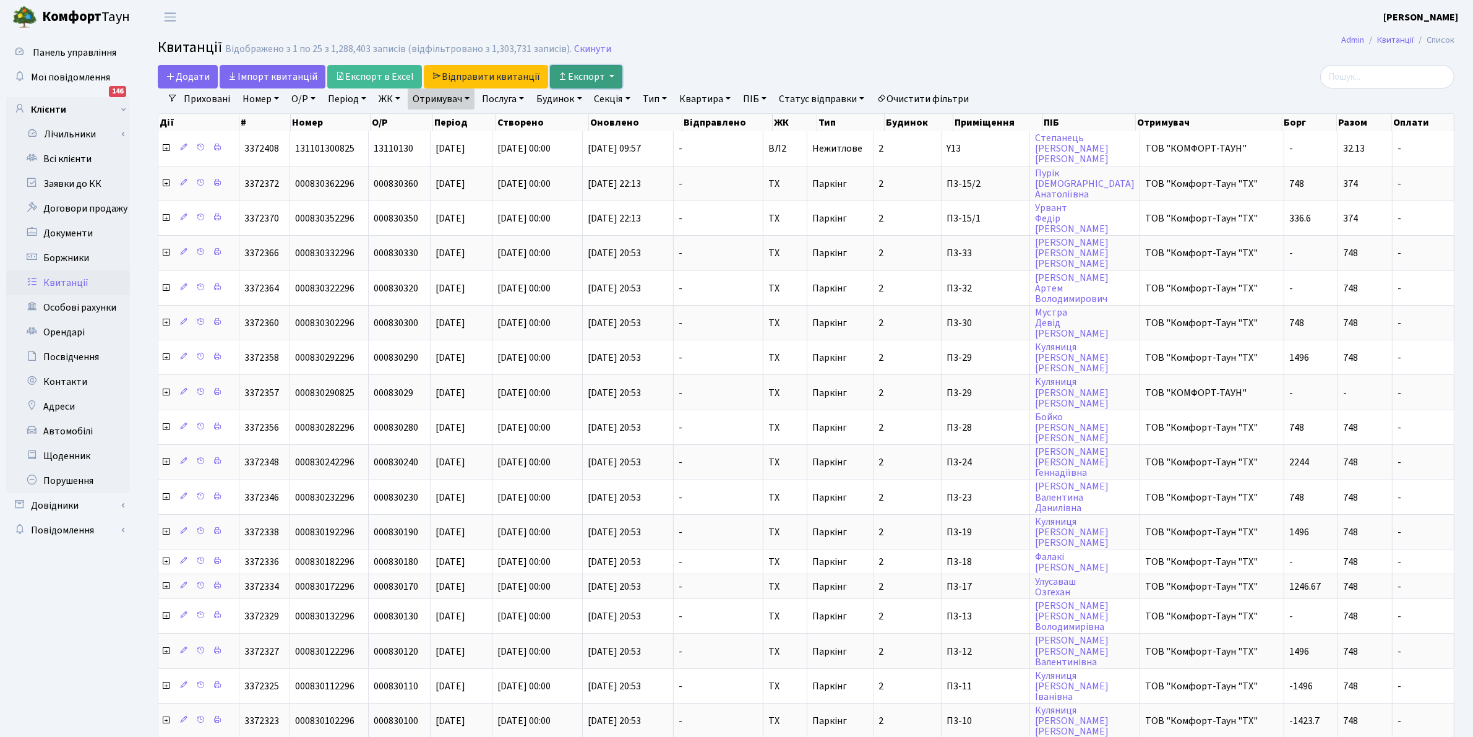
click at [577, 73] on button "Експорт" at bounding box center [586, 77] width 72 height 24
click at [610, 106] on img at bounding box center [611, 105] width 93 height 15
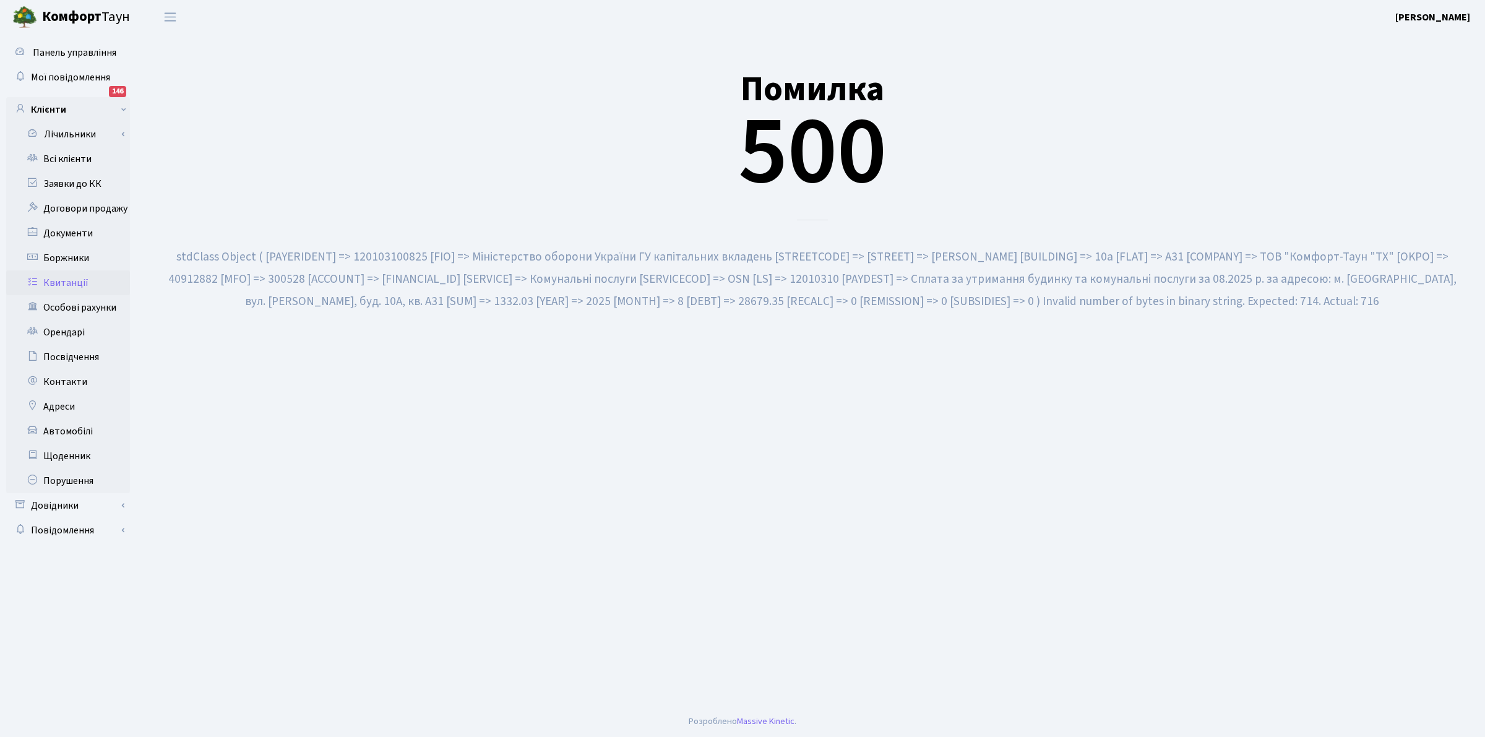
click at [613, 580] on main "Помилка 500" at bounding box center [811, 370] width 1345 height 672
drag, startPoint x: 580, startPoint y: 622, endPoint x: 552, endPoint y: 554, distance: 74.1
click at [581, 611] on main "Помилка 500" at bounding box center [811, 370] width 1345 height 672
click at [288, 176] on div "Помилка 500" at bounding box center [812, 129] width 1308 height 181
click at [82, 283] on link "Квитанції" at bounding box center [68, 282] width 124 height 25
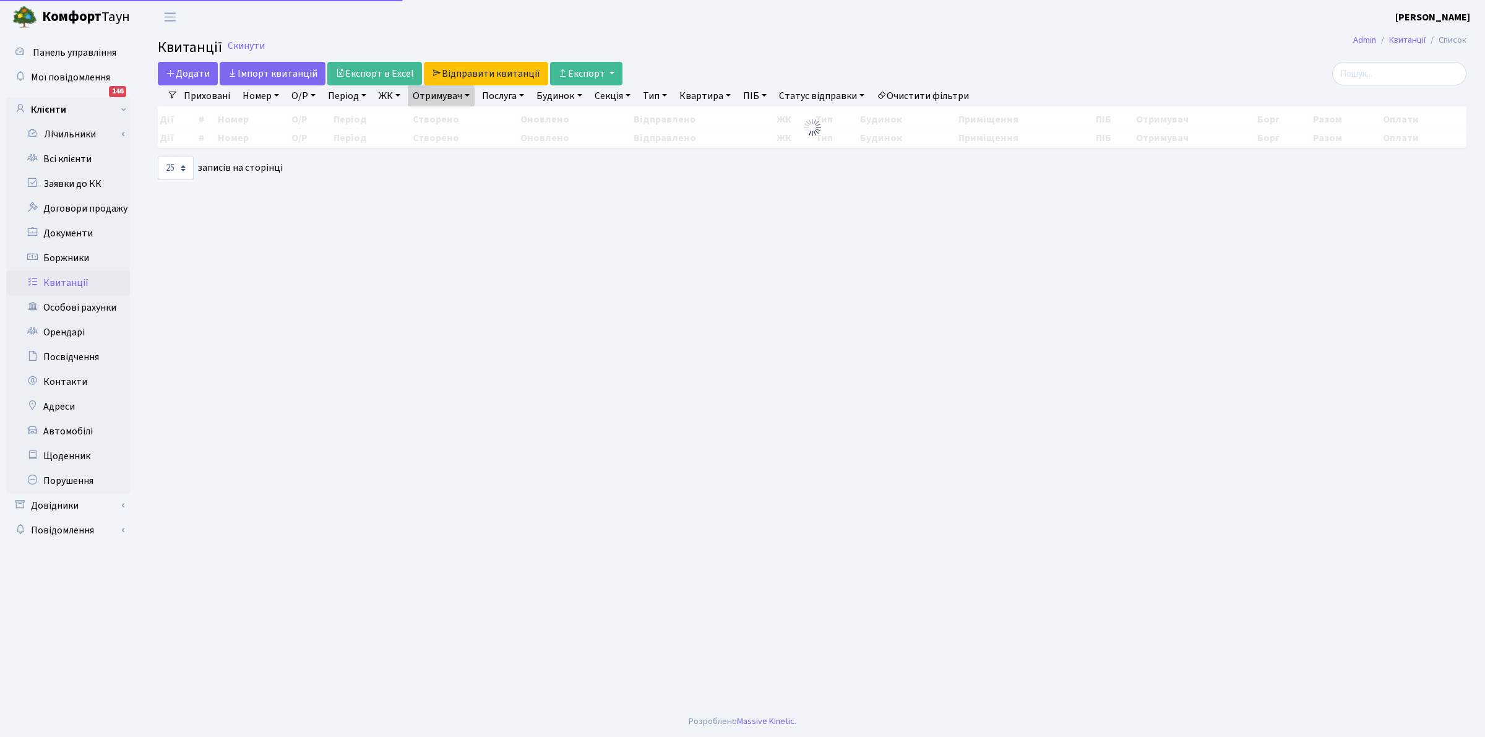
select select "25"
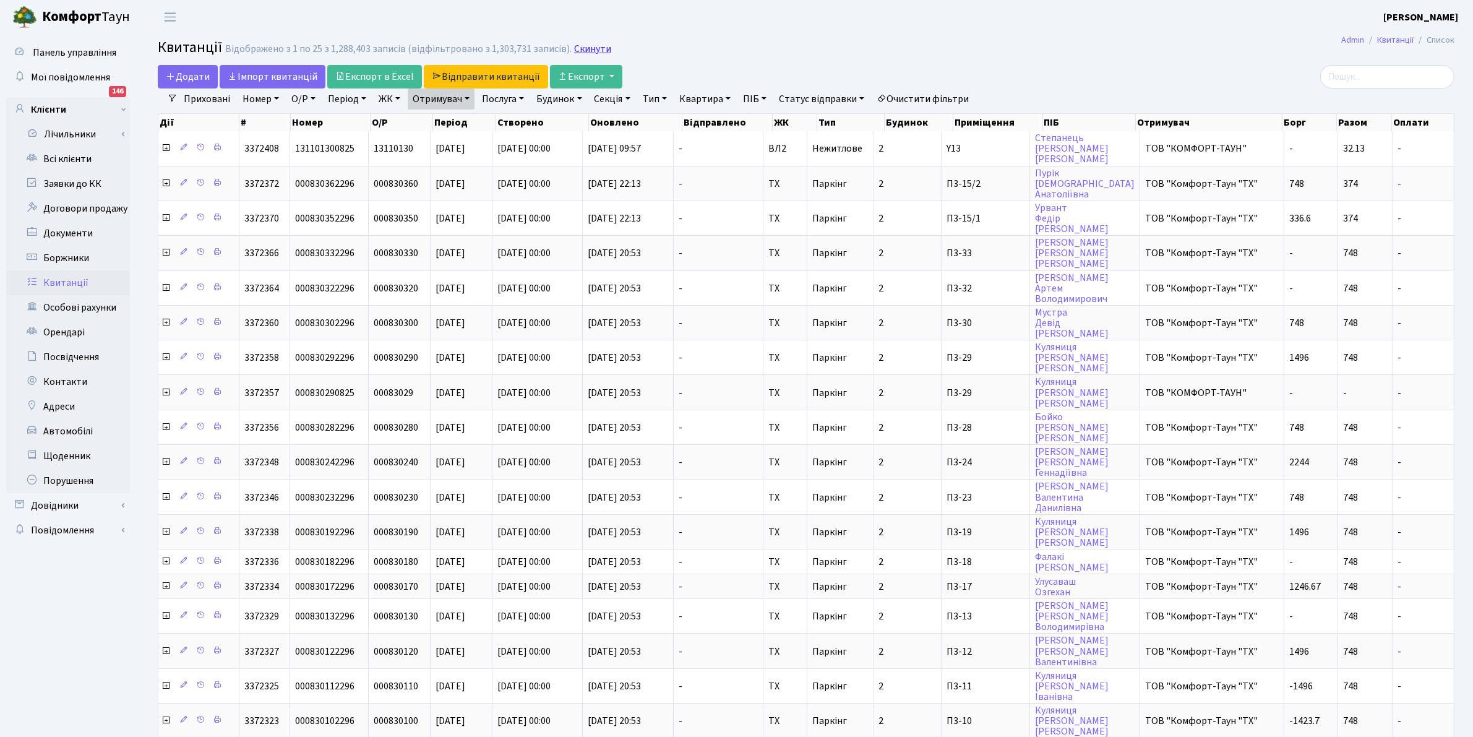
click at [586, 47] on link "Скинути" at bounding box center [592, 49] width 37 height 12
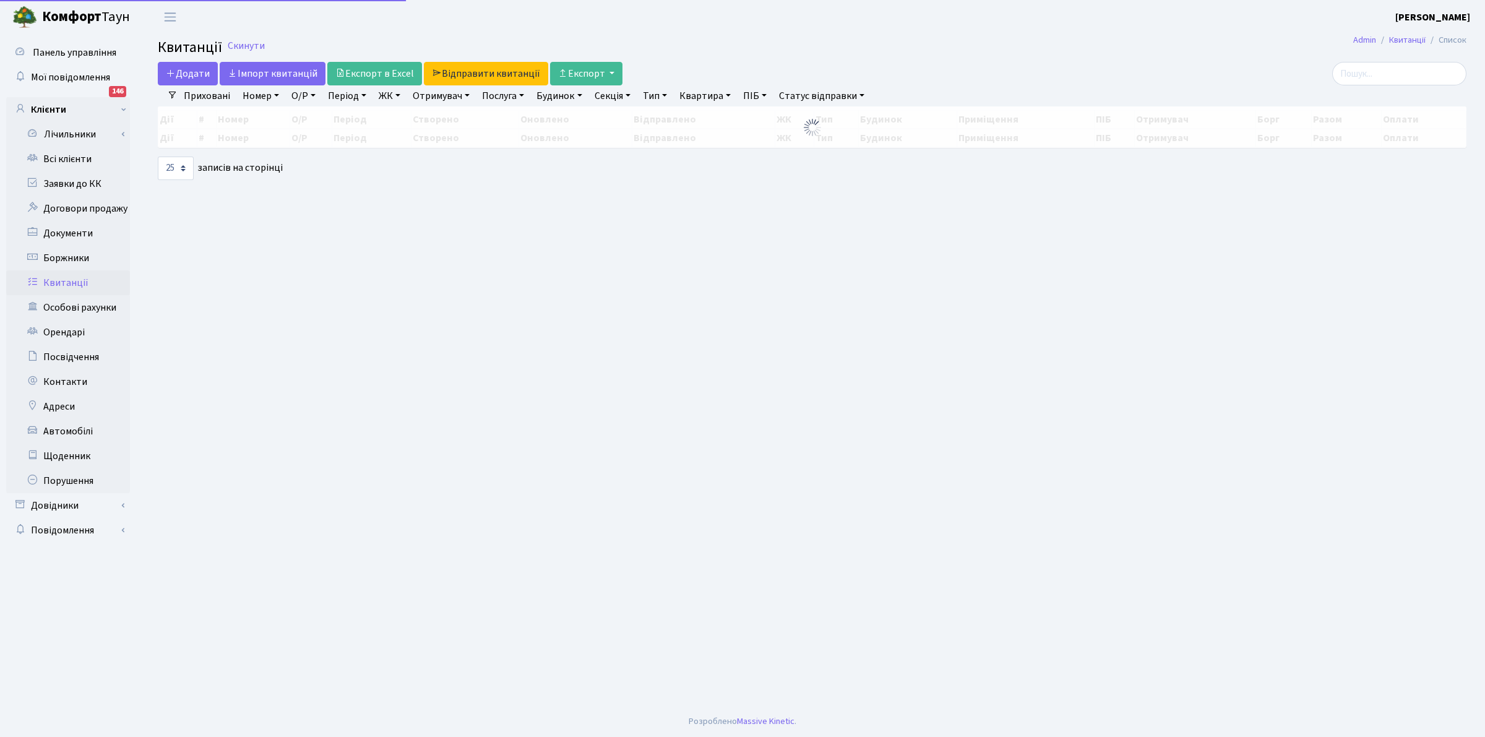
select select "25"
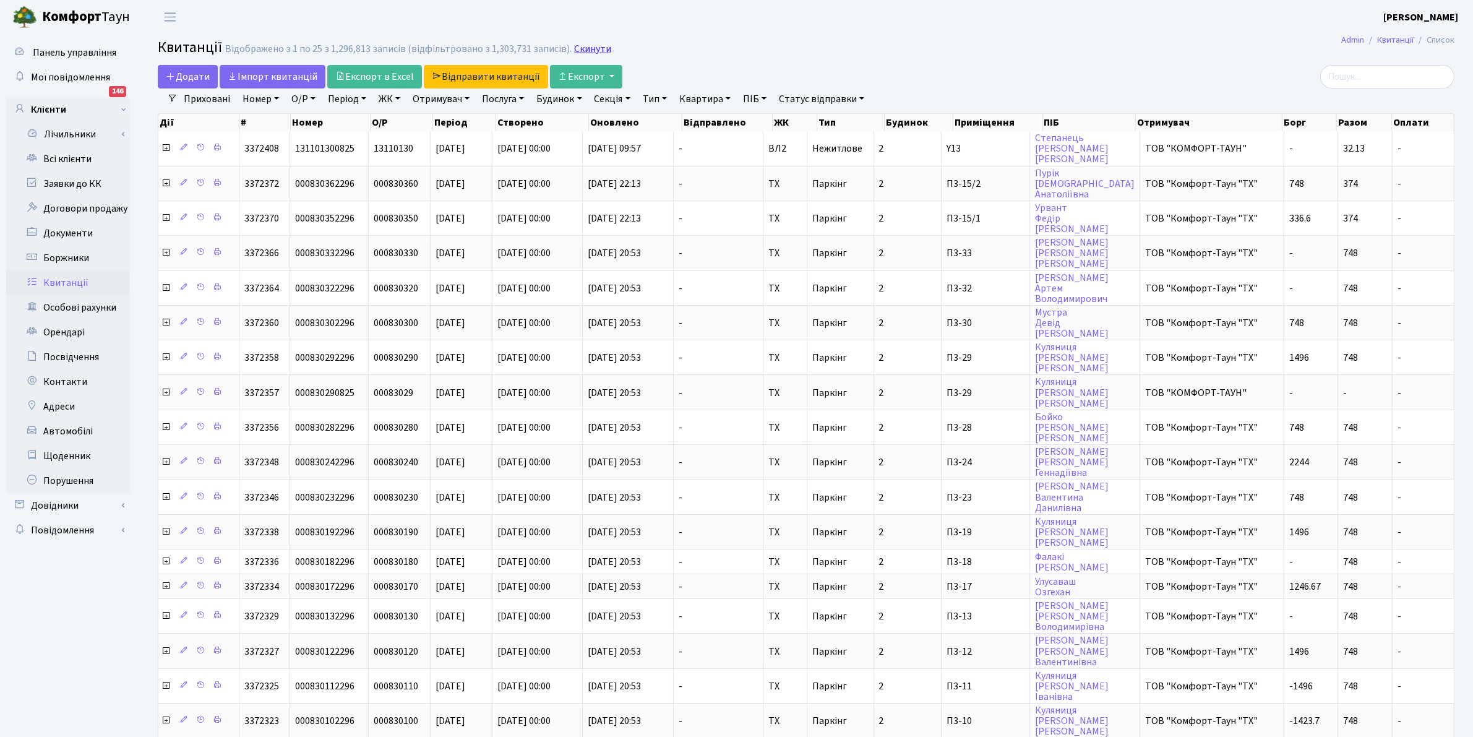
click at [585, 45] on link "Скинути" at bounding box center [592, 49] width 37 height 12
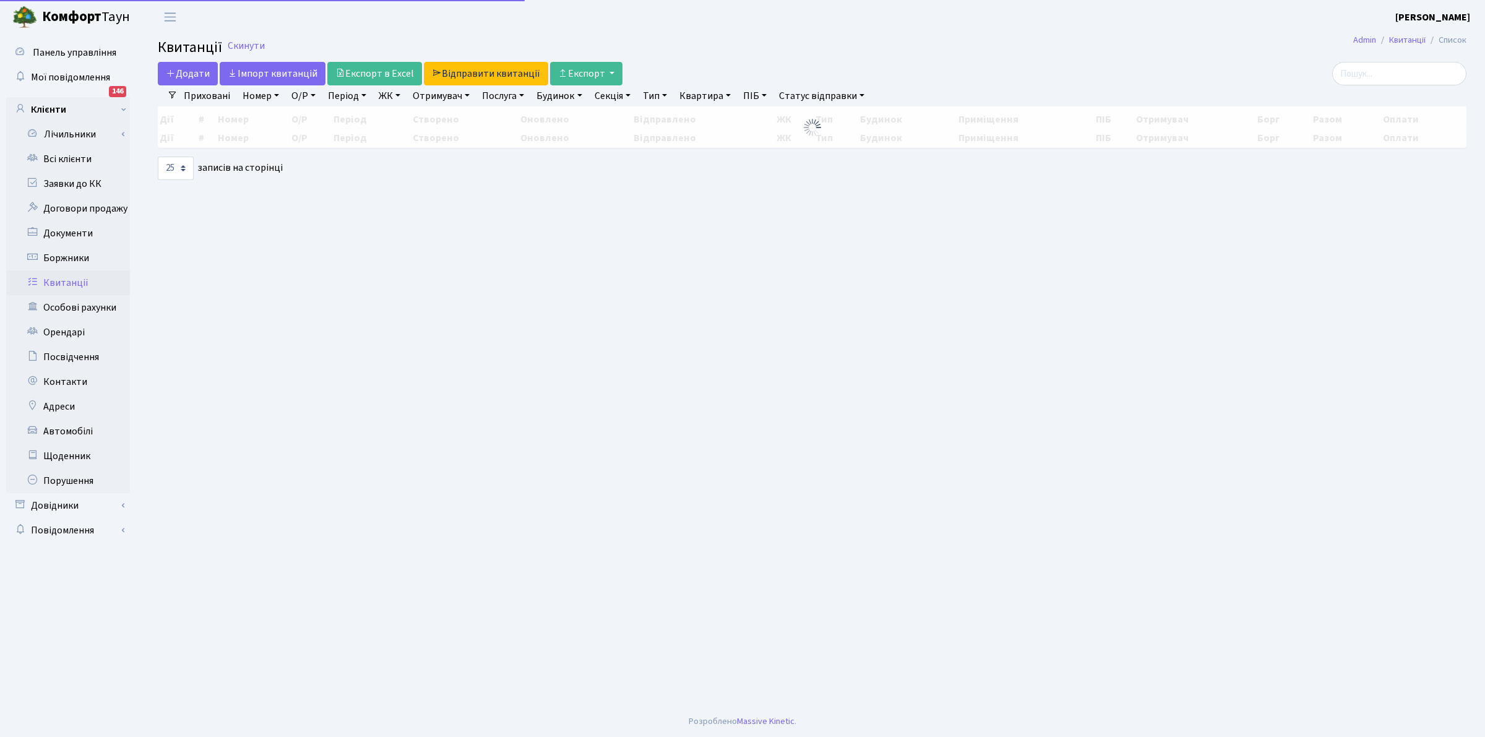
select select "25"
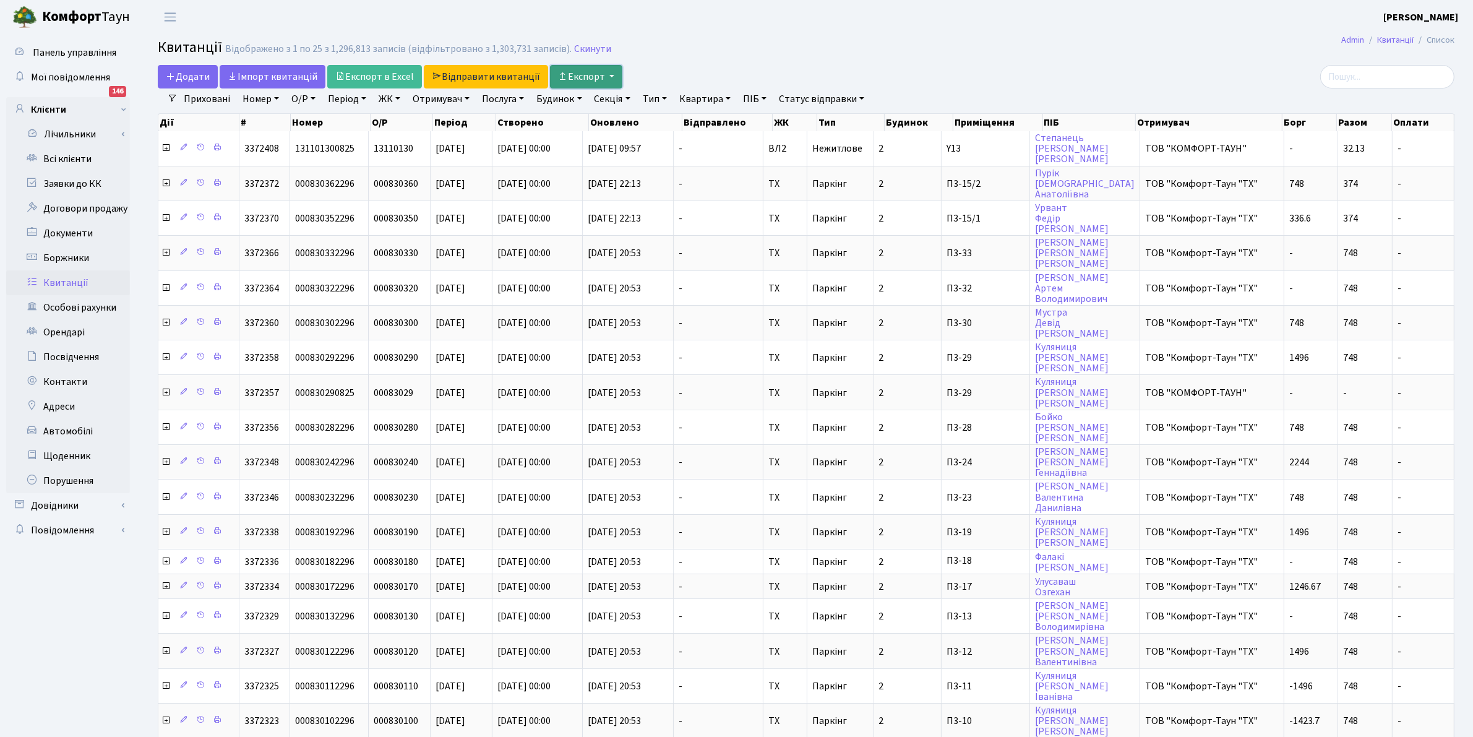
click at [589, 74] on button "Експорт" at bounding box center [586, 77] width 72 height 24
click at [604, 107] on img at bounding box center [611, 105] width 93 height 15
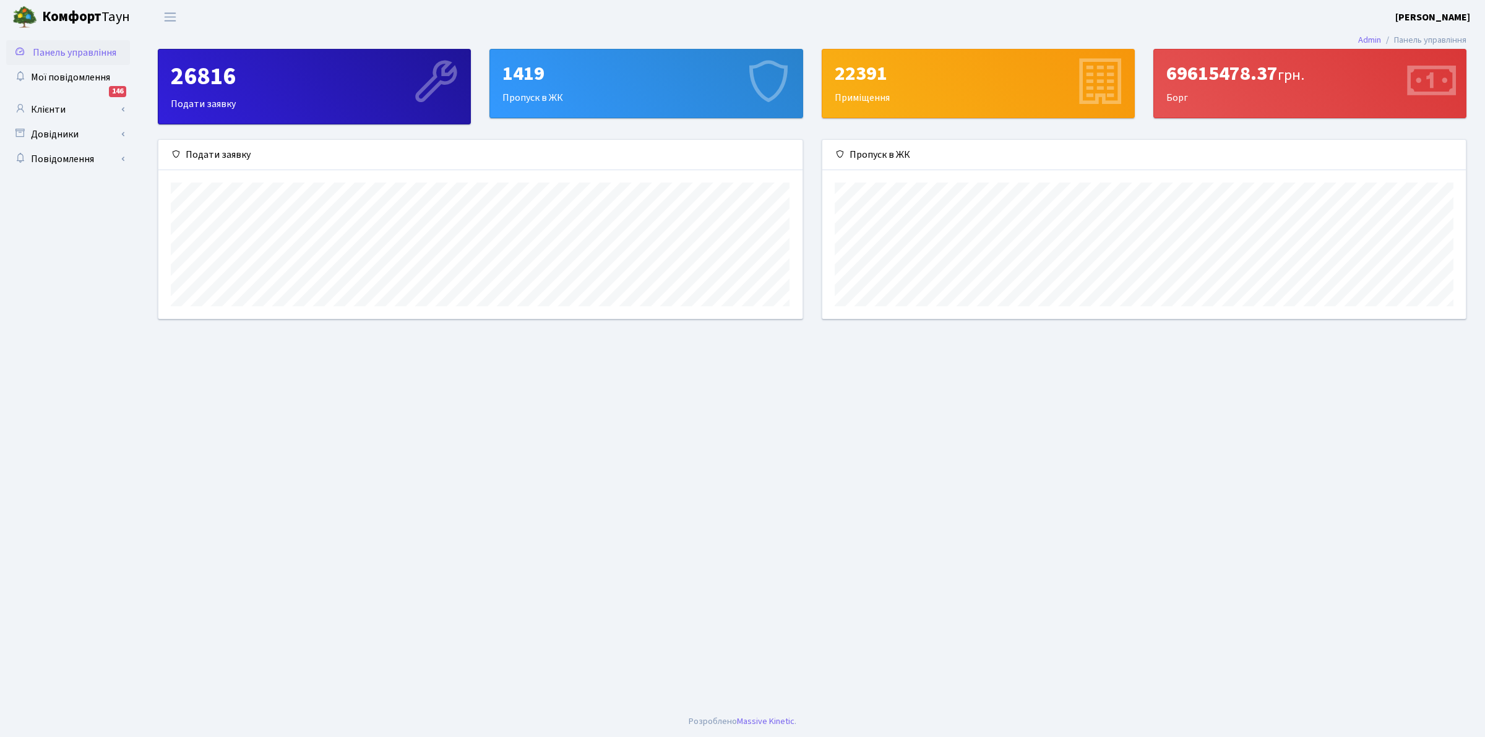
scroll to position [179, 643]
click at [79, 19] on b "Комфорт" at bounding box center [71, 17] width 59 height 20
